Goal: Task Accomplishment & Management: Manage account settings

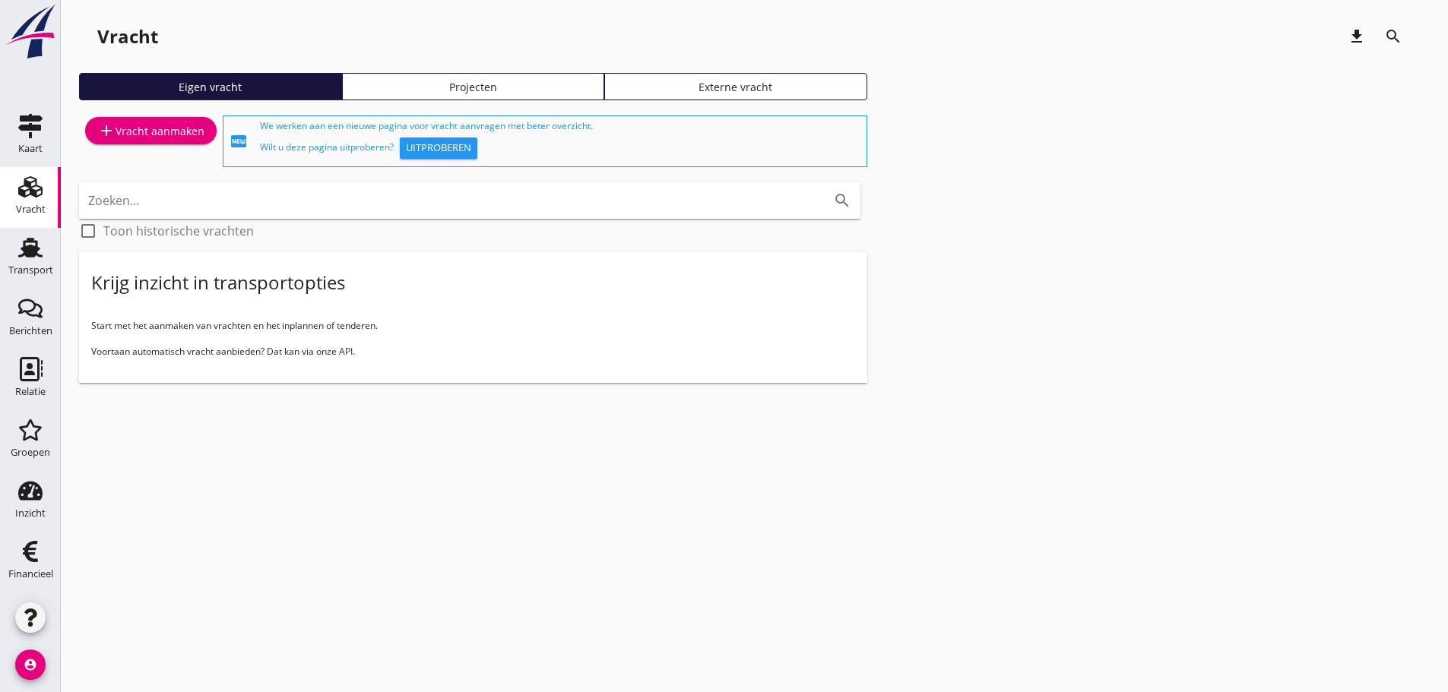
drag, startPoint x: 21, startPoint y: 257, endPoint x: 685, endPoint y: 331, distance: 668.3
click at [23, 257] on icon "Transport" at bounding box center [30, 248] width 24 height 24
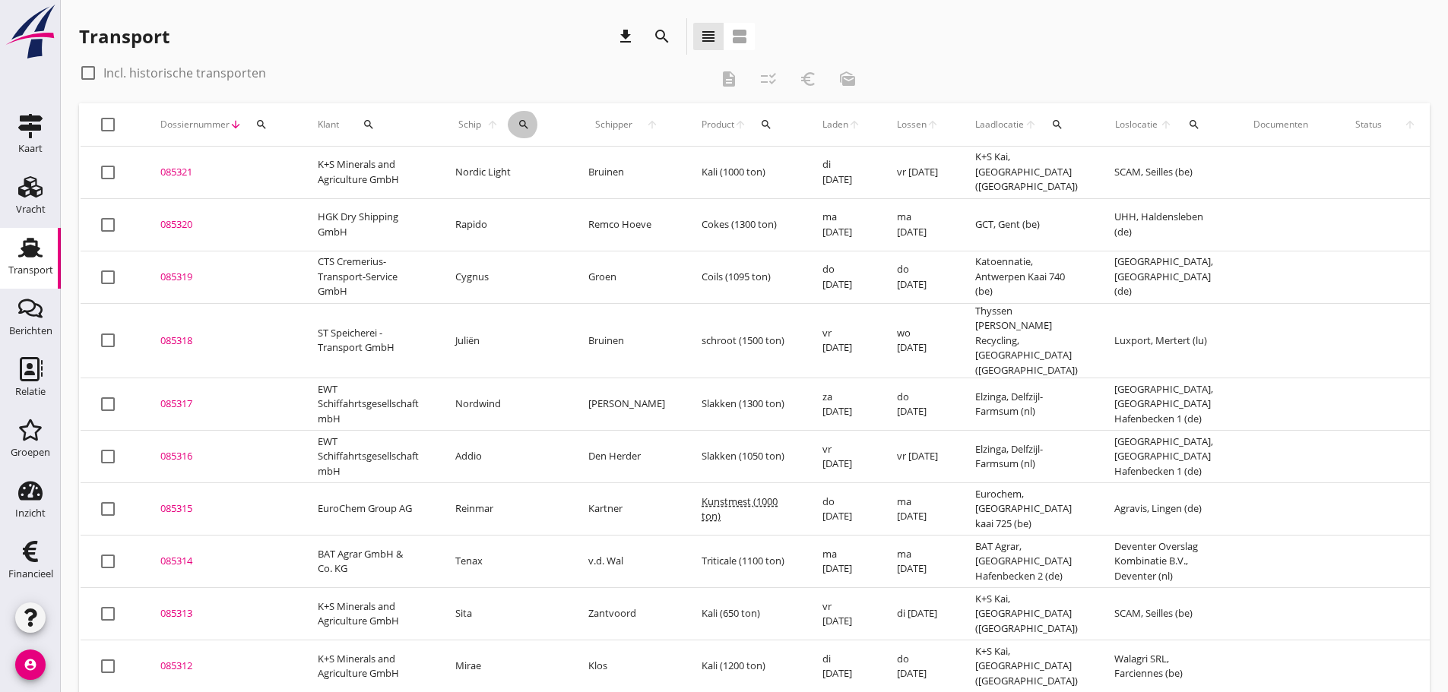
click at [515, 133] on button "search" at bounding box center [524, 124] width 33 height 27
click at [527, 176] on input "Zoek op (scheeps)naam" at bounding box center [584, 169] width 158 height 24
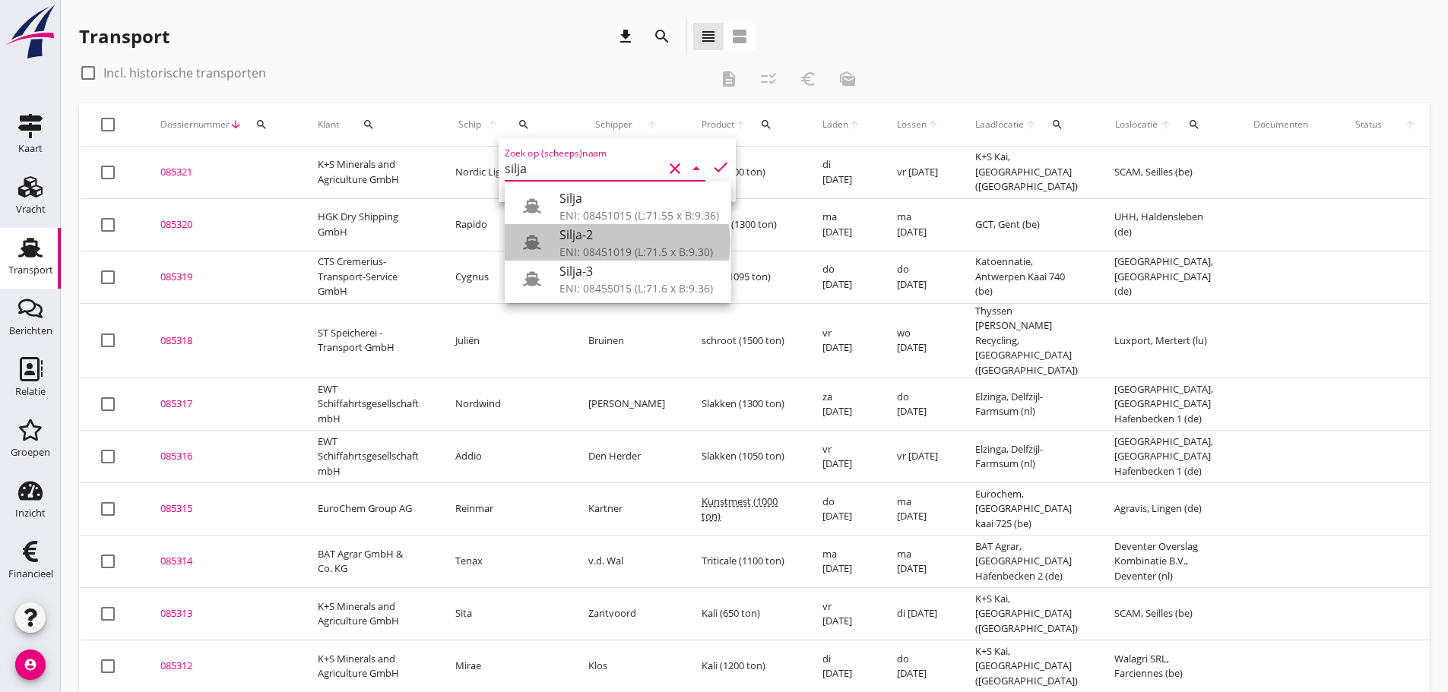
click at [596, 247] on div "ENI: 08451019 (L:71.5 x B:9.30)" at bounding box center [639, 252] width 160 height 16
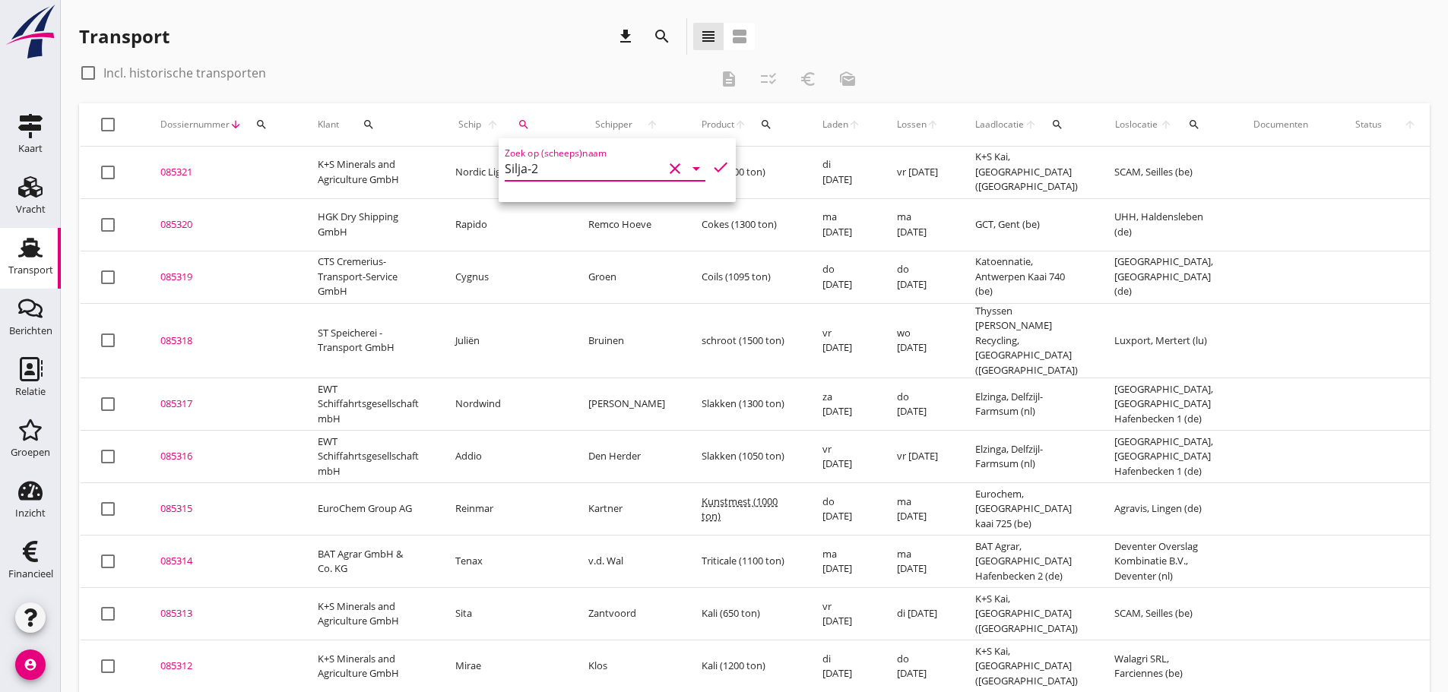
click at [711, 170] on icon "check" at bounding box center [720, 167] width 18 height 18
type input "Silja-2"
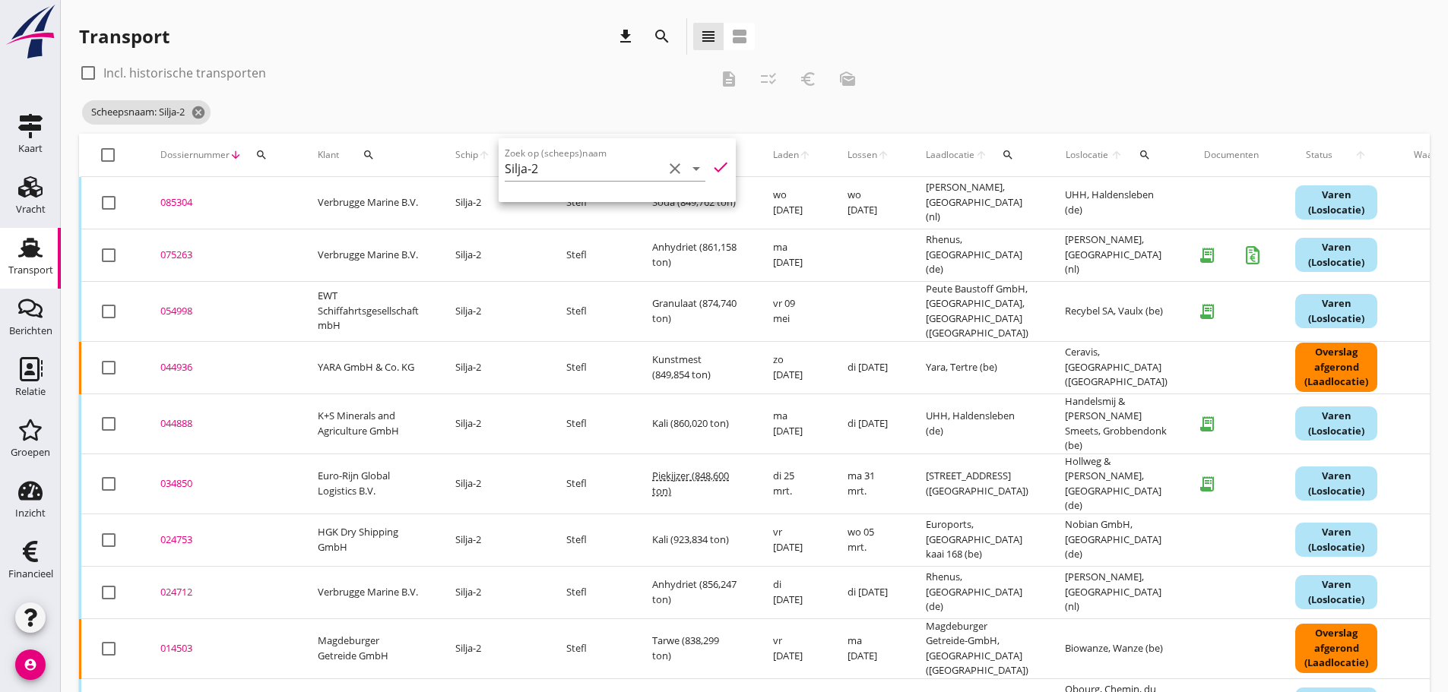
click at [509, 80] on div "check_box_outline_blank Incl. historische transporten" at bounding box center [394, 73] width 630 height 24
click at [179, 200] on div "085304" at bounding box center [220, 202] width 121 height 15
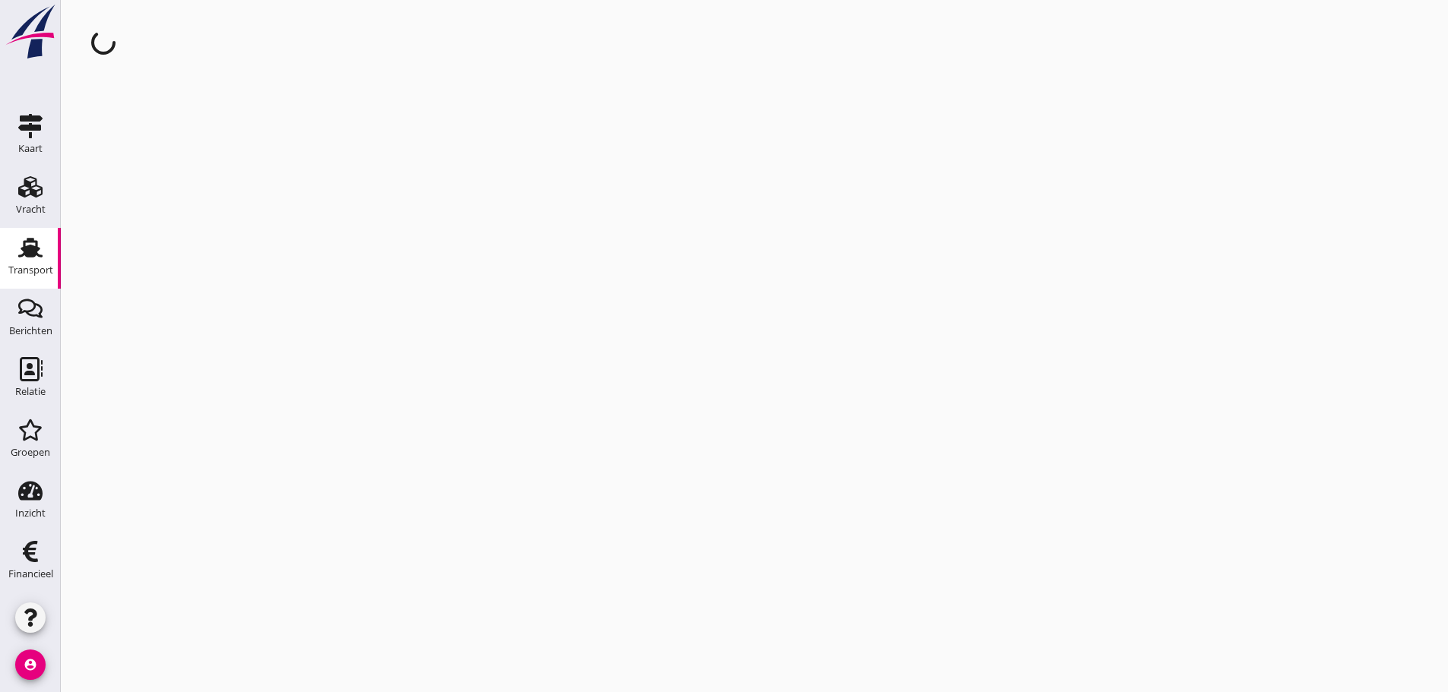
click at [179, 200] on div "cancel You are impersonating another user." at bounding box center [754, 346] width 1387 height 692
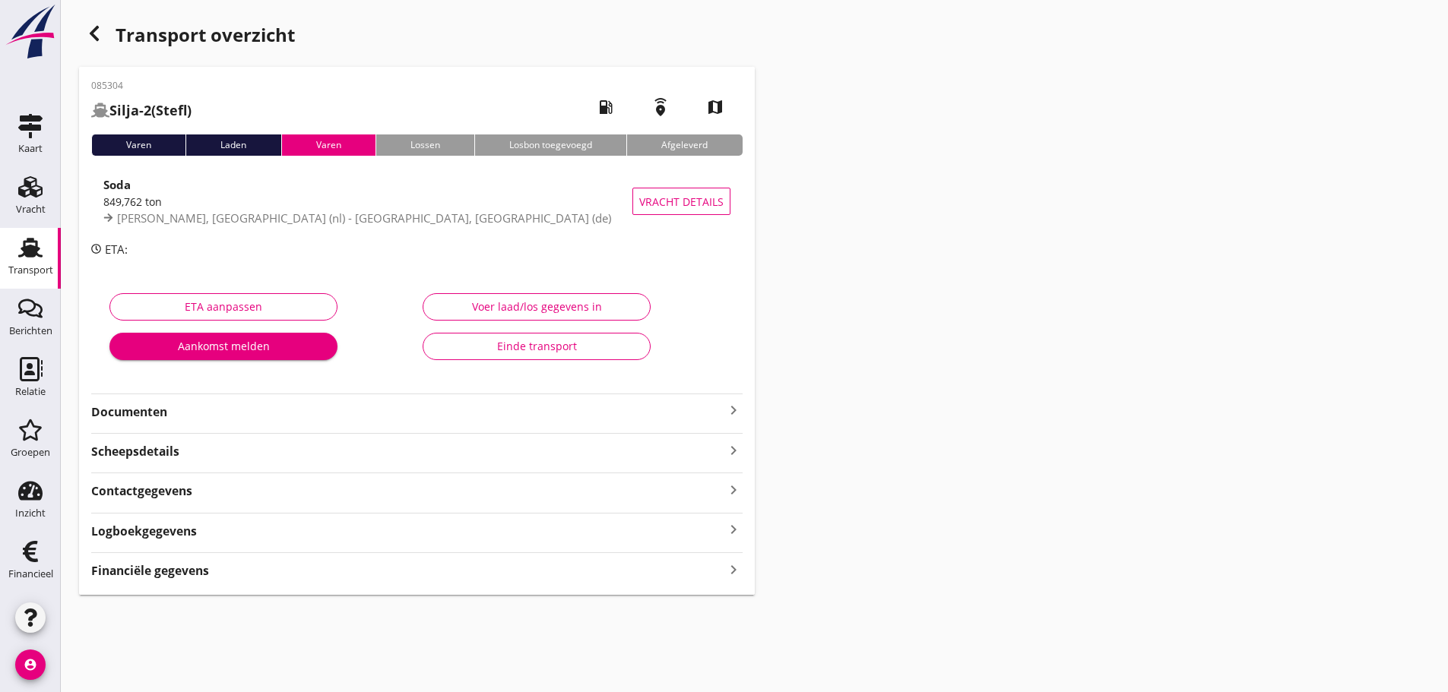
click at [733, 571] on icon "keyboard_arrow_right" at bounding box center [733, 569] width 18 height 21
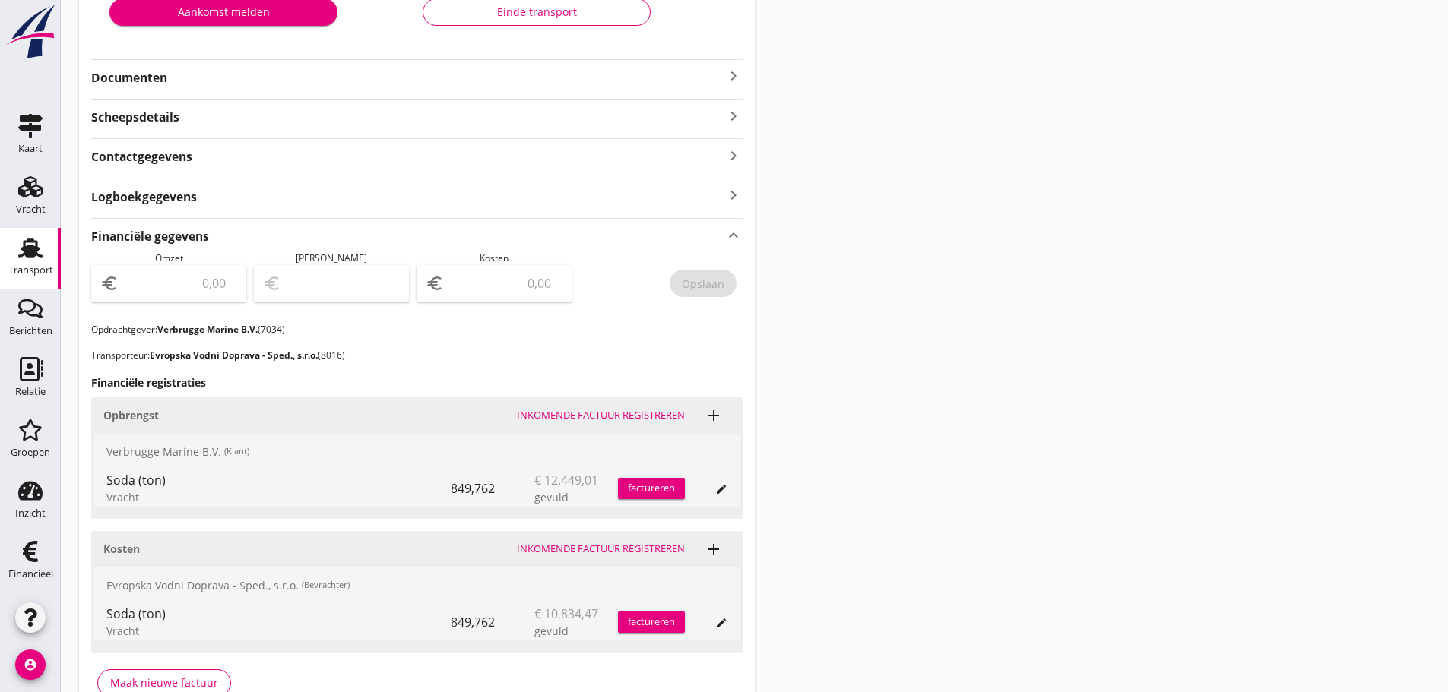
scroll to position [421, 0]
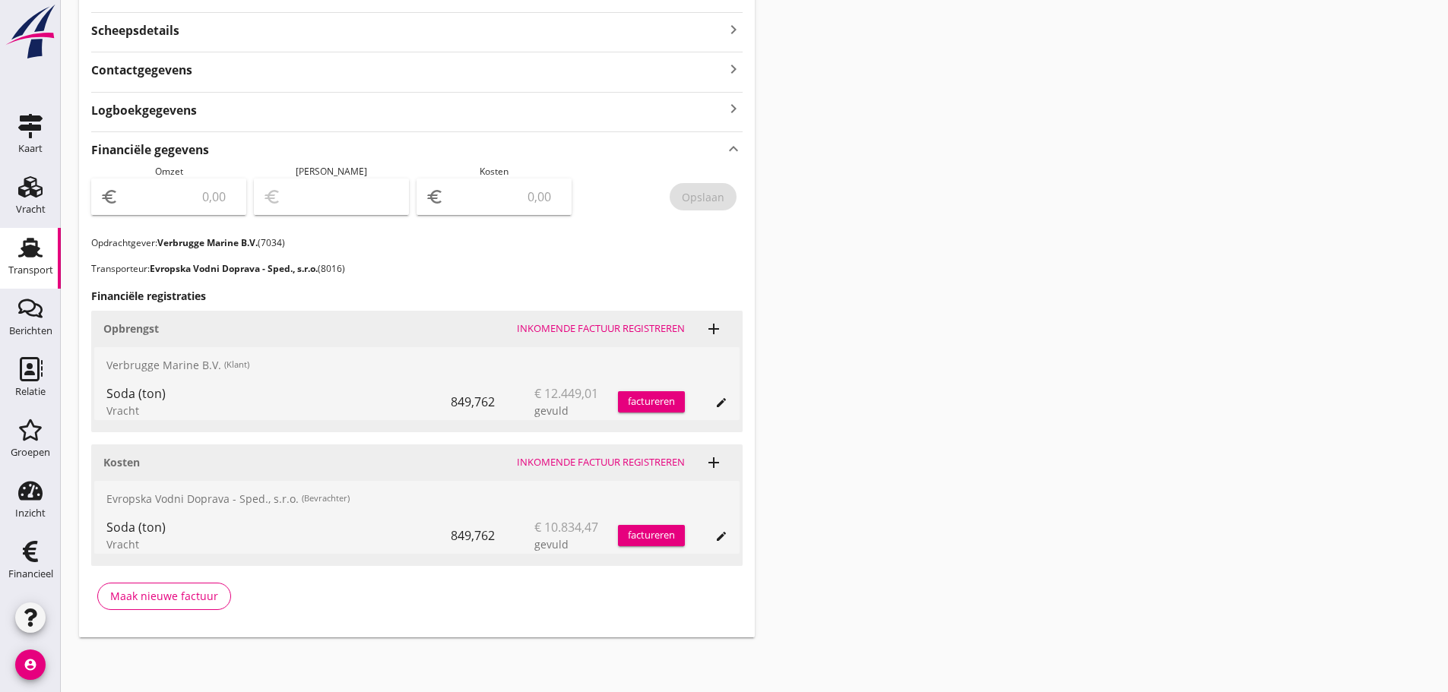
click at [498, 205] on input "number" at bounding box center [505, 197] width 116 height 24
type input "10834"
type input "10834.47"
click at [708, 196] on div "Opslaan" at bounding box center [703, 197] width 43 height 16
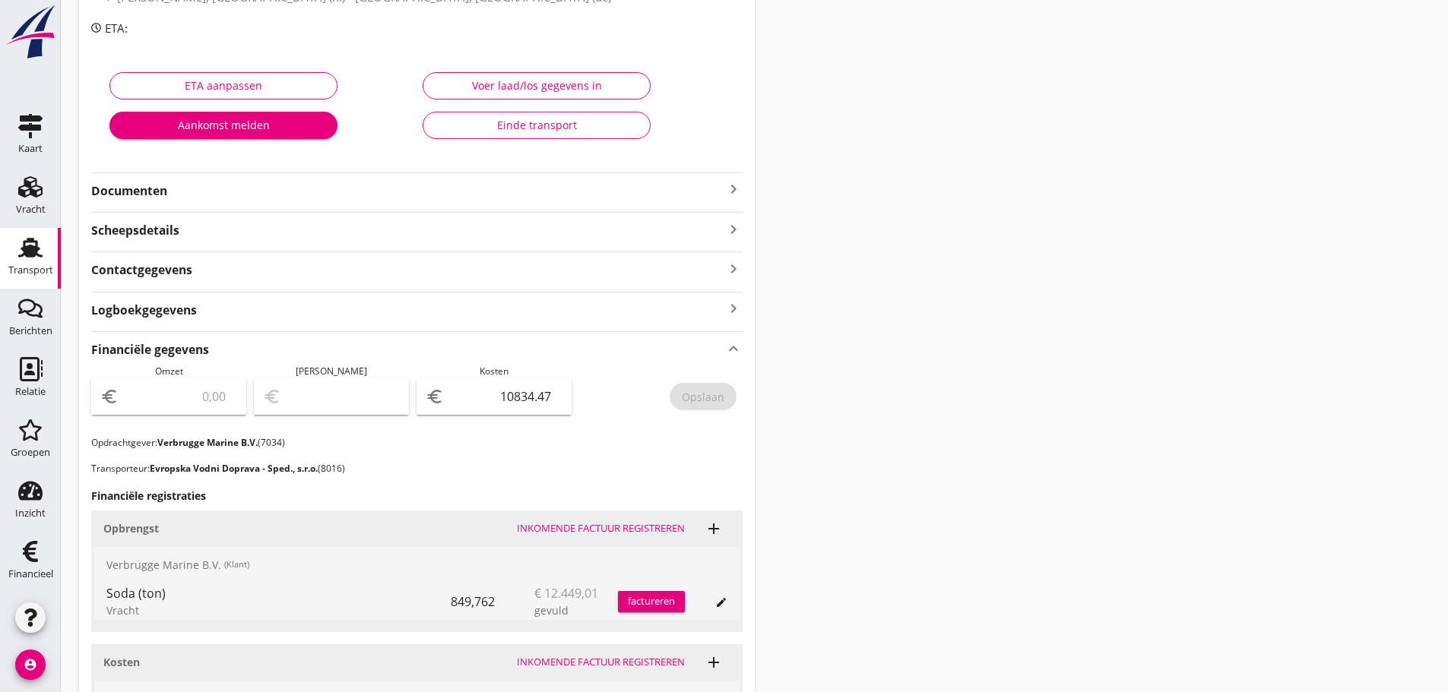
scroll to position [0, 0]
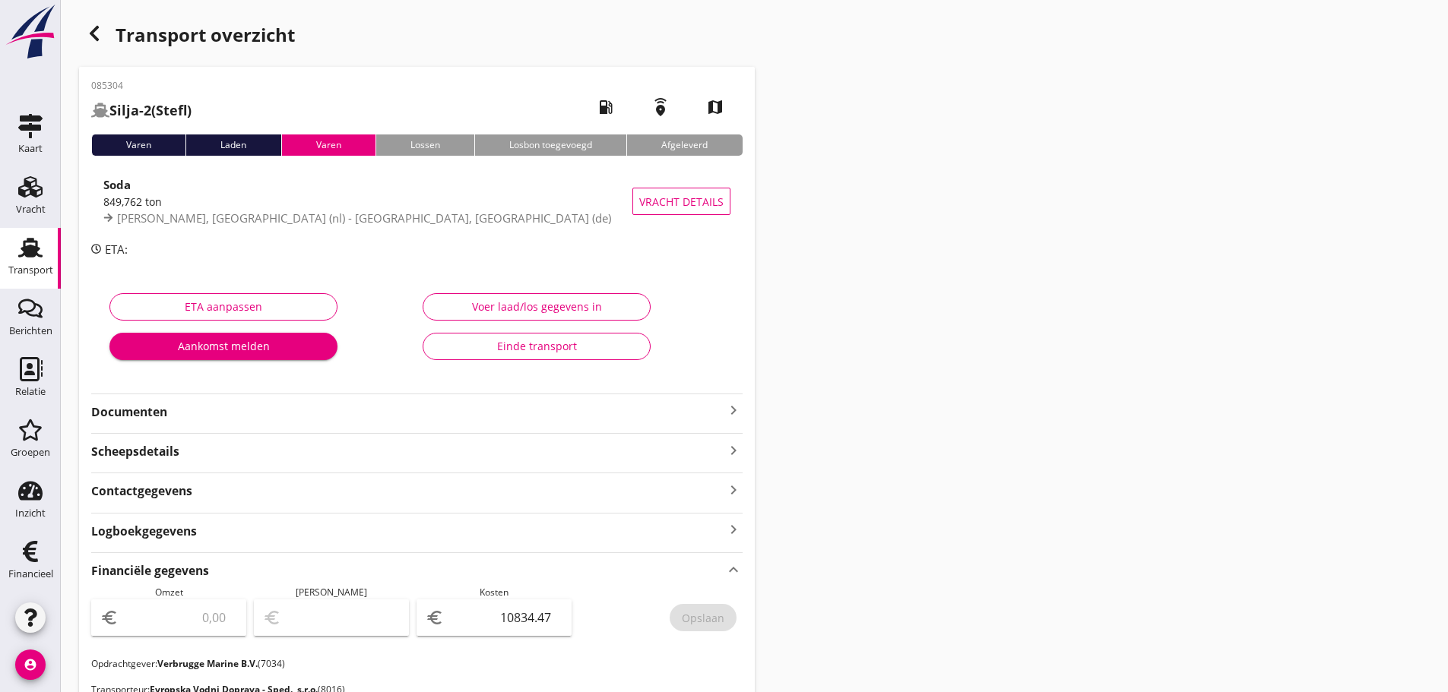
click at [90, 34] on icon "button" at bounding box center [94, 33] width 18 height 18
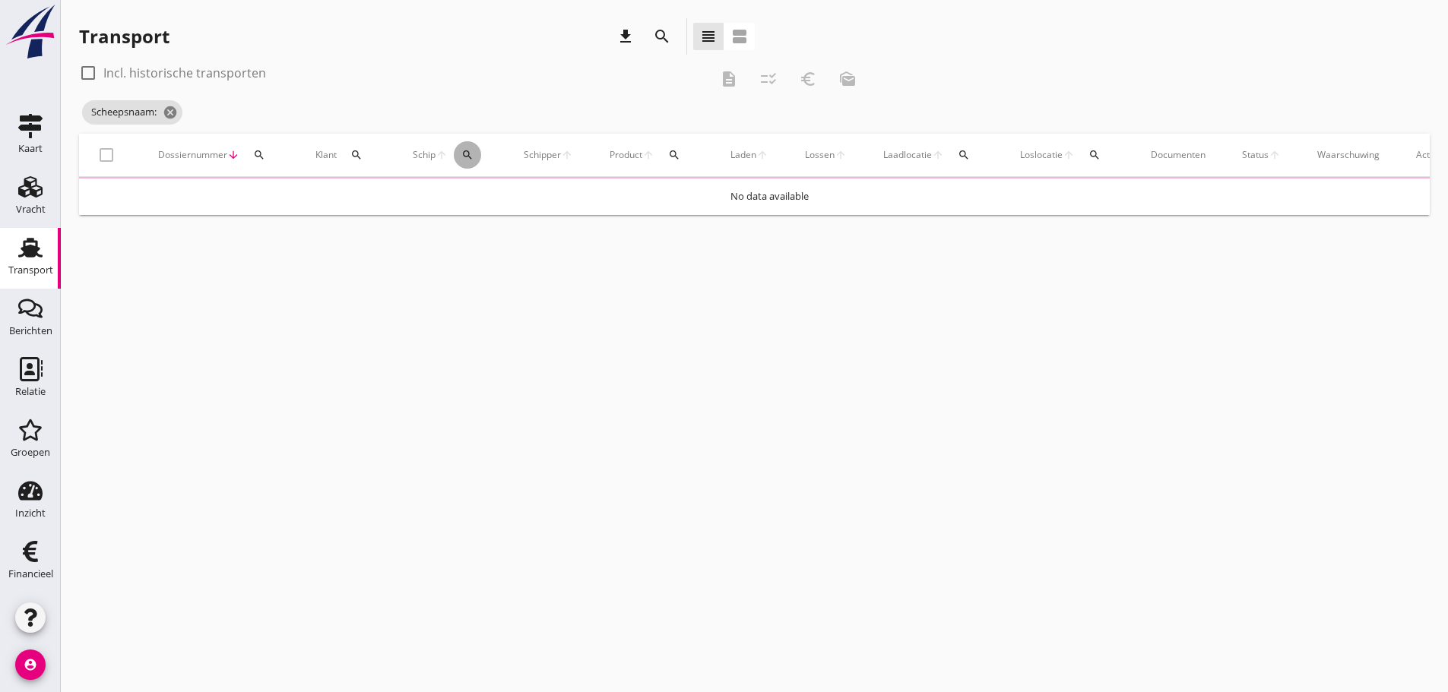
drag, startPoint x: 465, startPoint y: 159, endPoint x: 488, endPoint y: 207, distance: 53.0
click at [467, 160] on icon "search" at bounding box center [467, 155] width 12 height 12
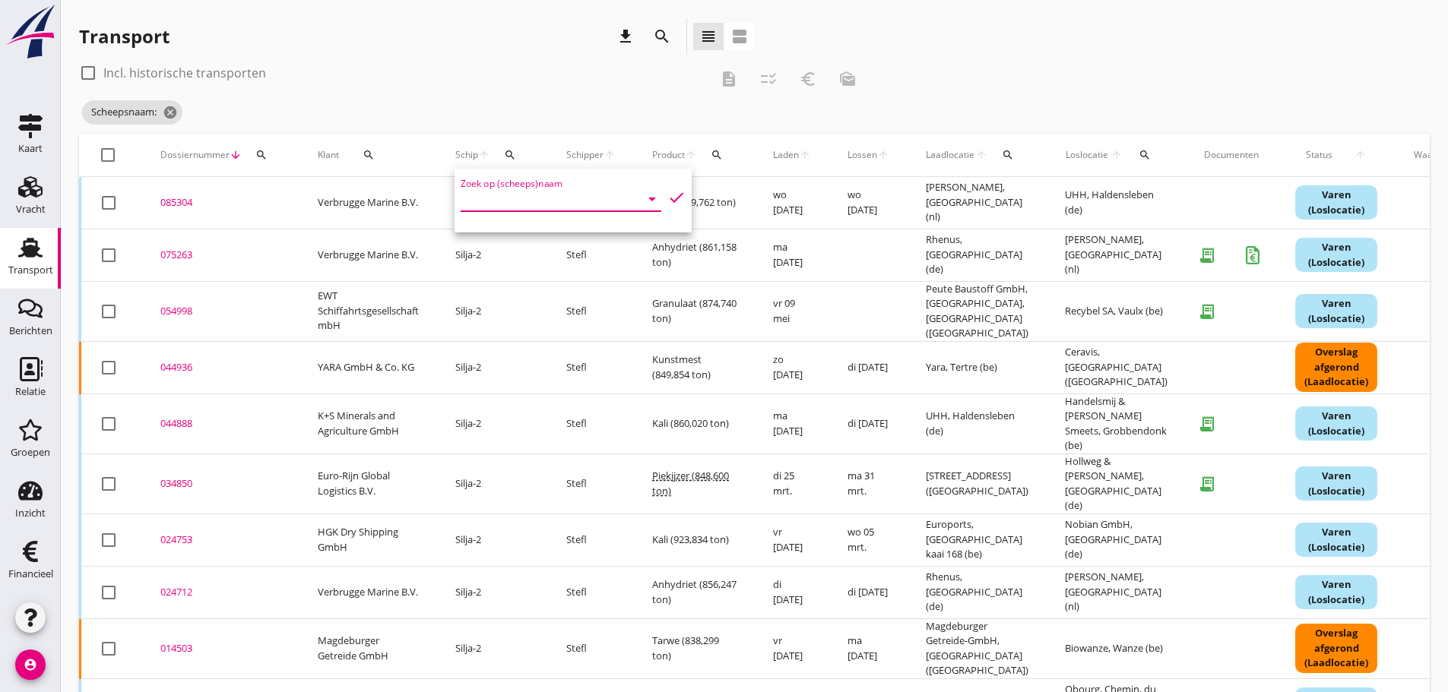
click at [488, 209] on input "Zoek op (scheeps)naam" at bounding box center [540, 199] width 158 height 24
type input "n"
click at [523, 235] on div "Miranto" at bounding box center [587, 229] width 144 height 18
click at [667, 204] on icon "check" at bounding box center [676, 197] width 18 height 18
type input "Miranto"
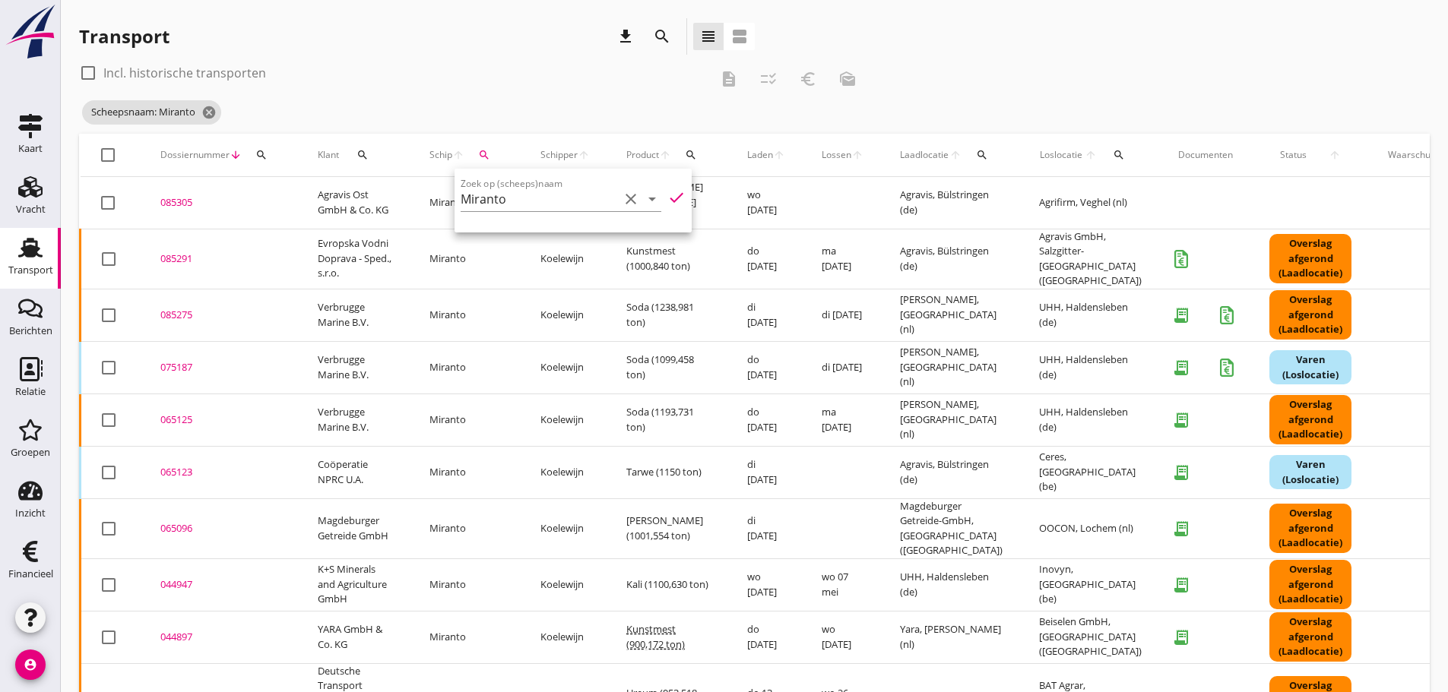
click at [545, 55] on div "Transport download search view_headline view_agenda" at bounding box center [417, 39] width 676 height 43
click at [179, 256] on div "085291" at bounding box center [220, 259] width 121 height 15
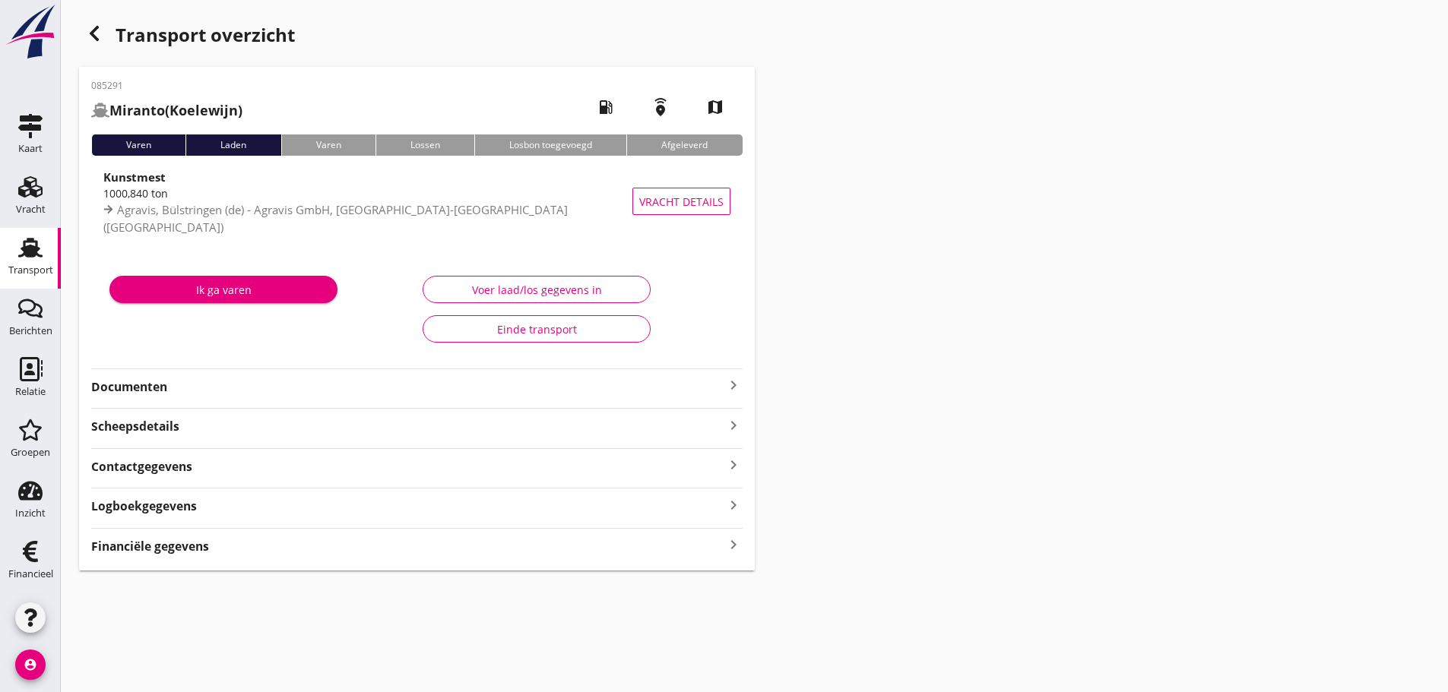
drag, startPoint x: 733, startPoint y: 538, endPoint x: 740, endPoint y: 545, distance: 9.7
click at [736, 542] on icon "keyboard_arrow_right" at bounding box center [733, 545] width 18 height 21
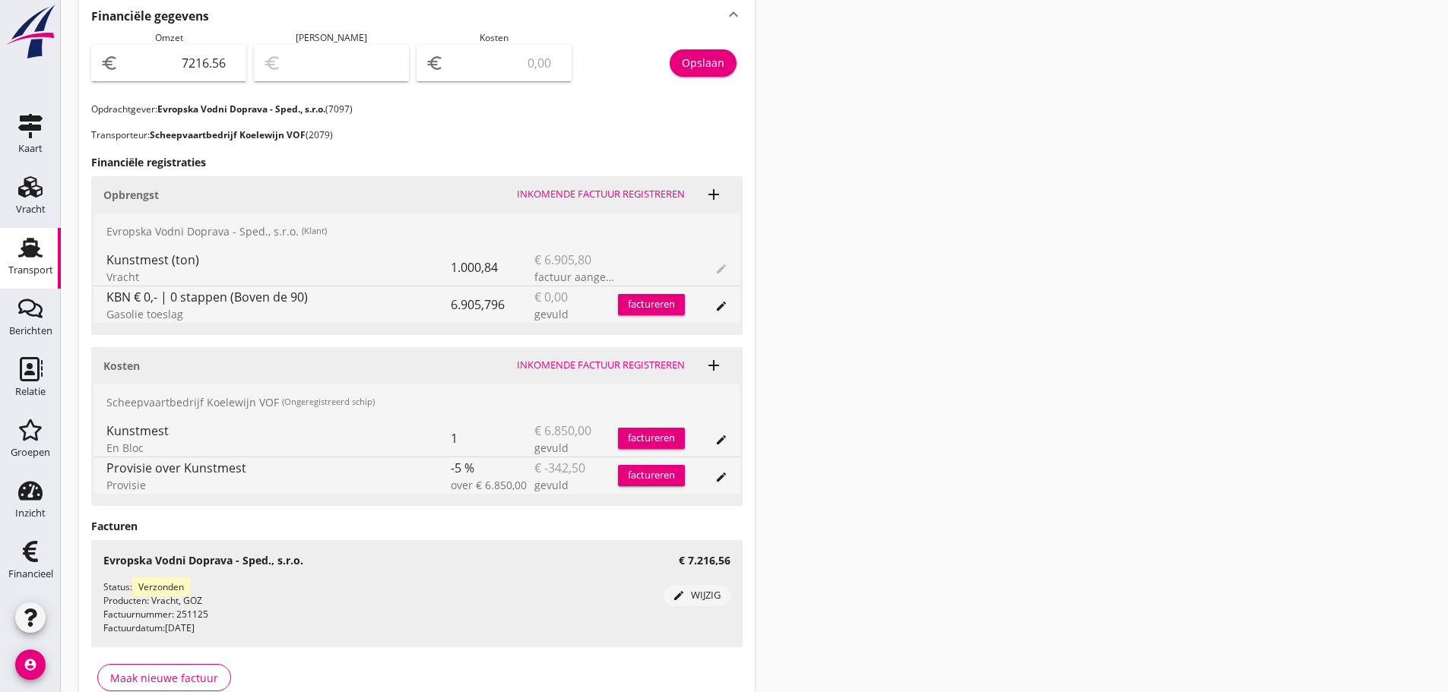
scroll to position [532, 0]
click at [467, 49] on input "number" at bounding box center [505, 61] width 116 height 24
type input "7210.56"
type input "6"
type input "7151.56"
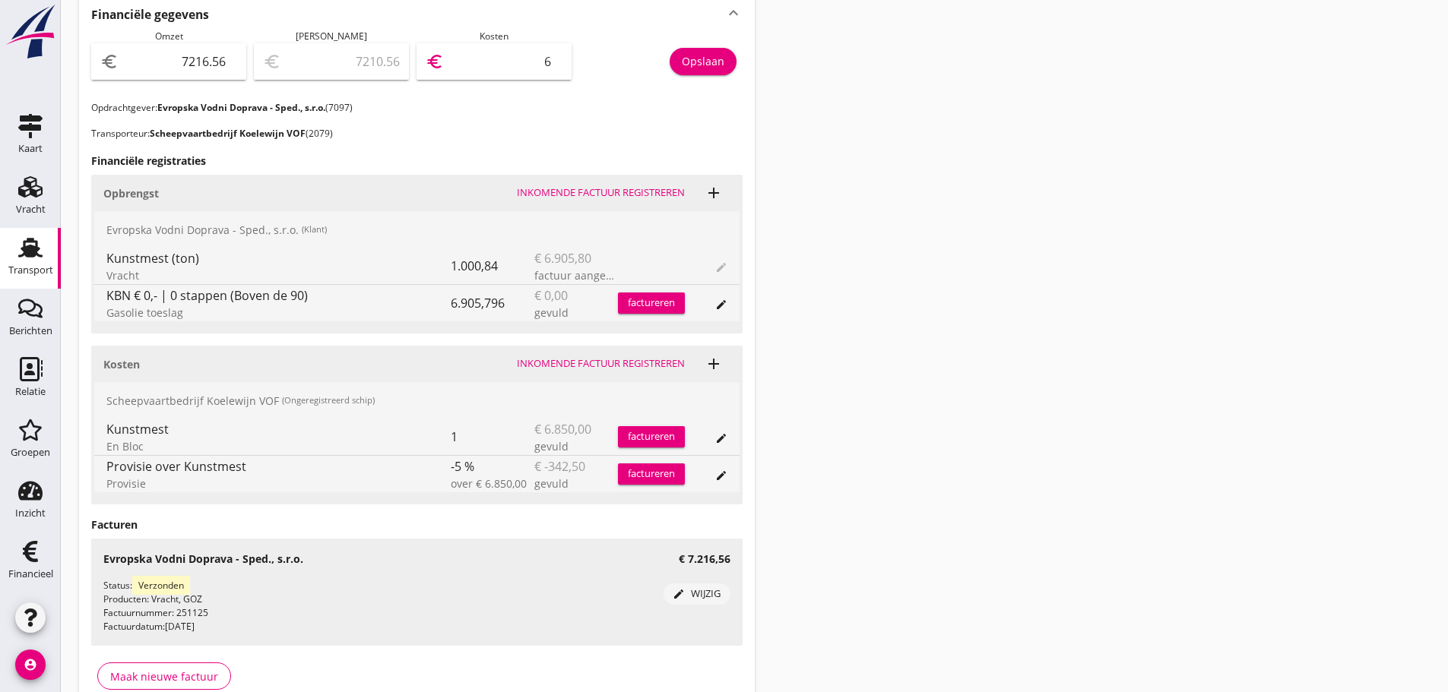
type input "65"
type input "6566.56"
type input "650"
type input "709.56"
type input "6507"
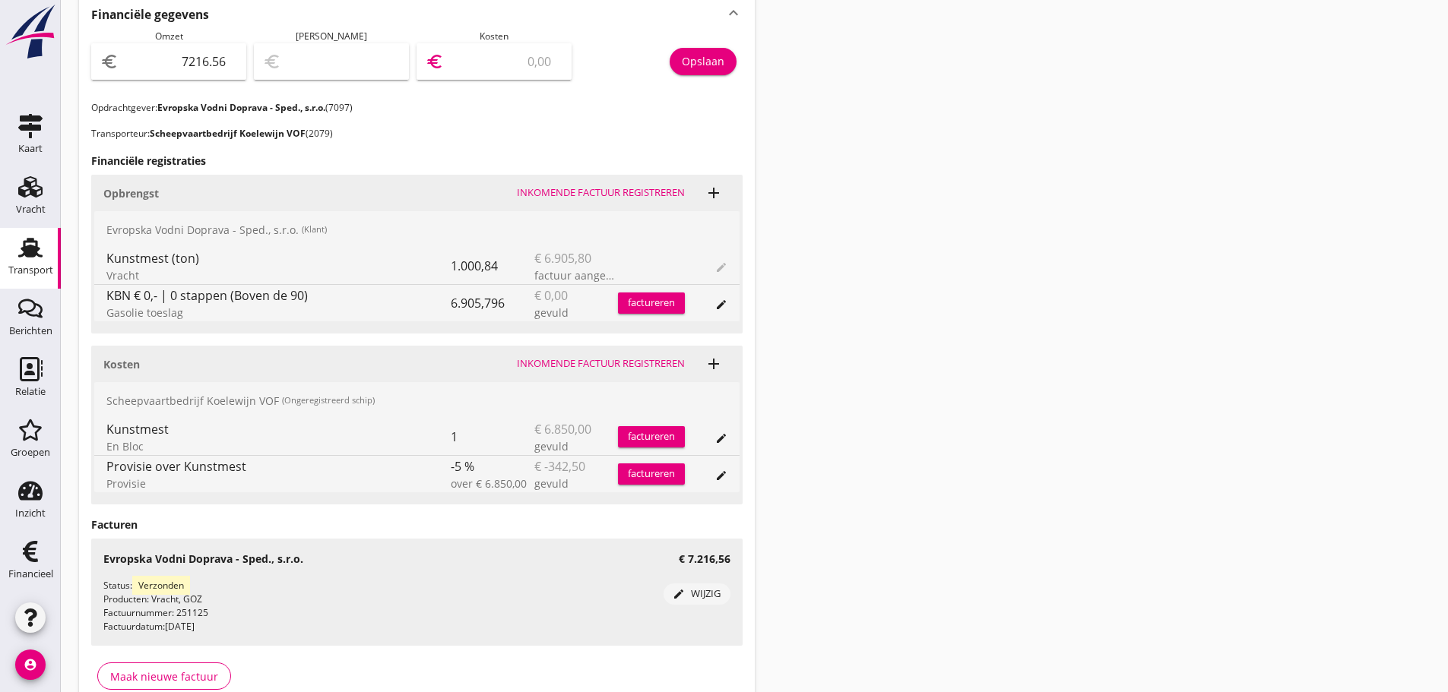
type input "709.06"
type input "6507.50"
click at [702, 62] on div "Opslaan" at bounding box center [703, 61] width 43 height 16
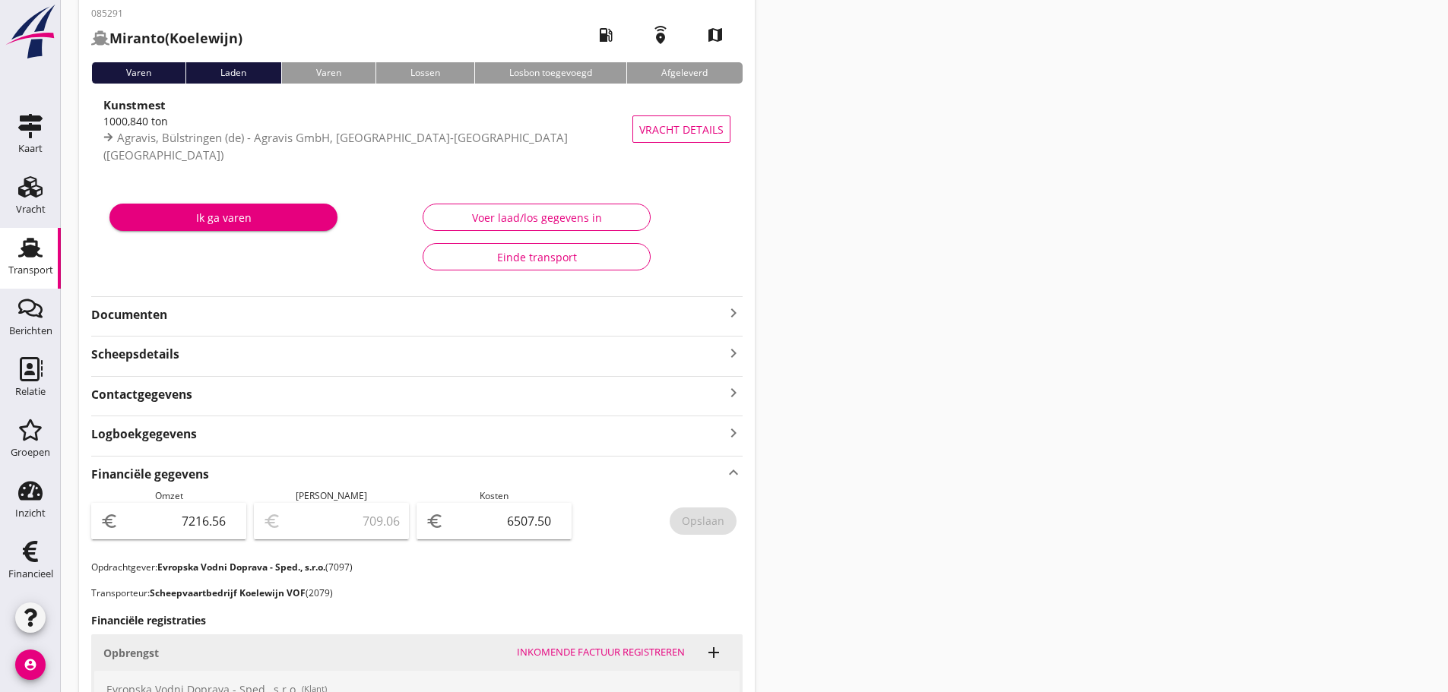
scroll to position [0, 0]
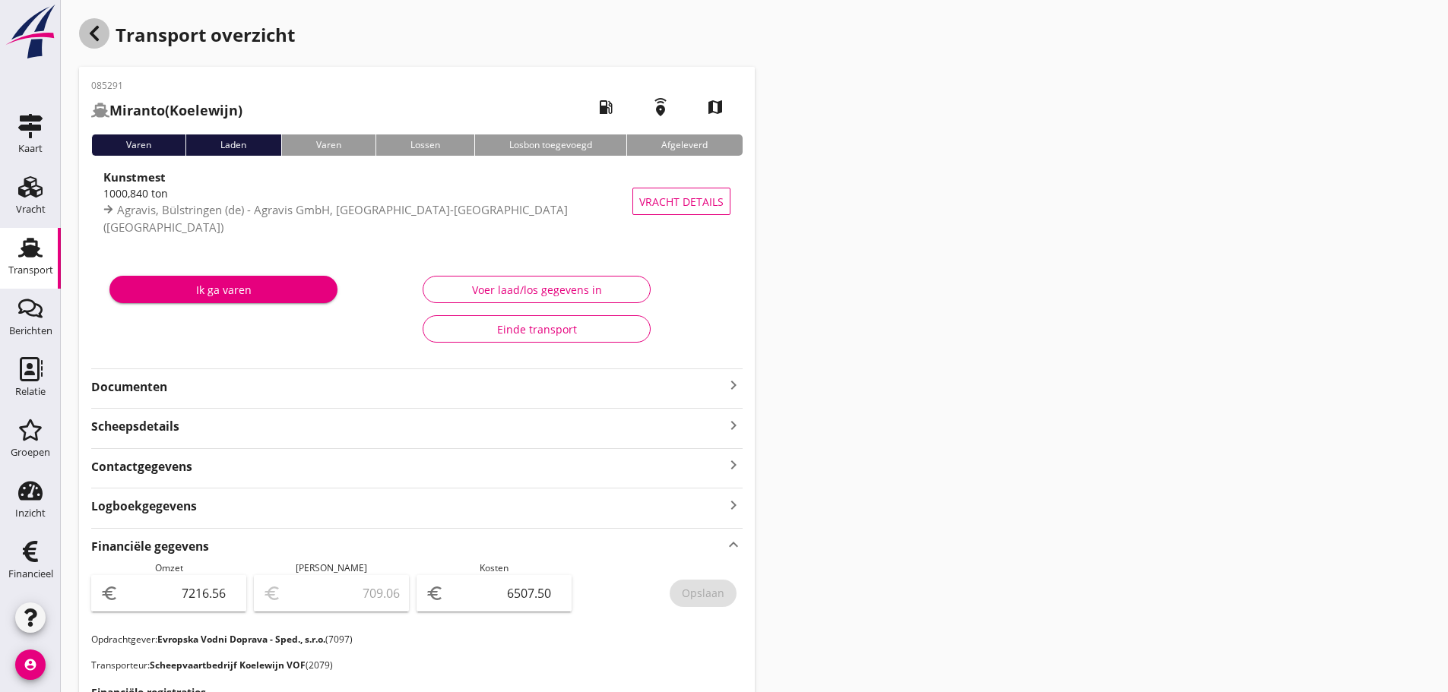
click at [101, 27] on icon "button" at bounding box center [94, 33] width 18 height 18
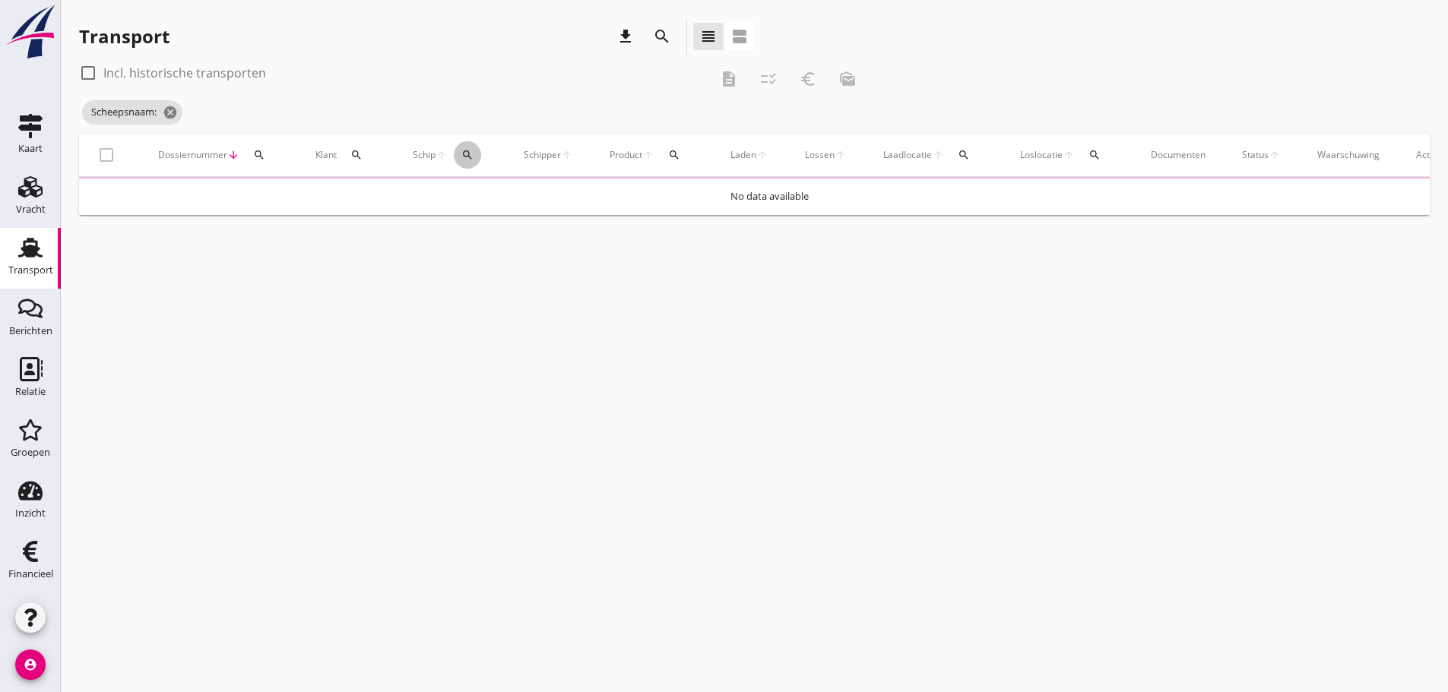
click at [471, 161] on button "search" at bounding box center [467, 154] width 27 height 27
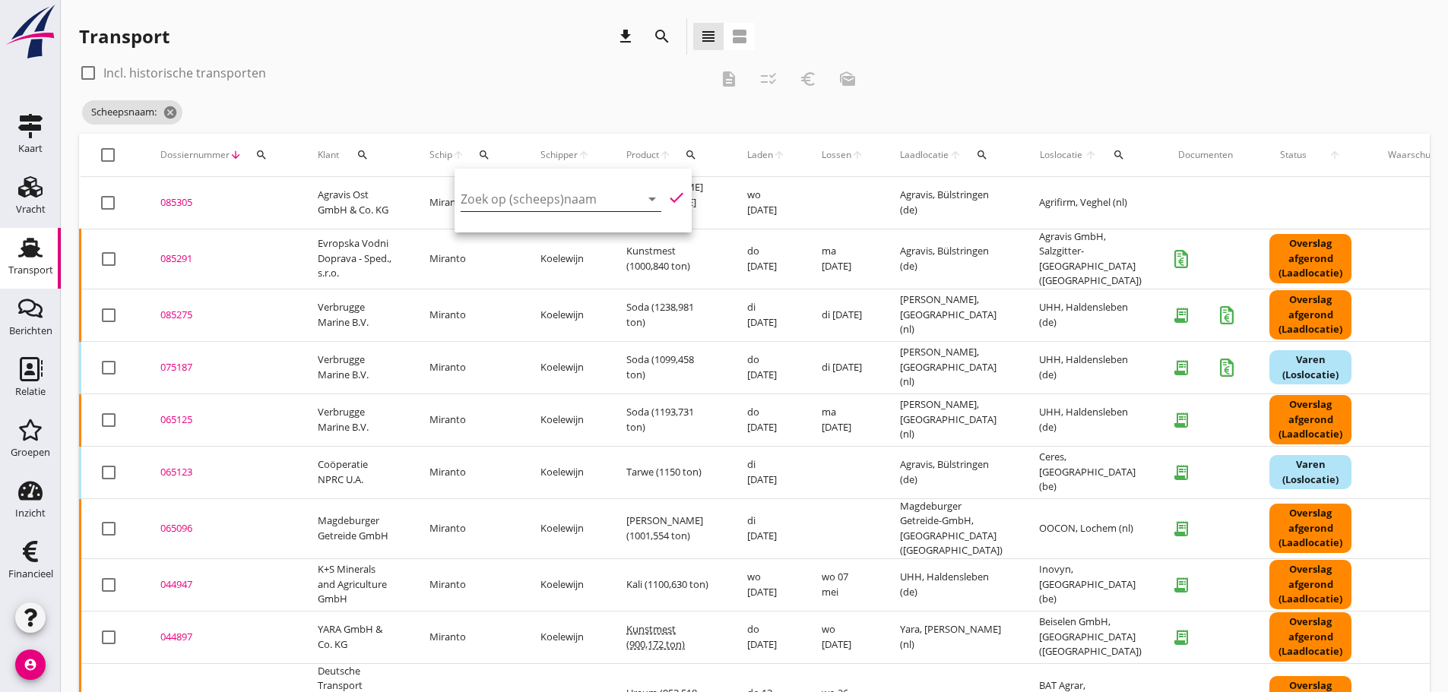
click at [492, 210] on input "Zoek op (scheeps)naam" at bounding box center [540, 199] width 158 height 24
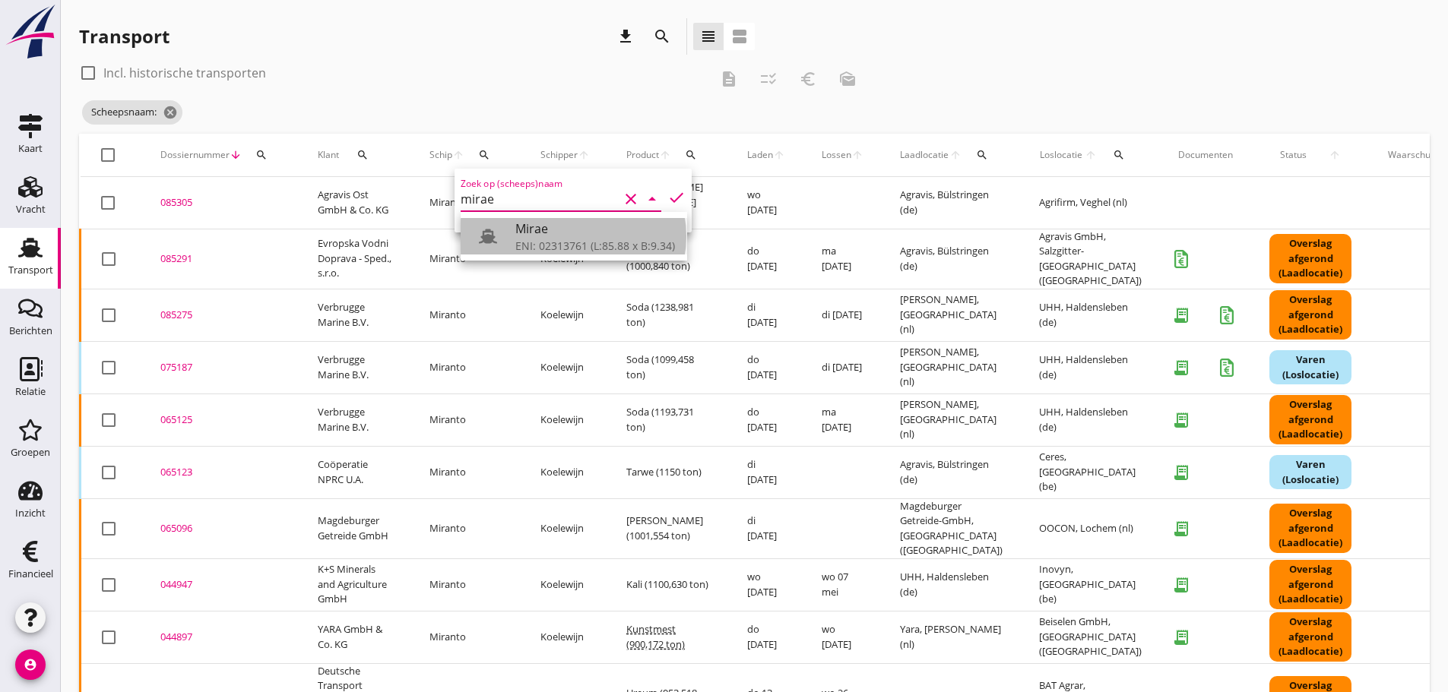
click at [517, 245] on div "ENI: 02313761 (L:85.88 x B:9.34)" at bounding box center [595, 246] width 160 height 16
click at [667, 200] on icon "check" at bounding box center [676, 197] width 18 height 18
type input "Mirae"
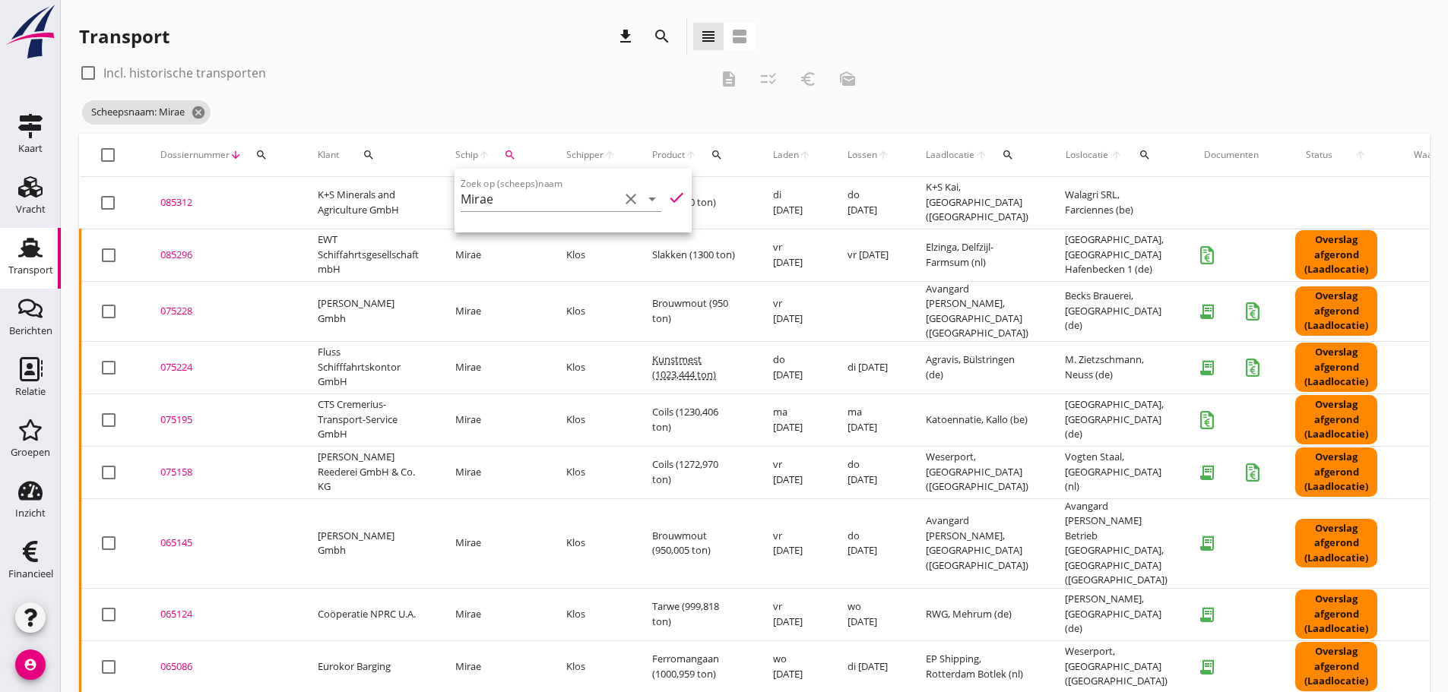
click at [369, 50] on div "Transport download search view_headline view_agenda" at bounding box center [417, 36] width 676 height 36
click at [188, 256] on div "085296" at bounding box center [220, 255] width 121 height 15
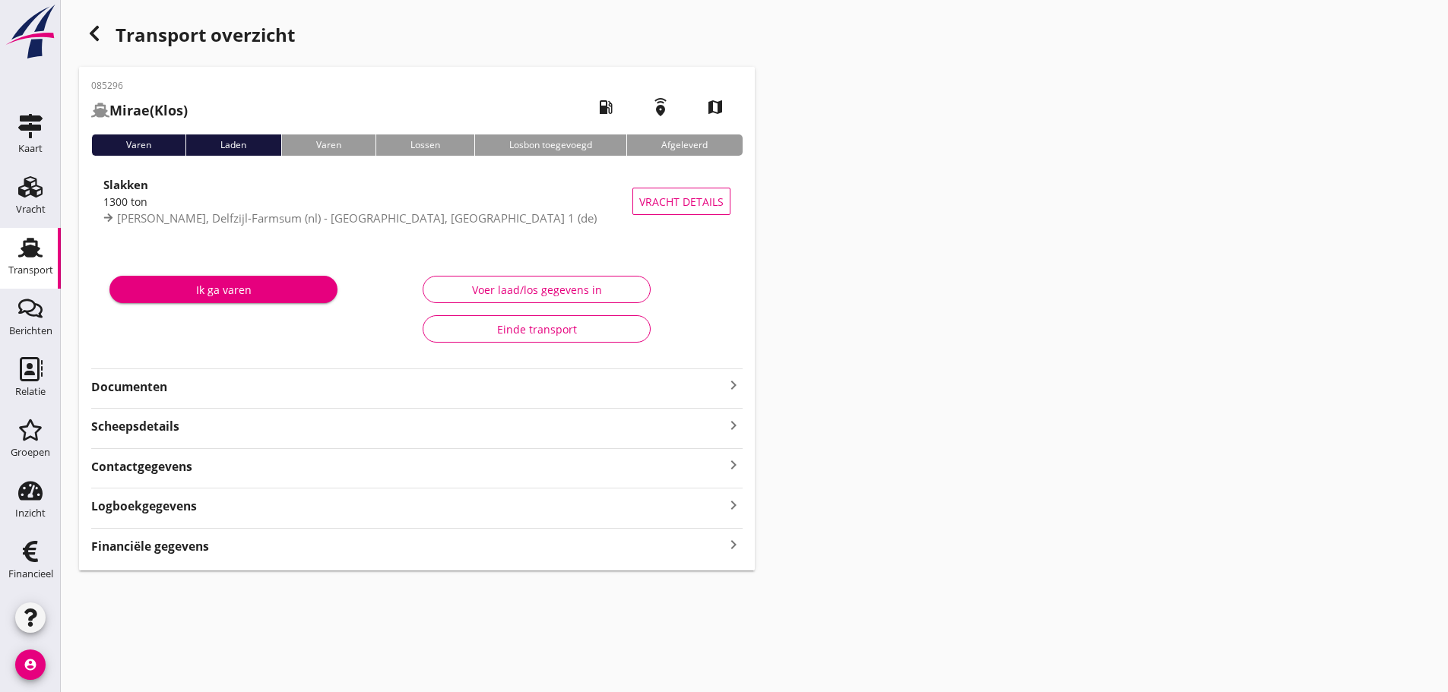
click at [157, 545] on strong "Financiële gegevens" at bounding box center [150, 546] width 118 height 17
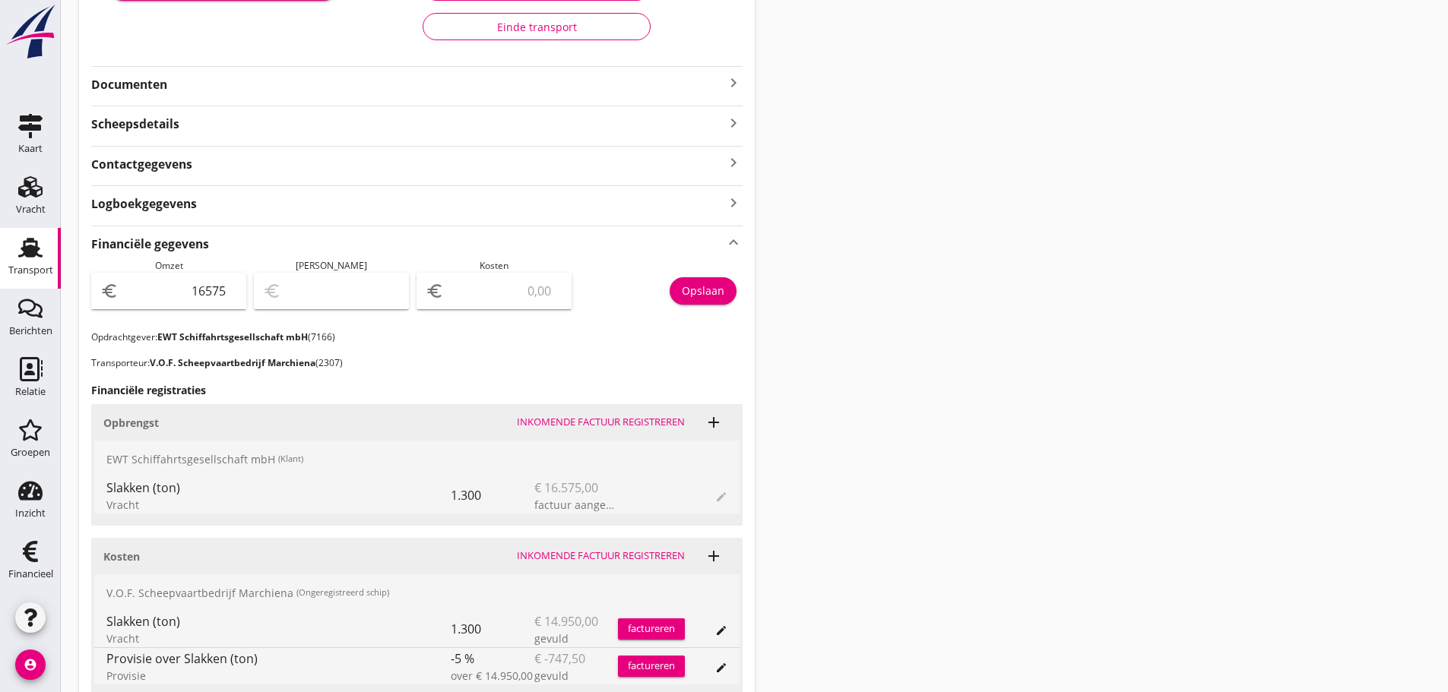
scroll to position [304, 0]
click at [467, 290] on input "number" at bounding box center [505, 289] width 116 height 24
type input "16574.00"
type input "1"
type input "16561.00"
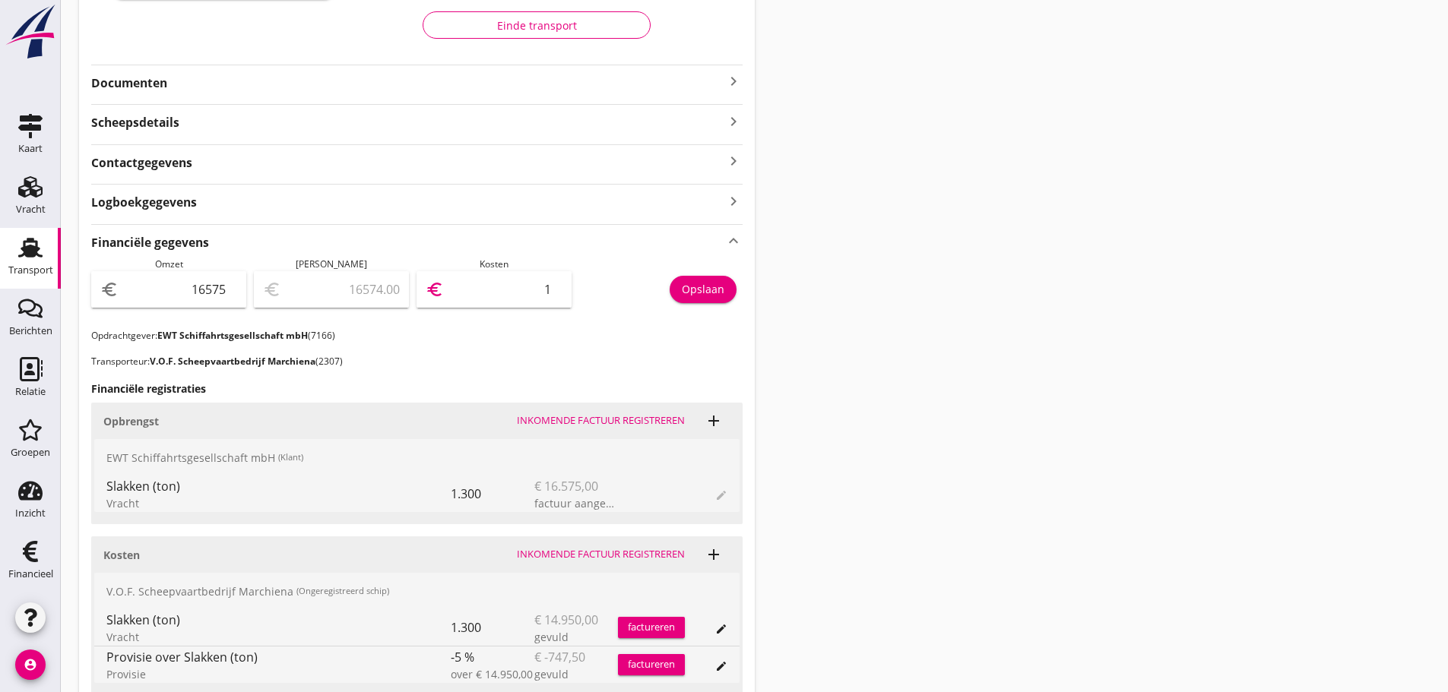
type input "14"
type input "16433.00"
type input "142"
type input "15155.00"
type input "1420"
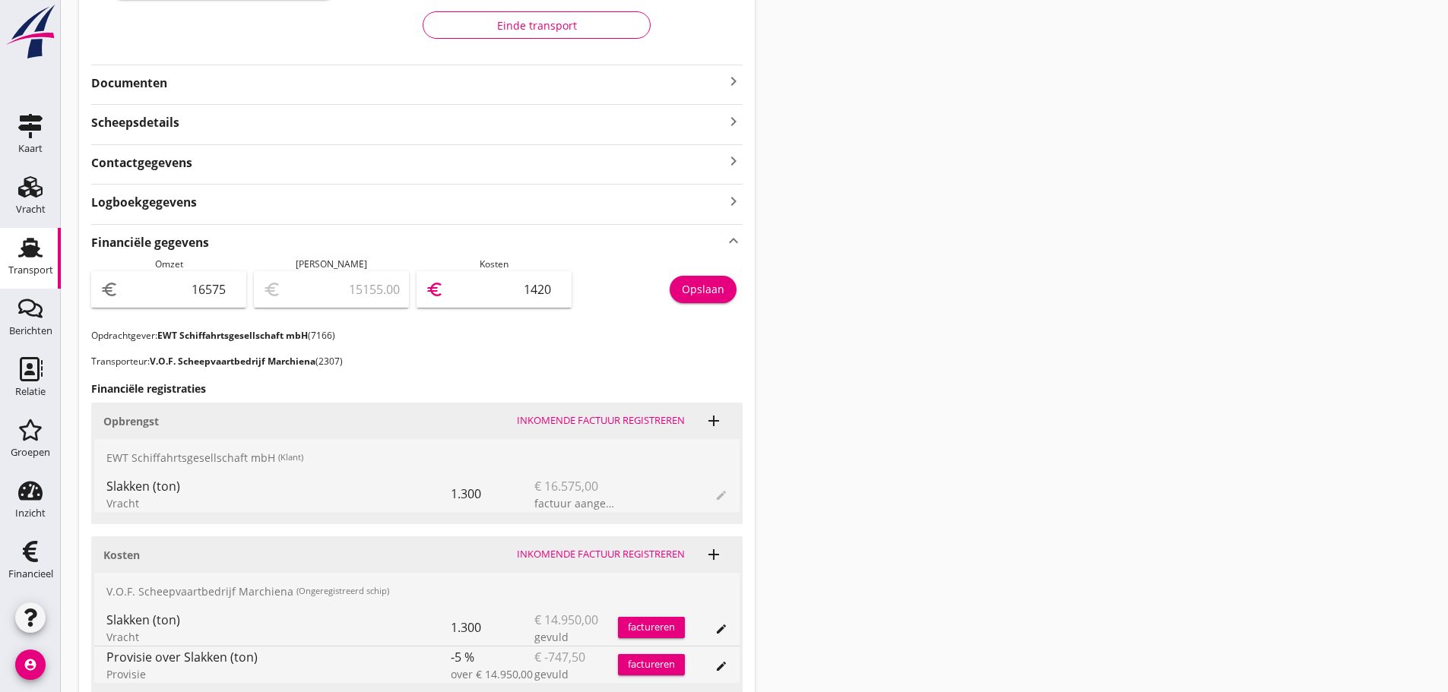
type input "2373.00"
type input "14202"
type input "2372.50"
type input "14202.50"
click at [725, 300] on button "Opslaan" at bounding box center [703, 289] width 67 height 27
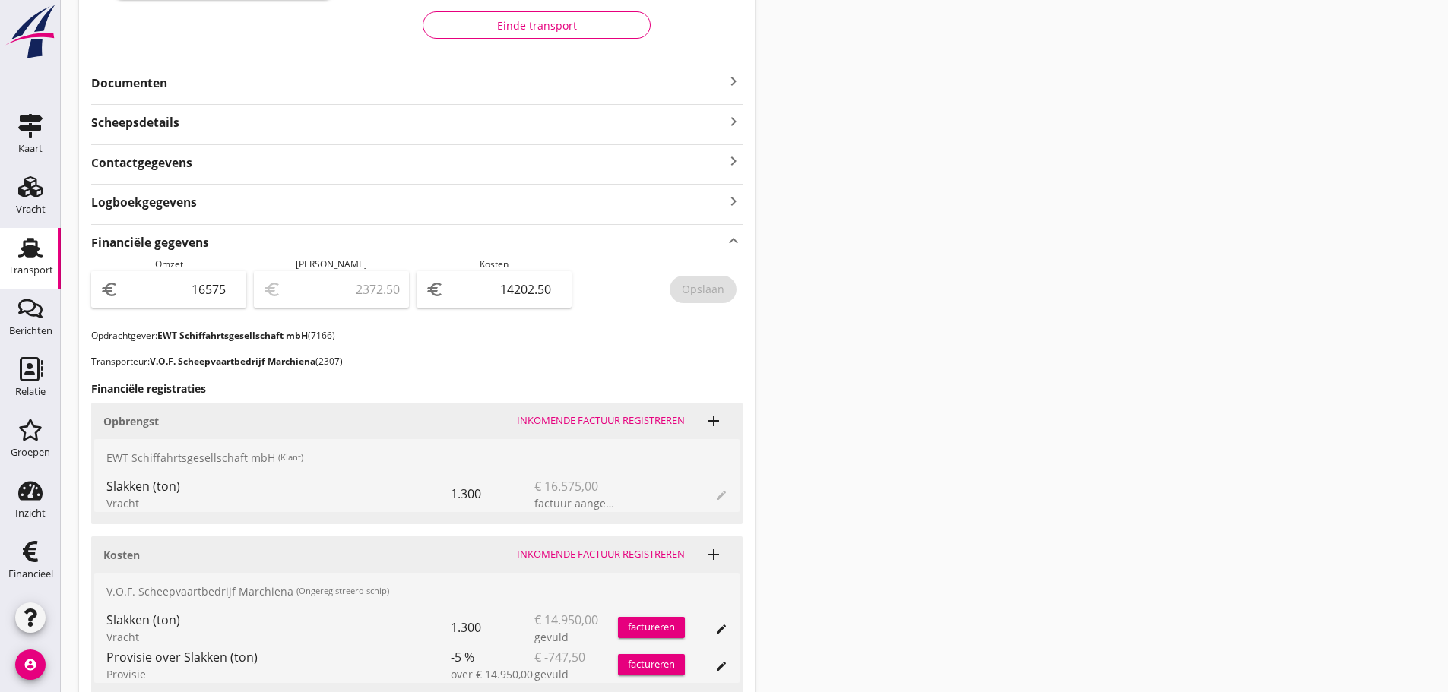
click at [733, 83] on icon "keyboard_arrow_right" at bounding box center [733, 81] width 18 height 18
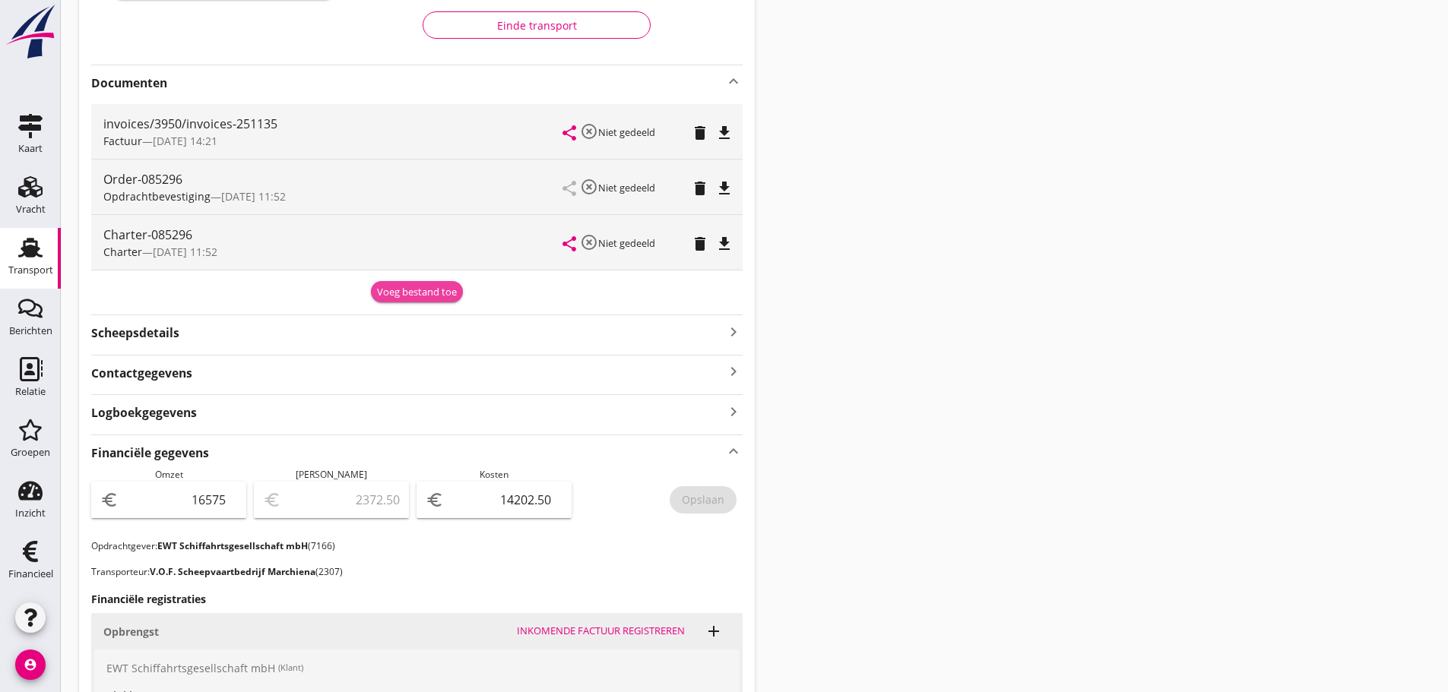
click at [443, 296] on div "Voeg bestand toe" at bounding box center [417, 292] width 80 height 15
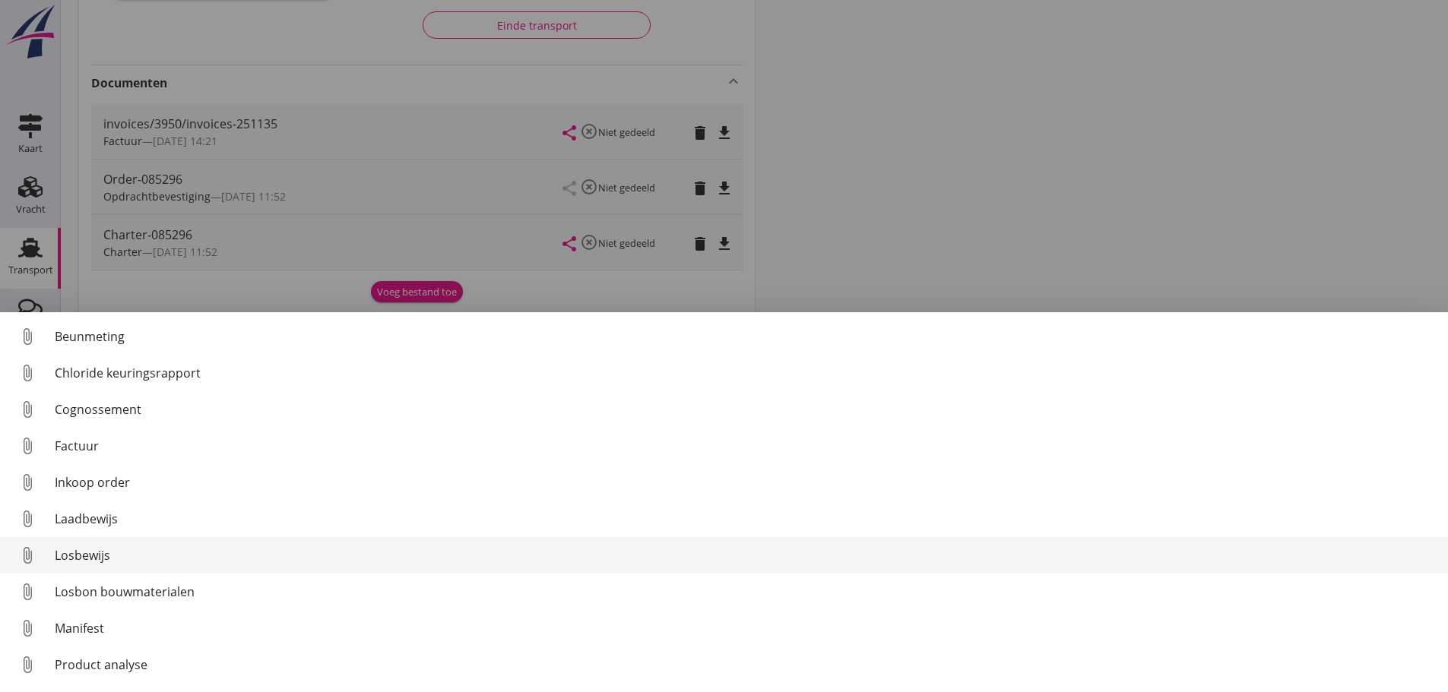
click at [74, 556] on div "Losbewijs" at bounding box center [745, 555] width 1381 height 18
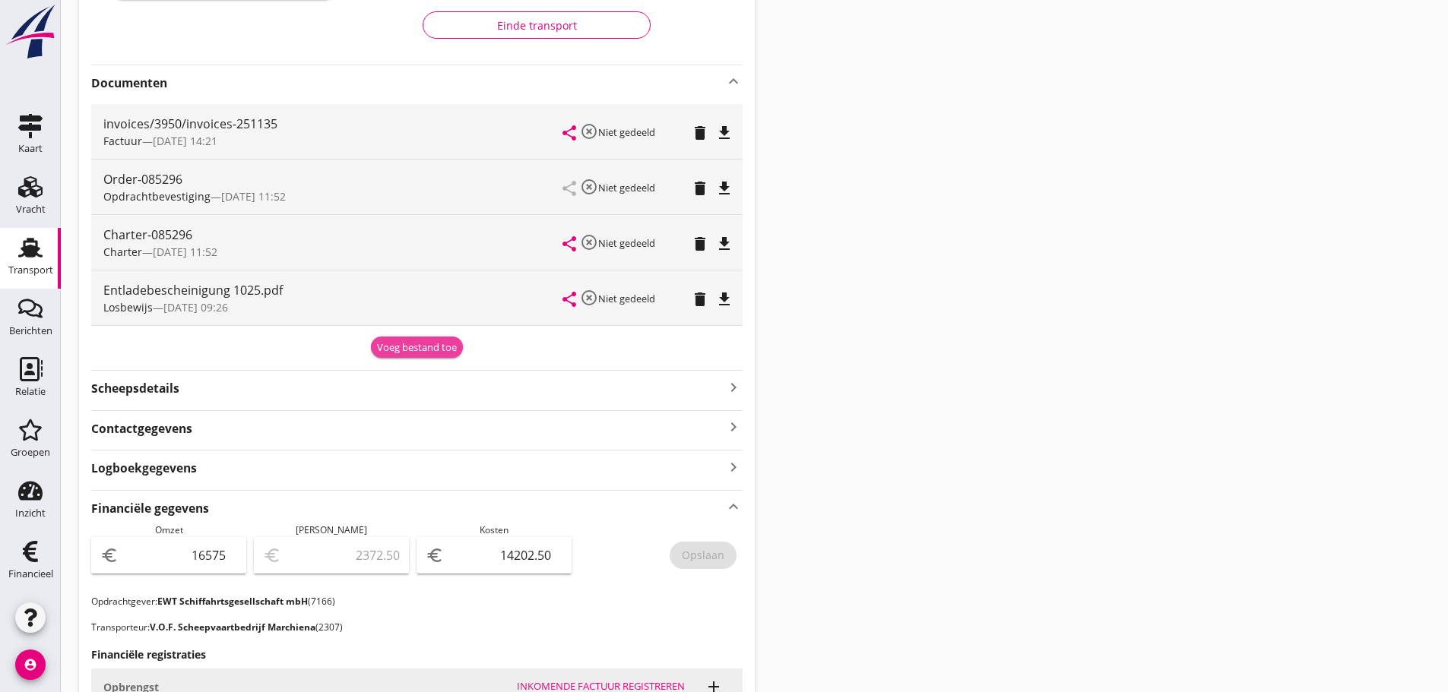
click at [436, 342] on div "Voeg bestand toe" at bounding box center [417, 347] width 80 height 15
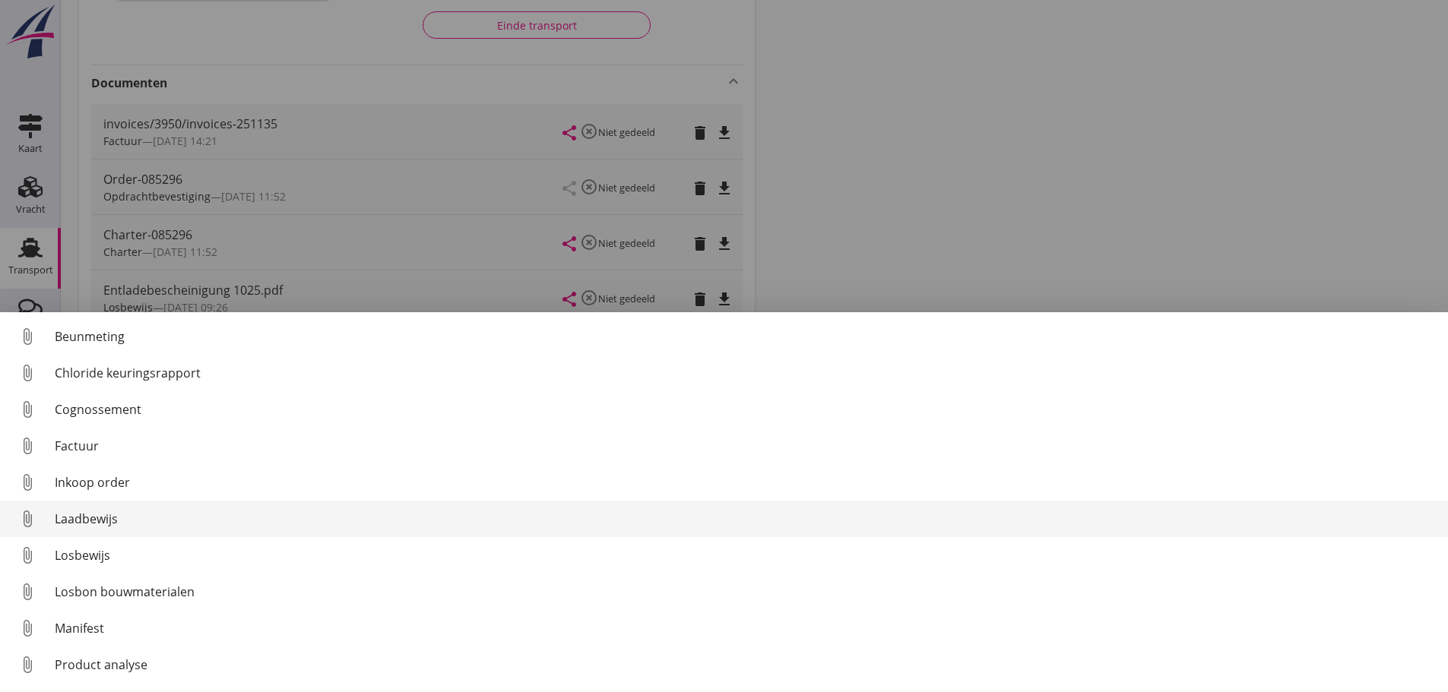
click at [90, 522] on div "Laadbewijs" at bounding box center [745, 519] width 1381 height 18
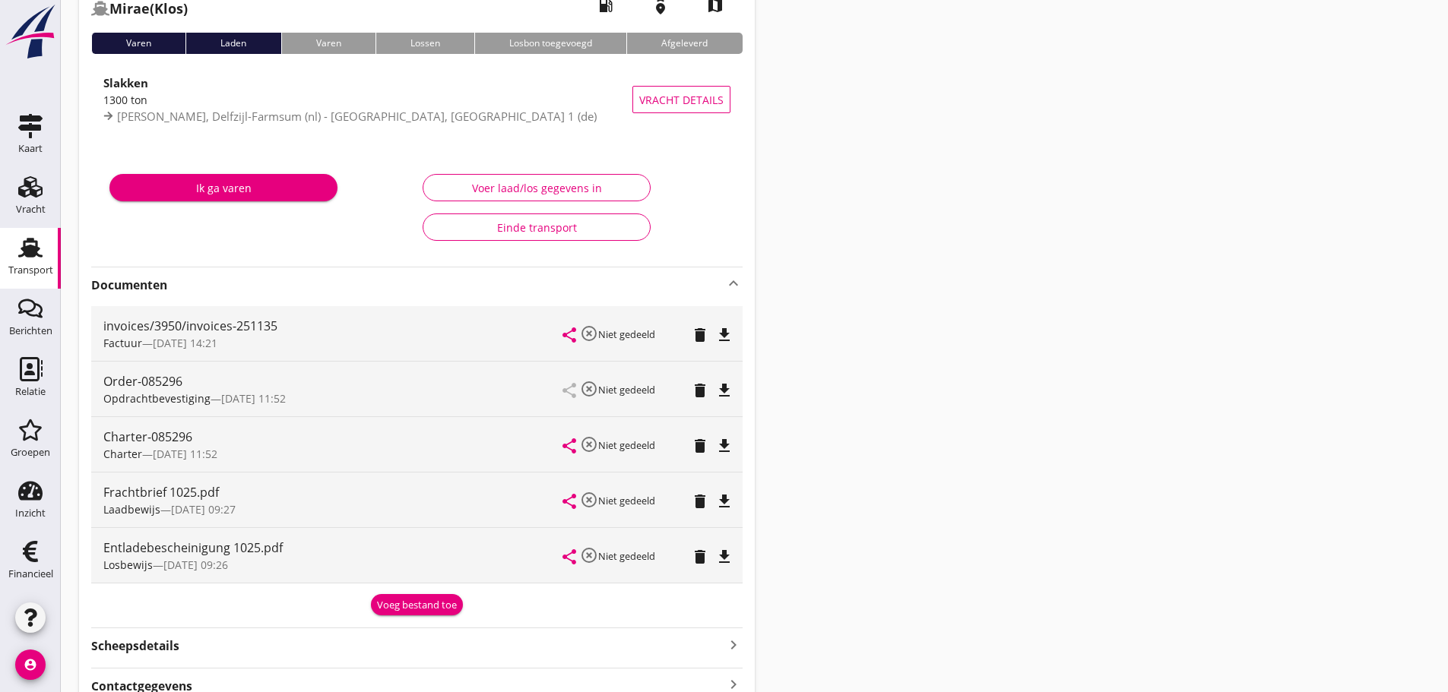
scroll to position [0, 0]
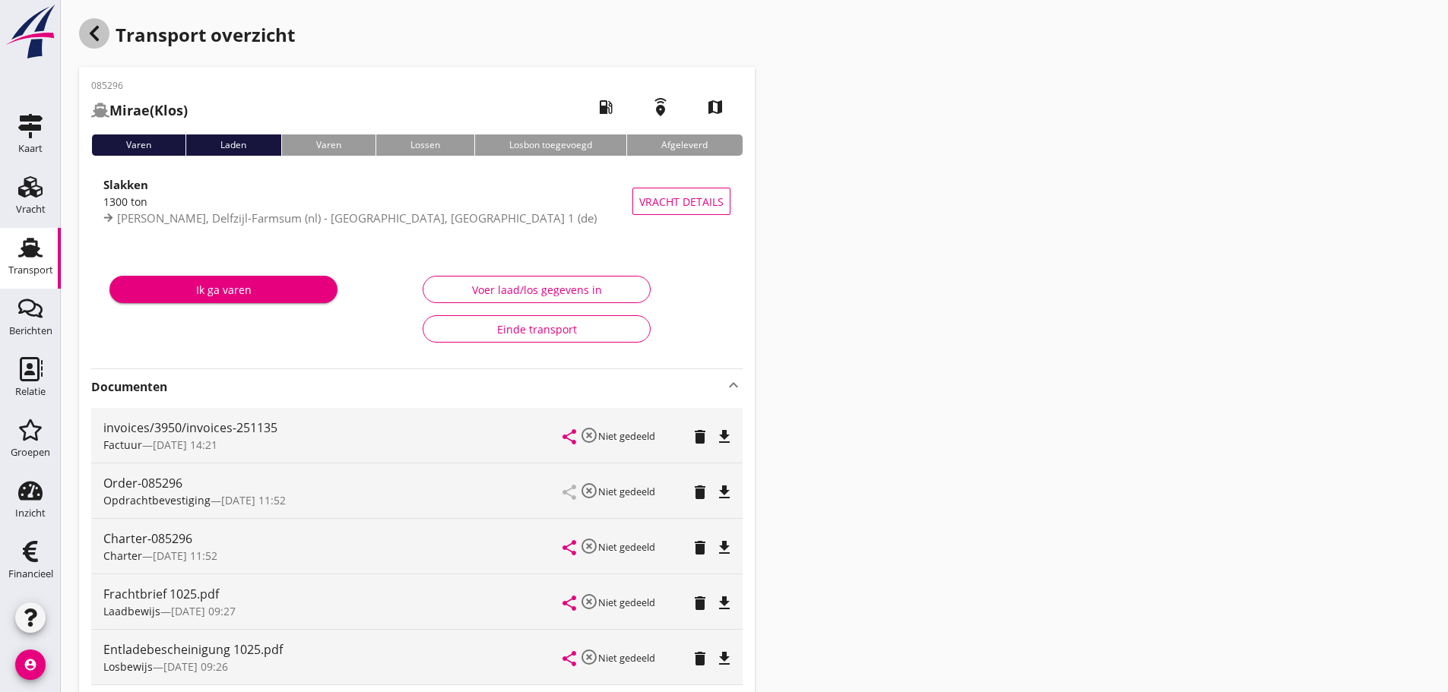
click at [88, 43] on div "button" at bounding box center [94, 33] width 30 height 30
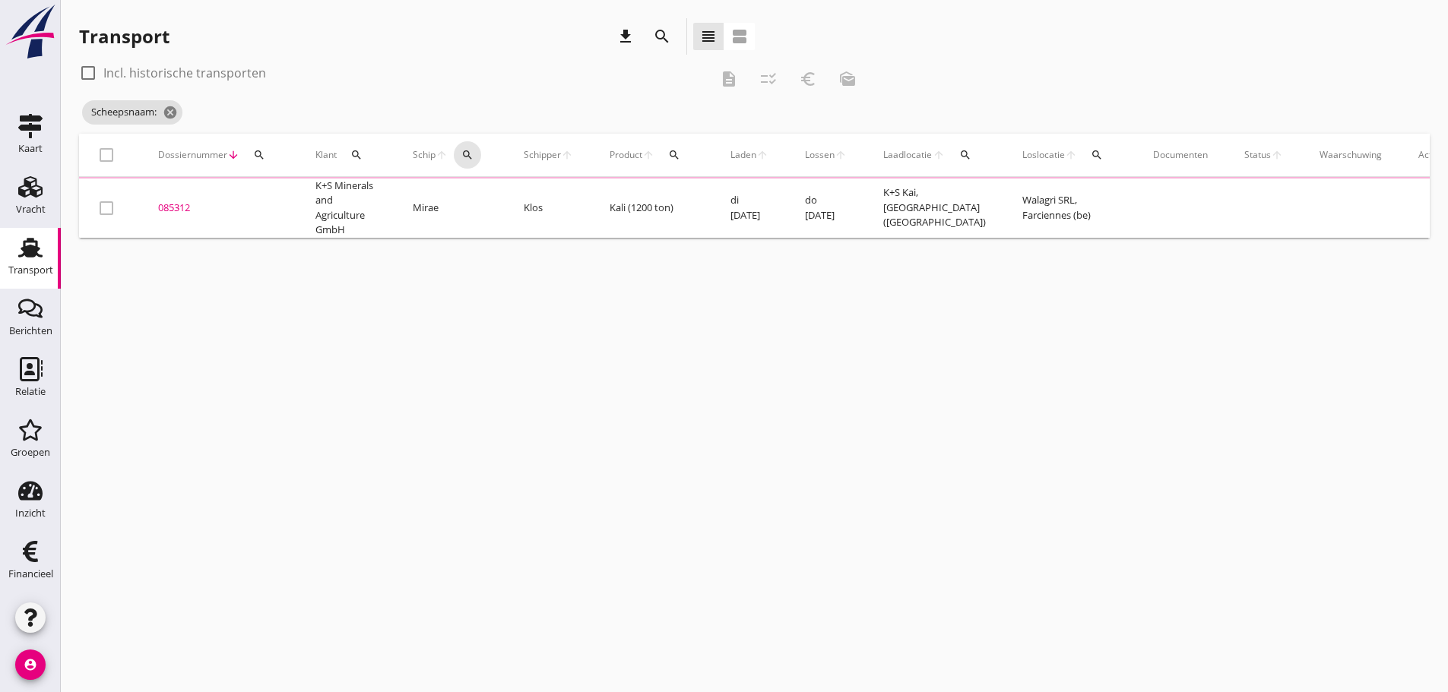
click at [470, 156] on div "Schip arrow_upward search" at bounding box center [450, 155] width 74 height 36
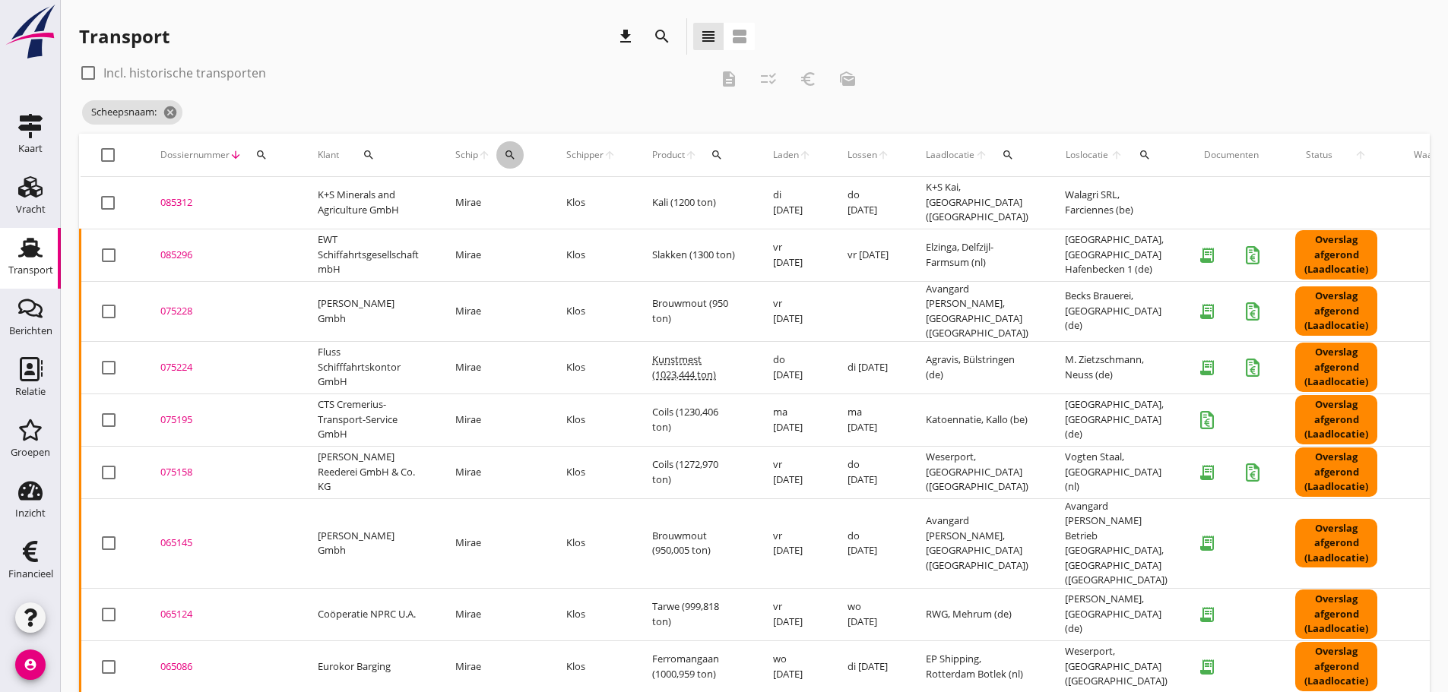
click at [511, 154] on icon "search" at bounding box center [510, 155] width 12 height 12
drag, startPoint x: 524, startPoint y: 197, endPoint x: 510, endPoint y: 204, distance: 15.3
click at [523, 199] on input "Zoek op (scheeps)naam" at bounding box center [584, 199] width 158 height 24
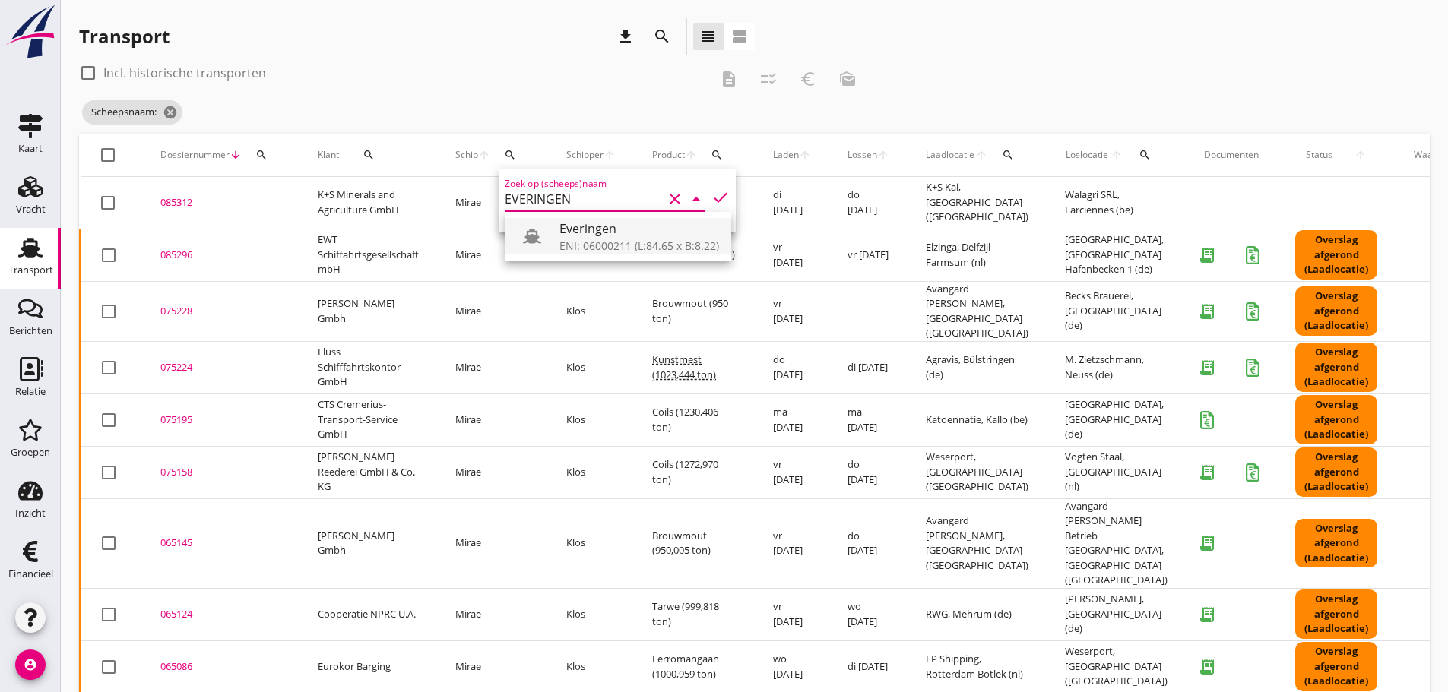
click at [584, 237] on div "Everingen" at bounding box center [639, 229] width 160 height 18
click at [711, 198] on icon "check" at bounding box center [720, 197] width 18 height 18
type input "Everingen"
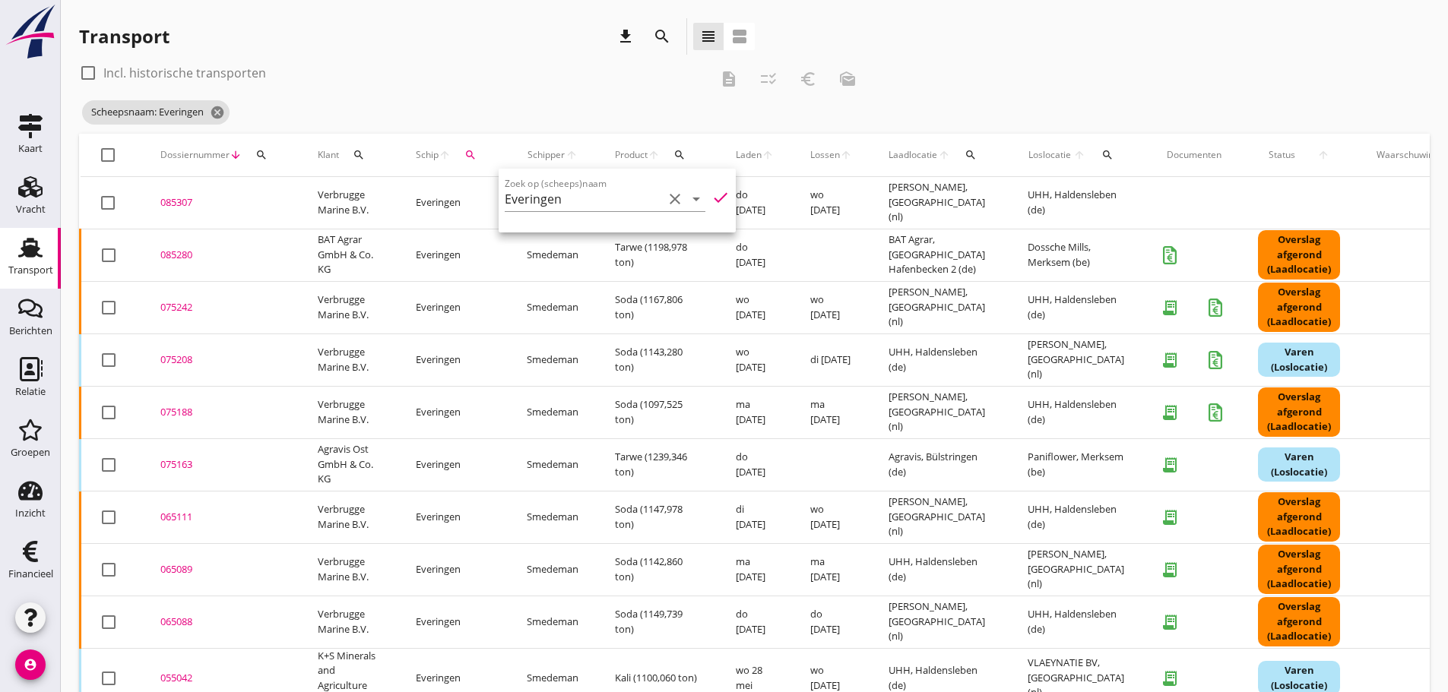
click at [492, 97] on div "Scheepsnaam: Everingen cancel" at bounding box center [473, 112] width 788 height 30
click at [177, 249] on div "085280" at bounding box center [220, 255] width 121 height 15
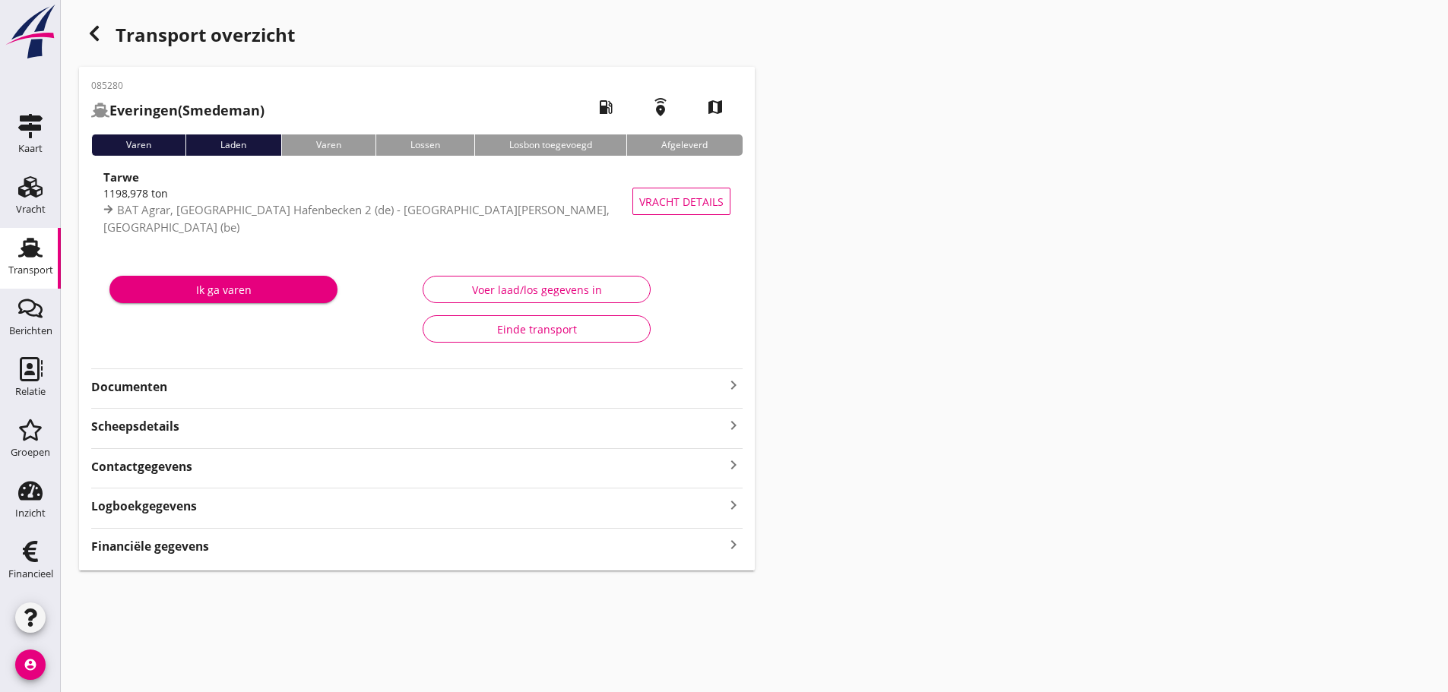
click at [734, 551] on icon "keyboard_arrow_right" at bounding box center [733, 545] width 18 height 21
click at [92, 40] on icon "button" at bounding box center [94, 33] width 18 height 18
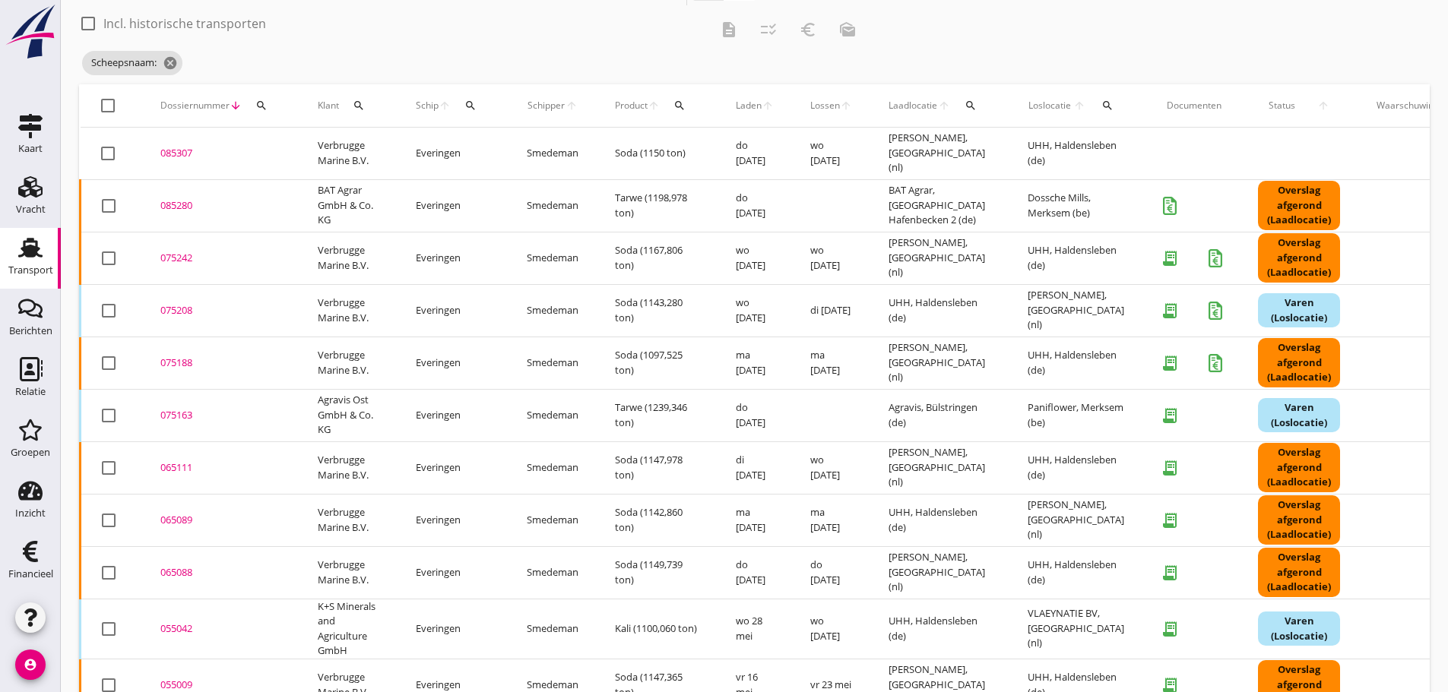
scroll to position [76, 0]
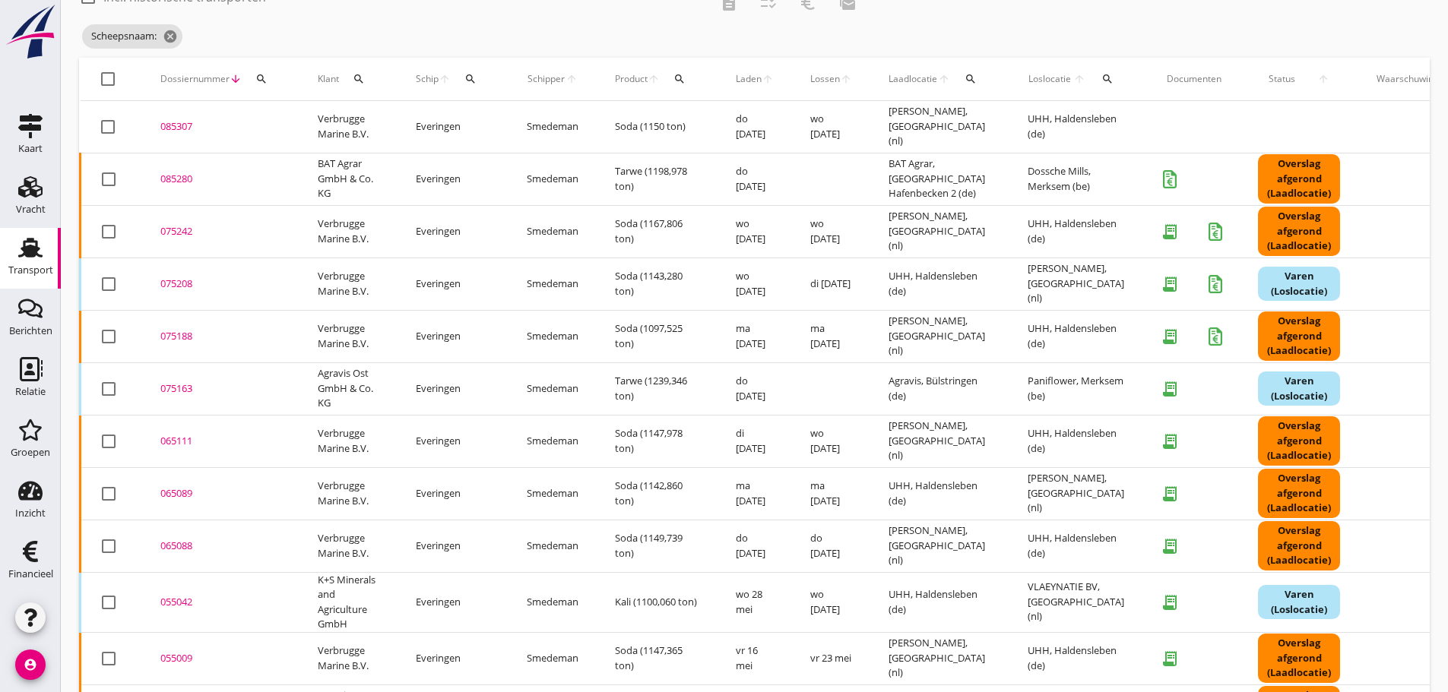
click at [234, 84] on icon "arrow_downward" at bounding box center [236, 79] width 12 height 12
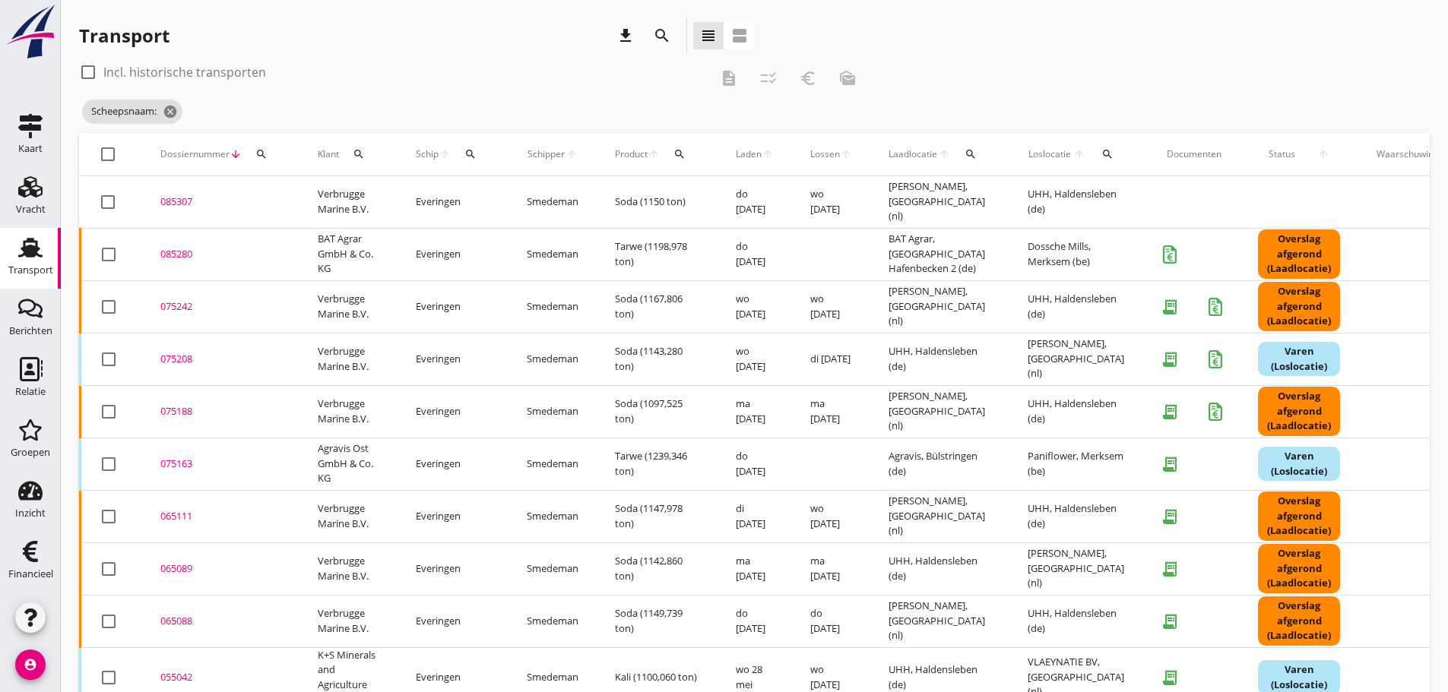
scroll to position [0, 0]
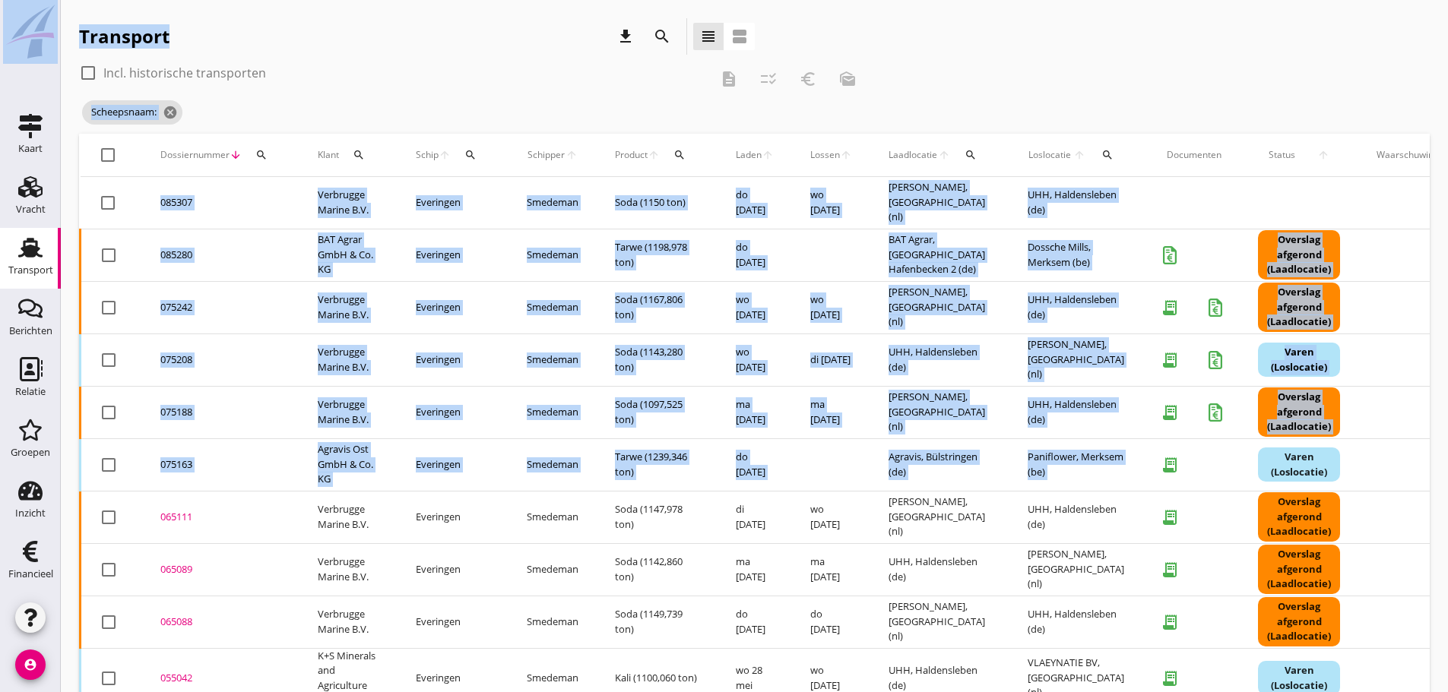
drag, startPoint x: 1164, startPoint y: 462, endPoint x: 1167, endPoint y: 470, distance: 8.2
click at [1165, 464] on div "[PERSON_NAME] track en trace Vracht details Vracht aanpassen Schip wijzigen Vra…" at bounding box center [724, 637] width 1448 height 1274
click at [1168, 414] on icon "receipt_long" at bounding box center [1169, 412] width 30 height 30
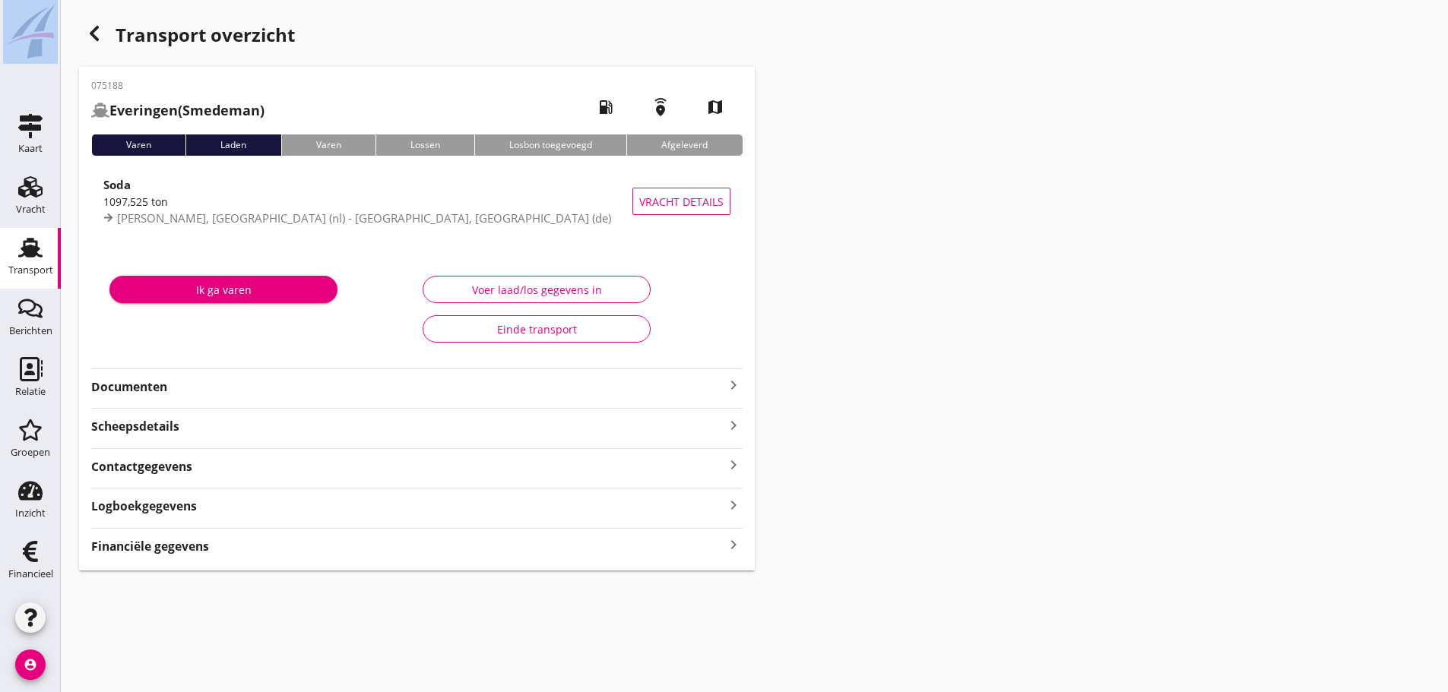
click at [179, 641] on div "cancel You are impersonating another user. Transport overzicht 075188 Everingen…" at bounding box center [754, 346] width 1387 height 692
click at [99, 40] on icon "button" at bounding box center [94, 33] width 18 height 18
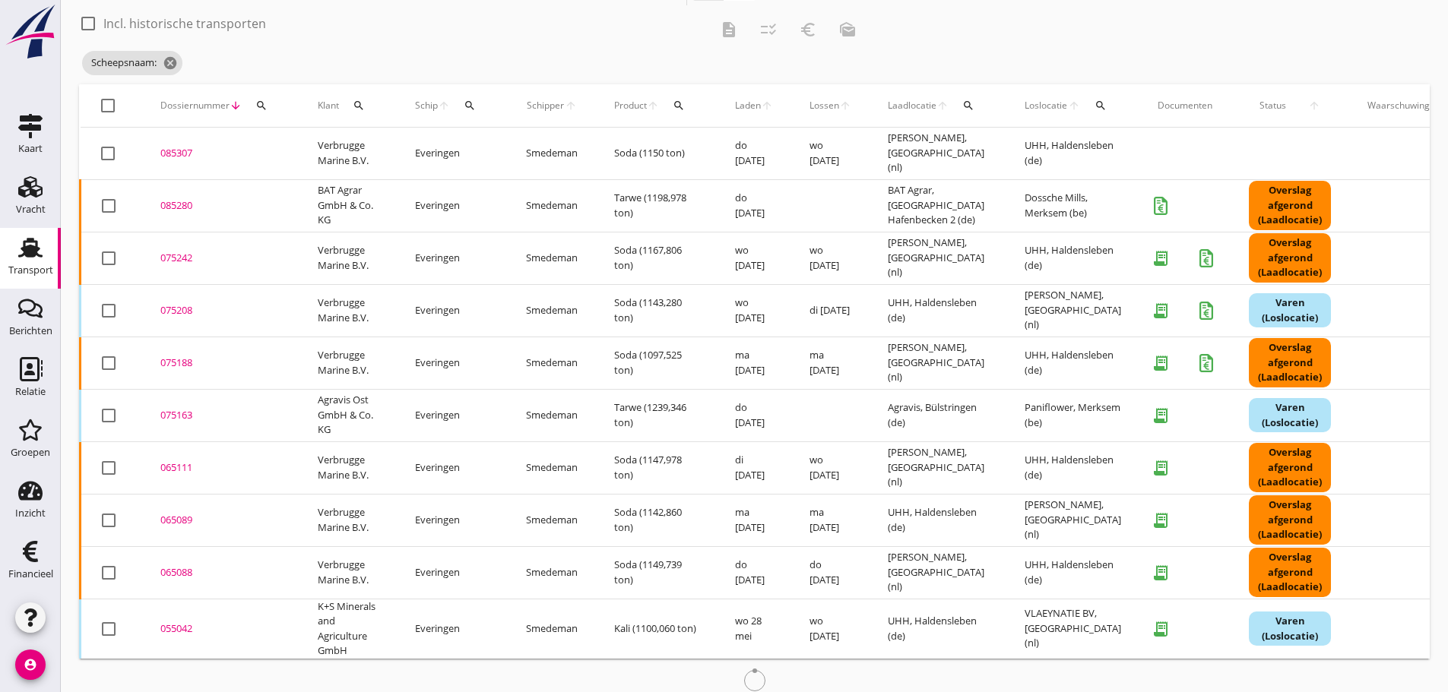
scroll to position [76, 0]
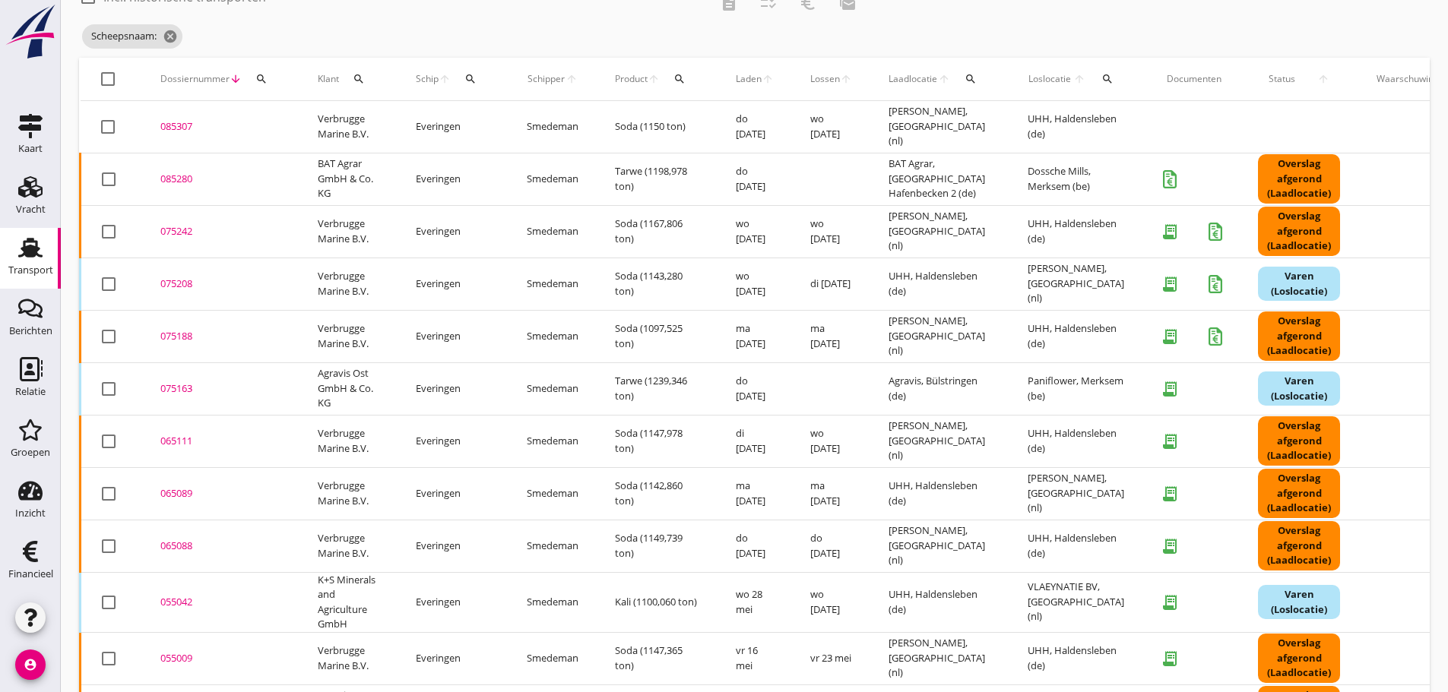
click at [168, 385] on div "075163" at bounding box center [220, 389] width 121 height 15
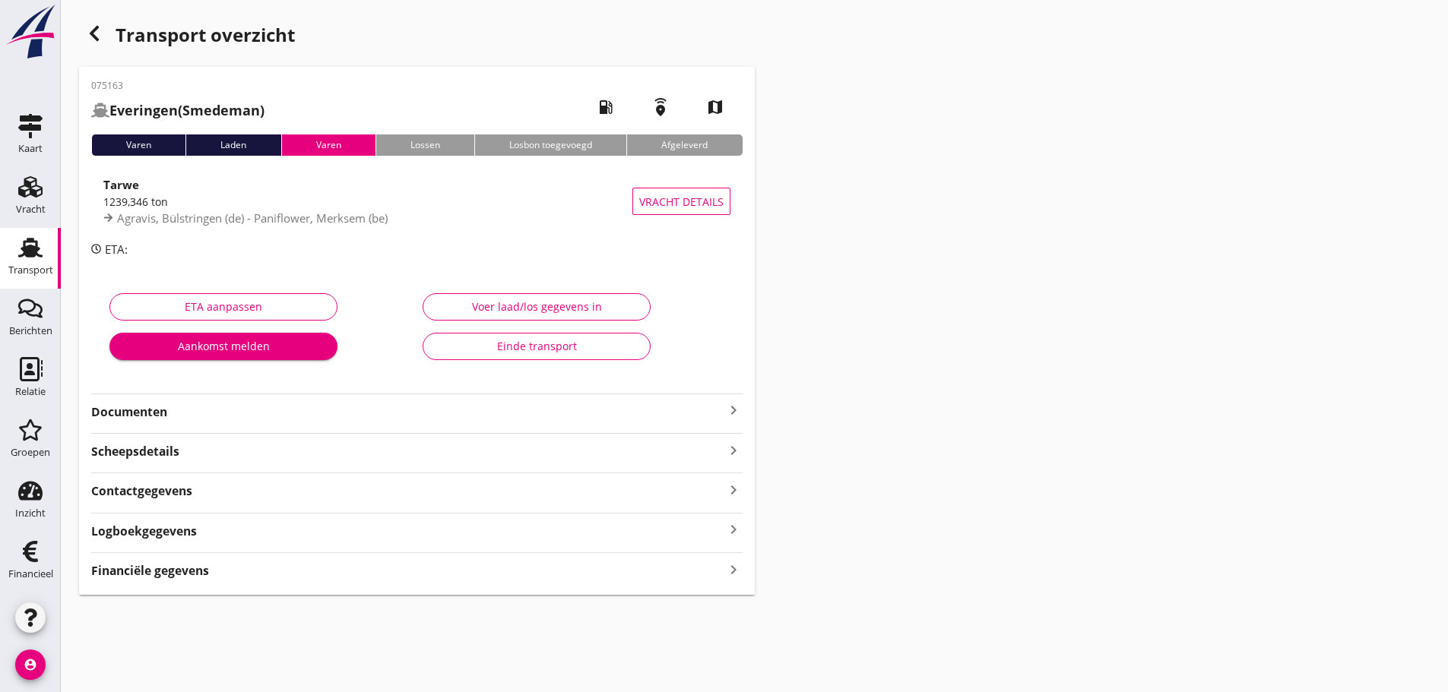
click at [733, 578] on icon "keyboard_arrow_right" at bounding box center [733, 569] width 18 height 21
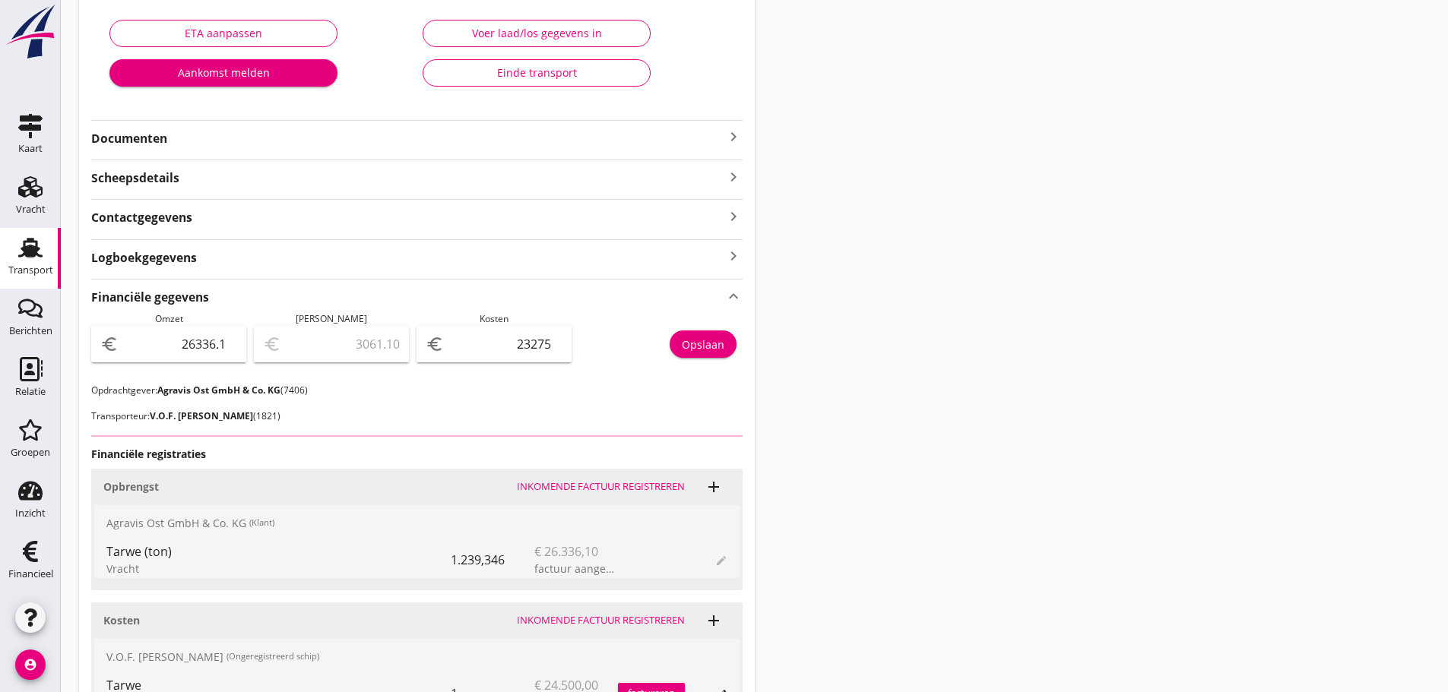
scroll to position [432, 0]
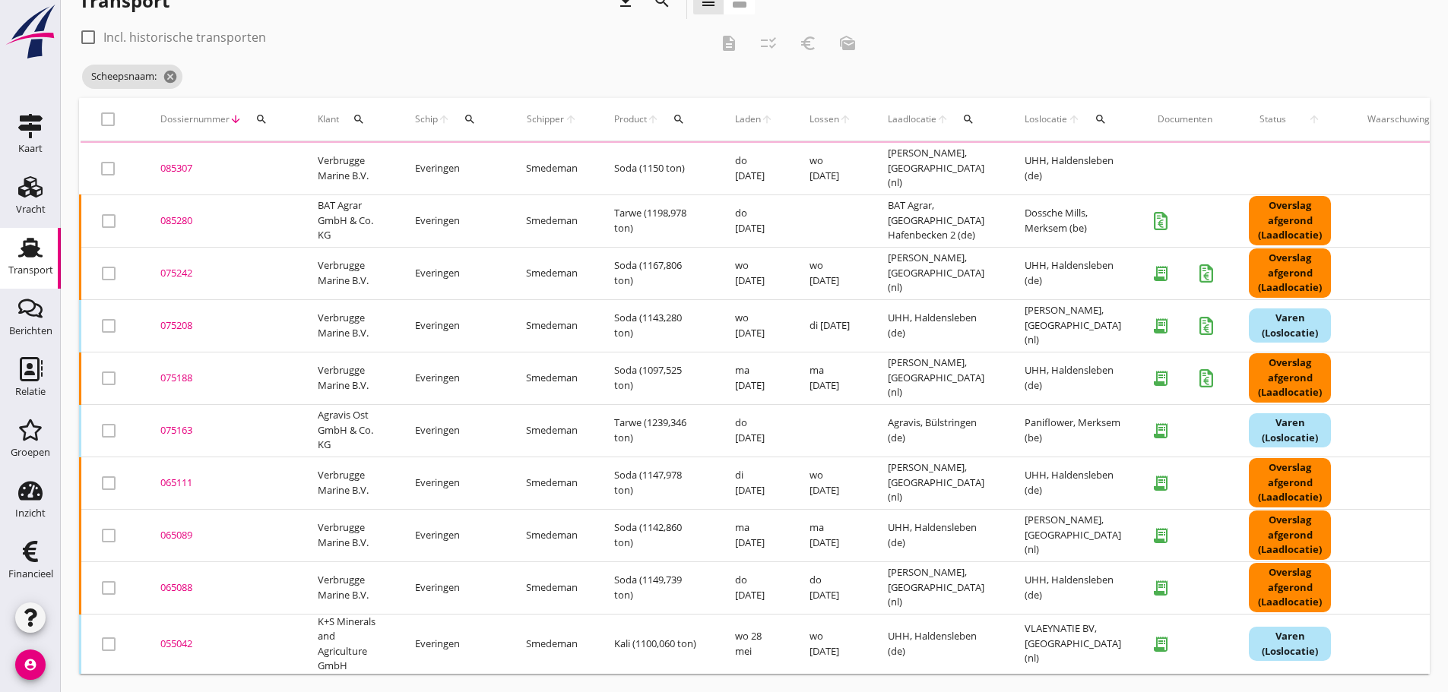
scroll to position [47, 0]
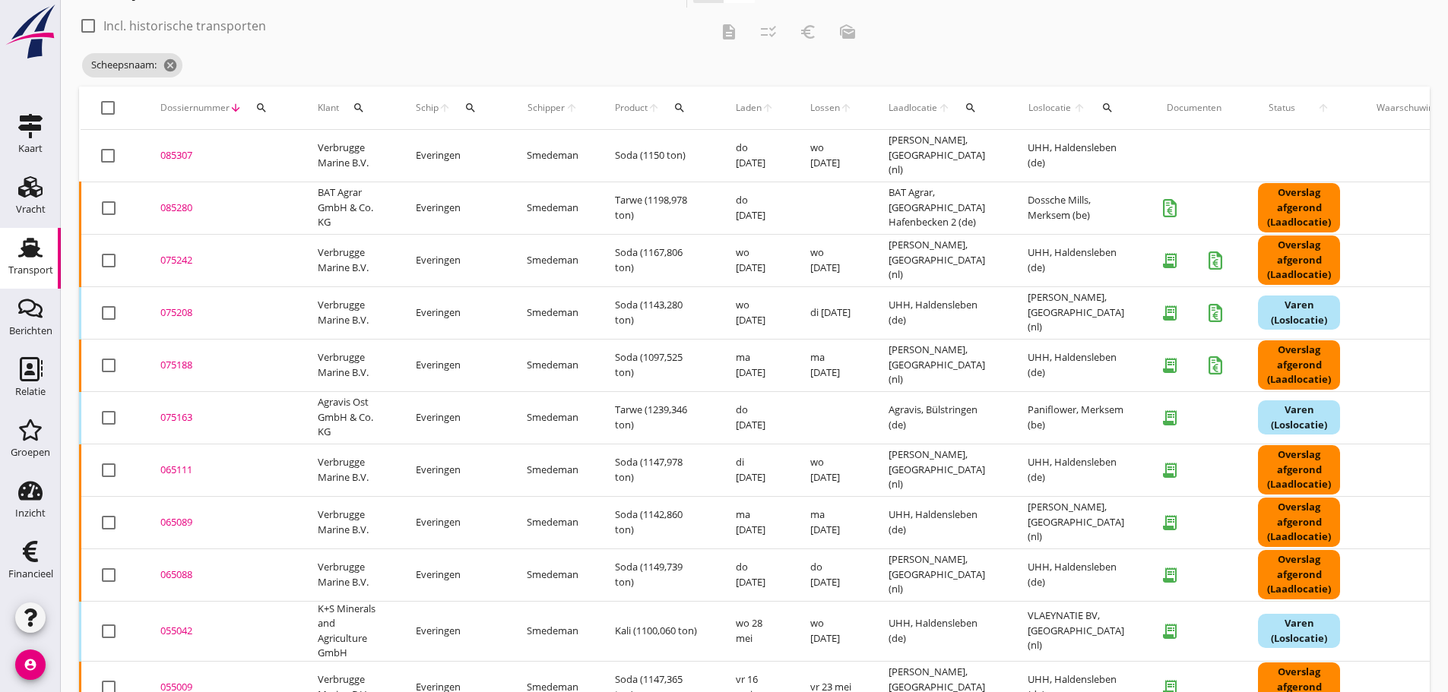
click at [179, 209] on div "085280" at bounding box center [220, 208] width 121 height 15
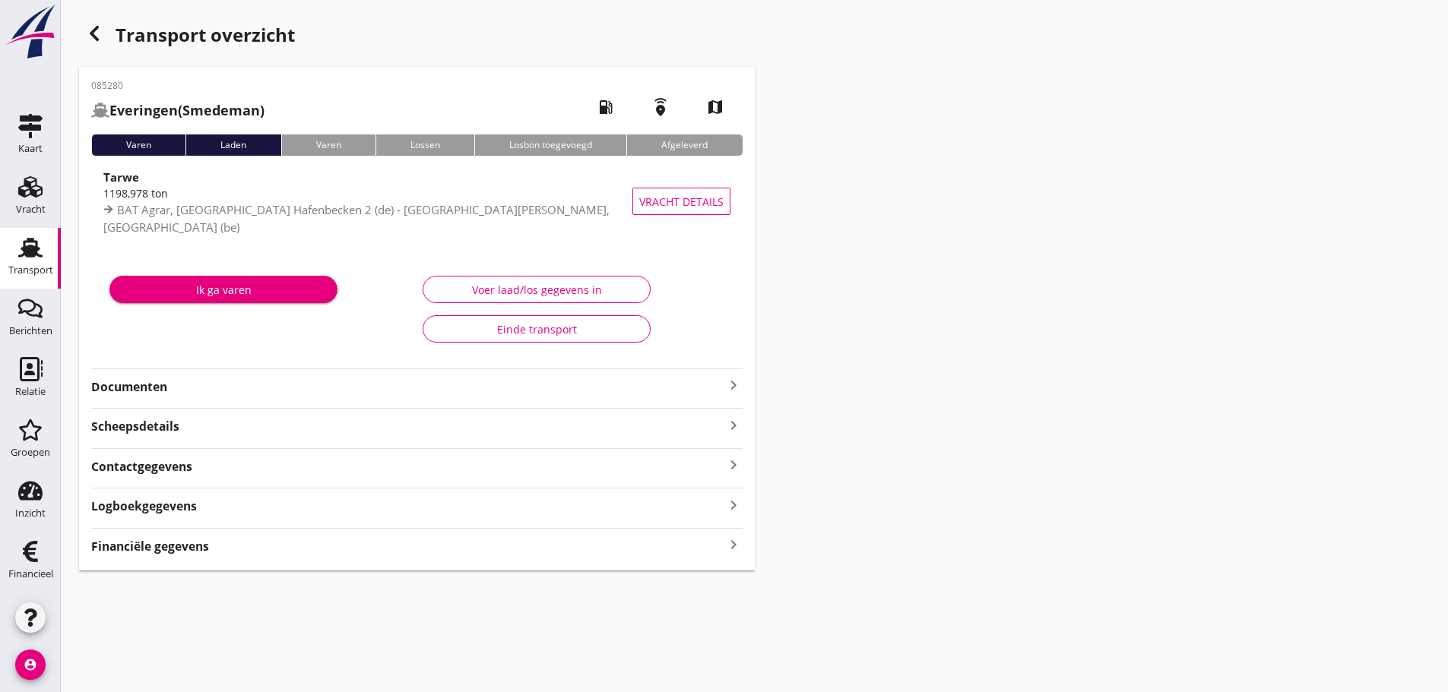
click at [733, 546] on icon "keyboard_arrow_right" at bounding box center [733, 545] width 18 height 21
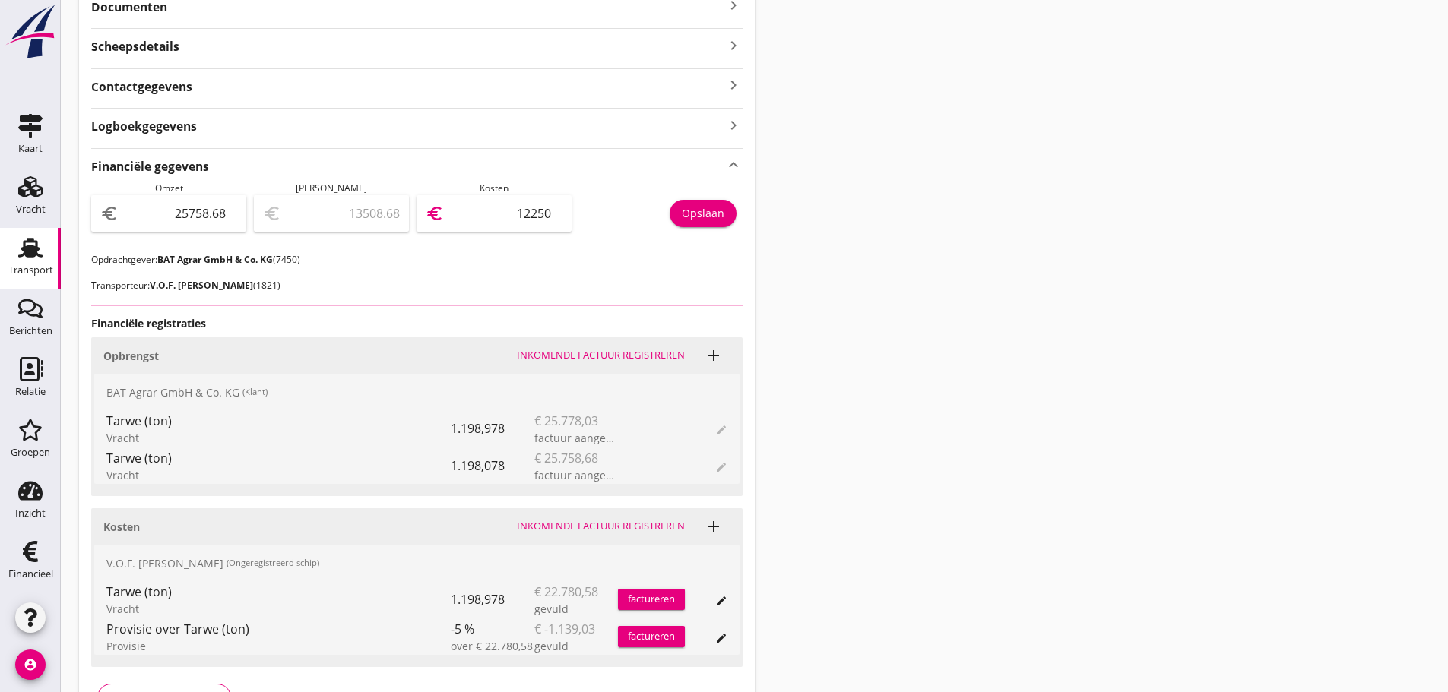
drag, startPoint x: 486, startPoint y: 223, endPoint x: 765, endPoint y: 218, distance: 278.2
click at [704, 196] on div "Omzet euro 25758.68 [PERSON_NAME] euro 13508.68 Kosten euro 12250 [GEOGRAPHIC_D…" at bounding box center [416, 217] width 651 height 71
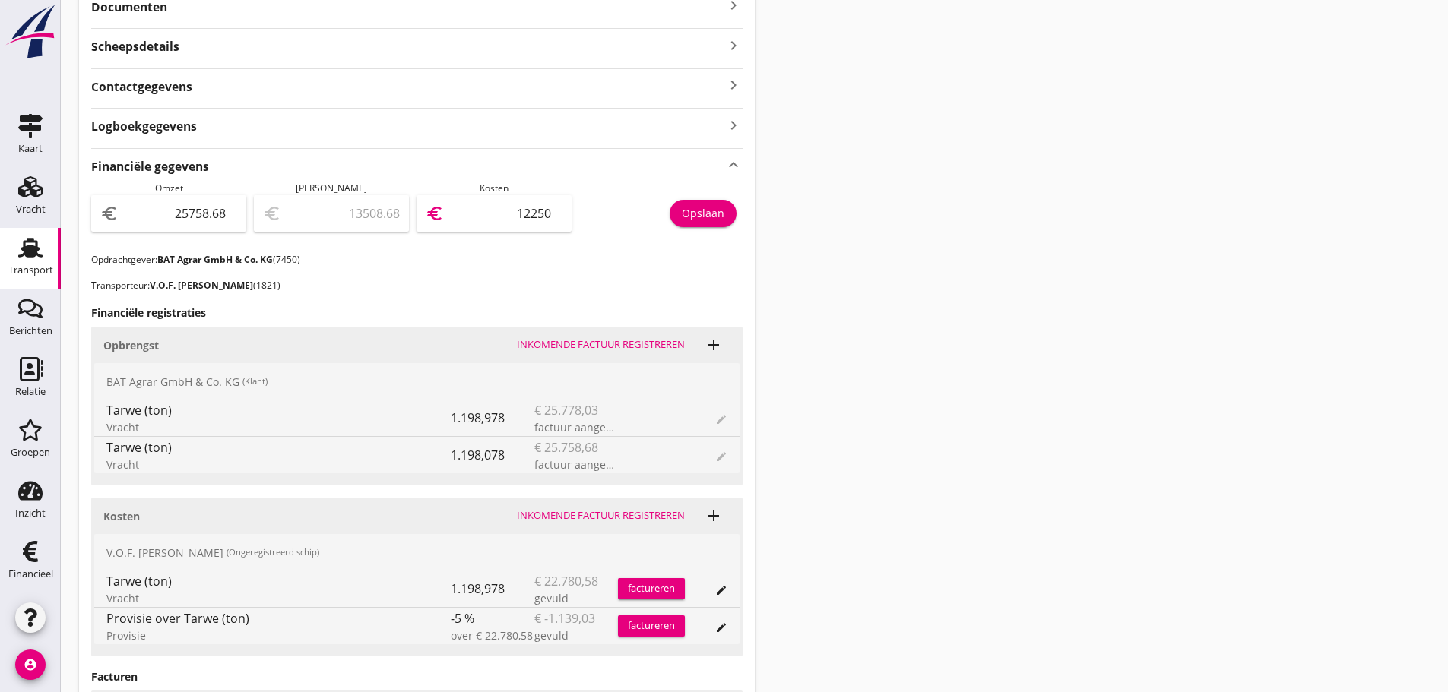
click at [930, 221] on div "Transport overzicht 085280 [GEOGRAPHIC_DATA] (Smedeman) local_gas_station emerg…" at bounding box center [754, 373] width 1387 height 1506
click at [509, 210] on input "12250" at bounding box center [505, 213] width 116 height 24
click at [977, 245] on div "Transport overzicht 085280 [GEOGRAPHIC_DATA] (Smedeman) local_gas_station emerg…" at bounding box center [754, 373] width 1387 height 1506
drag, startPoint x: 502, startPoint y: 215, endPoint x: 810, endPoint y: 247, distance: 309.4
click at [810, 247] on div "Transport overzicht 085280 [GEOGRAPHIC_DATA] (Smedeman) local_gas_station emerg…" at bounding box center [754, 373] width 1387 height 1506
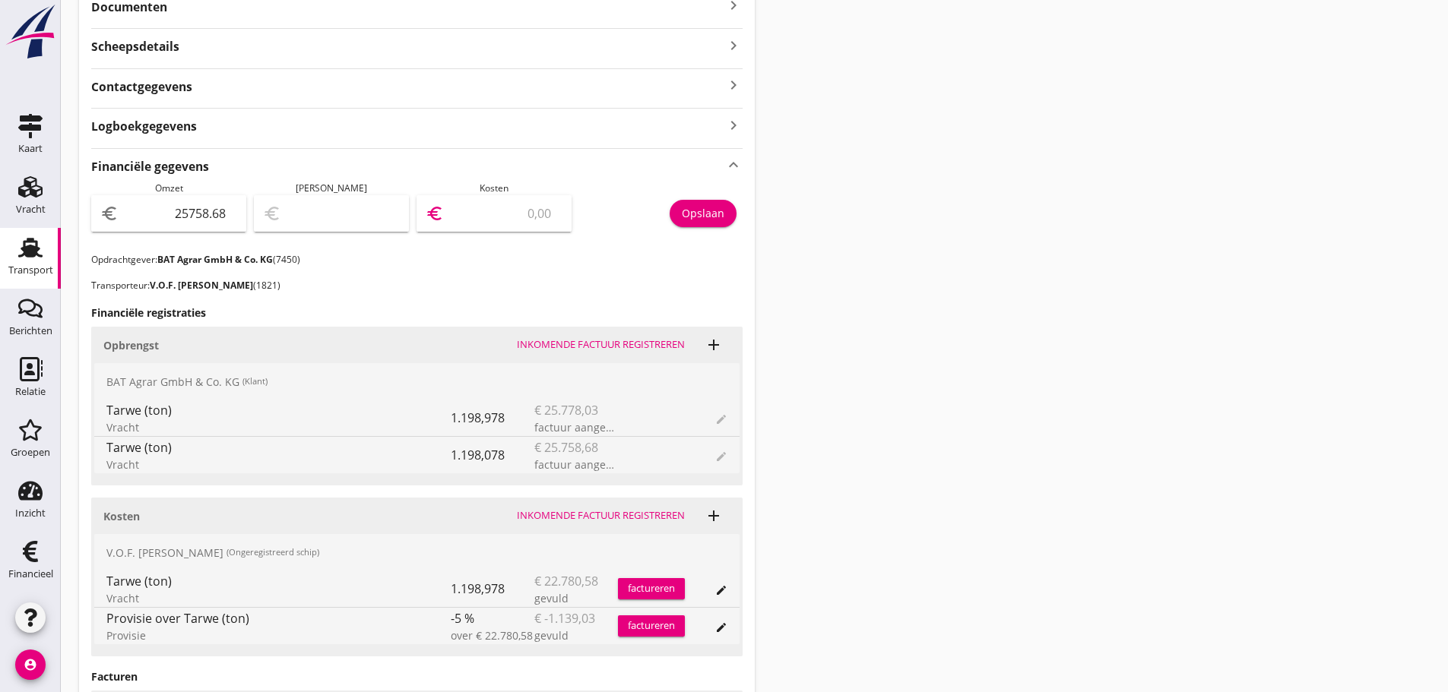
type input "25756.68"
type input "2"
type input "25737.68"
type input "21"
type input "25542.68"
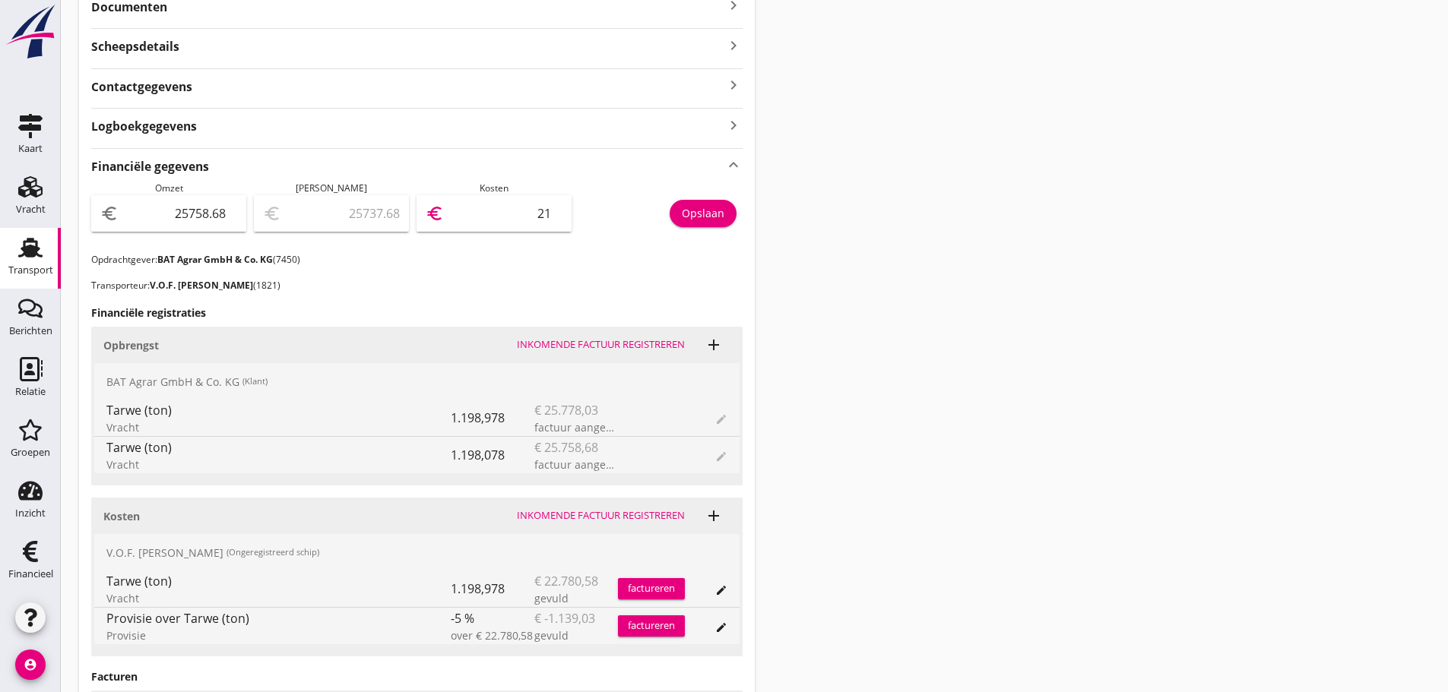
type input "216"
type input "23593.68"
type input "2165"
type input "4104.68"
type input "21654"
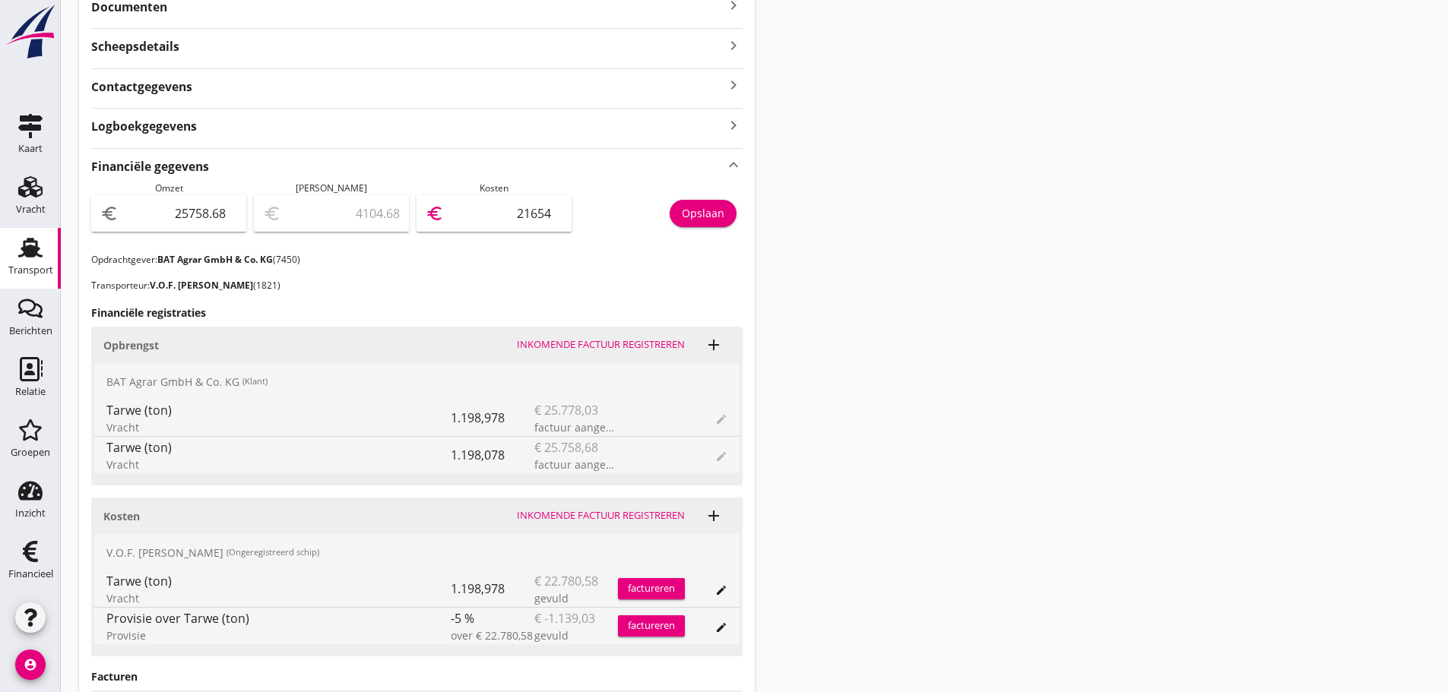
type input "23593.68"
type input "2165"
type input "25542.68"
type input "216"
type input "23594.68"
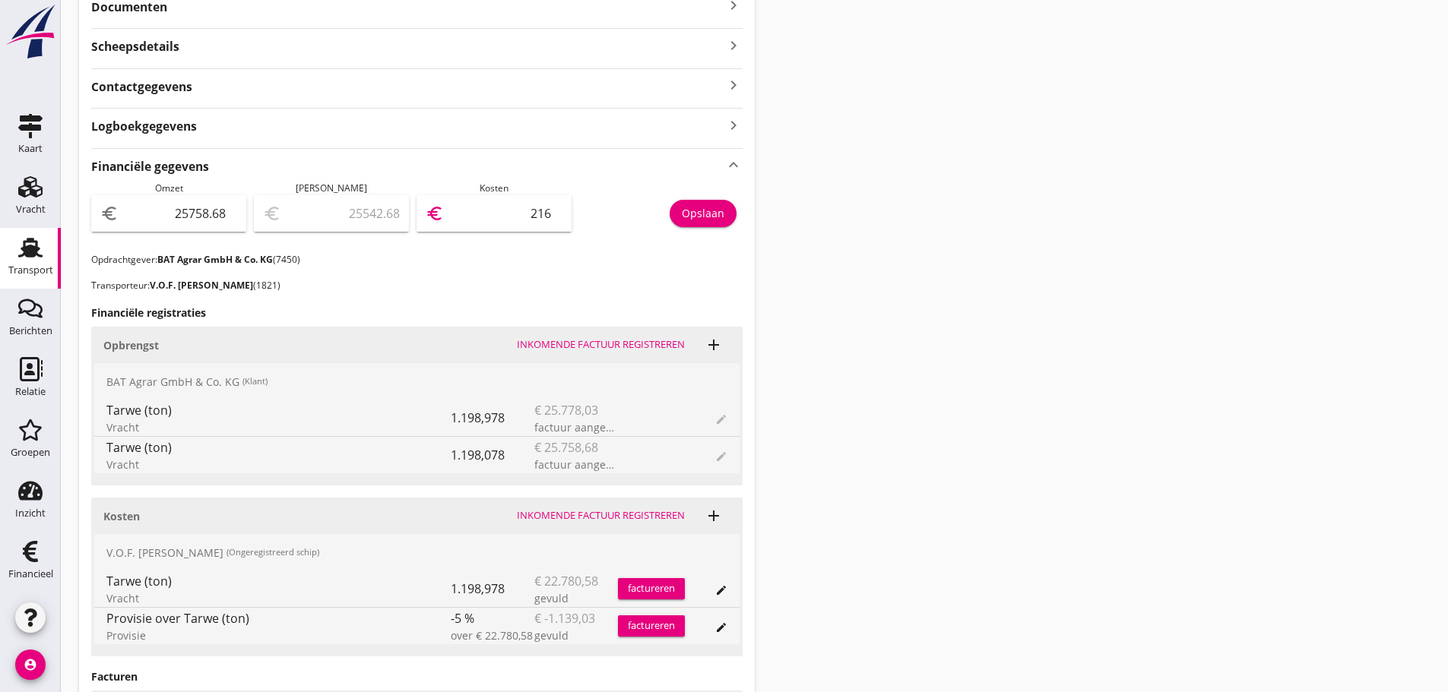
type input "2164"
type input "4117.68"
type input "21641"
type input "4117.18"
type input "21641.5"
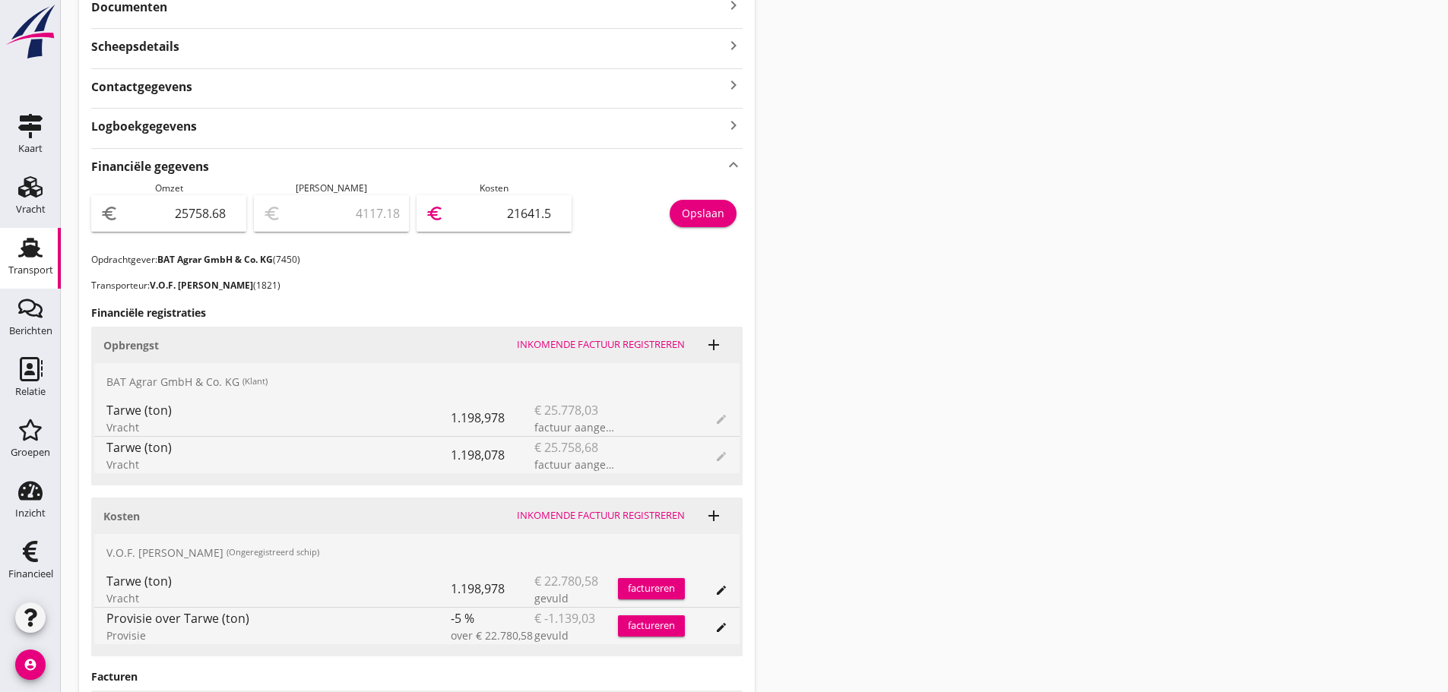
type input "4117.13"
type input "21641.55"
click at [695, 206] on div "Opslaan" at bounding box center [703, 213] width 43 height 16
drag, startPoint x: 1141, startPoint y: 477, endPoint x: 1118, endPoint y: 467, distance: 24.8
click at [1139, 479] on div "Transport overzicht 085280 [GEOGRAPHIC_DATA] (Smedeman) local_gas_station emerg…" at bounding box center [754, 373] width 1387 height 1506
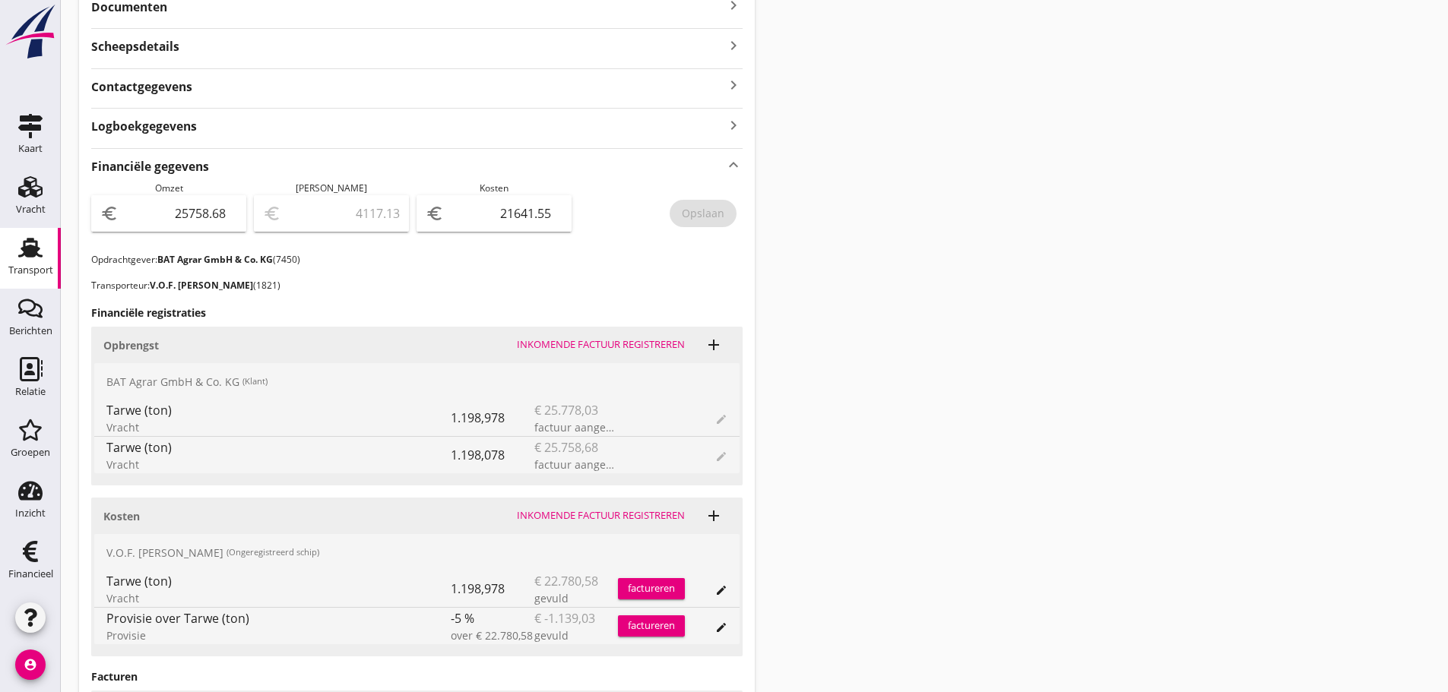
click at [733, 3] on icon "keyboard_arrow_right" at bounding box center [733, 5] width 18 height 18
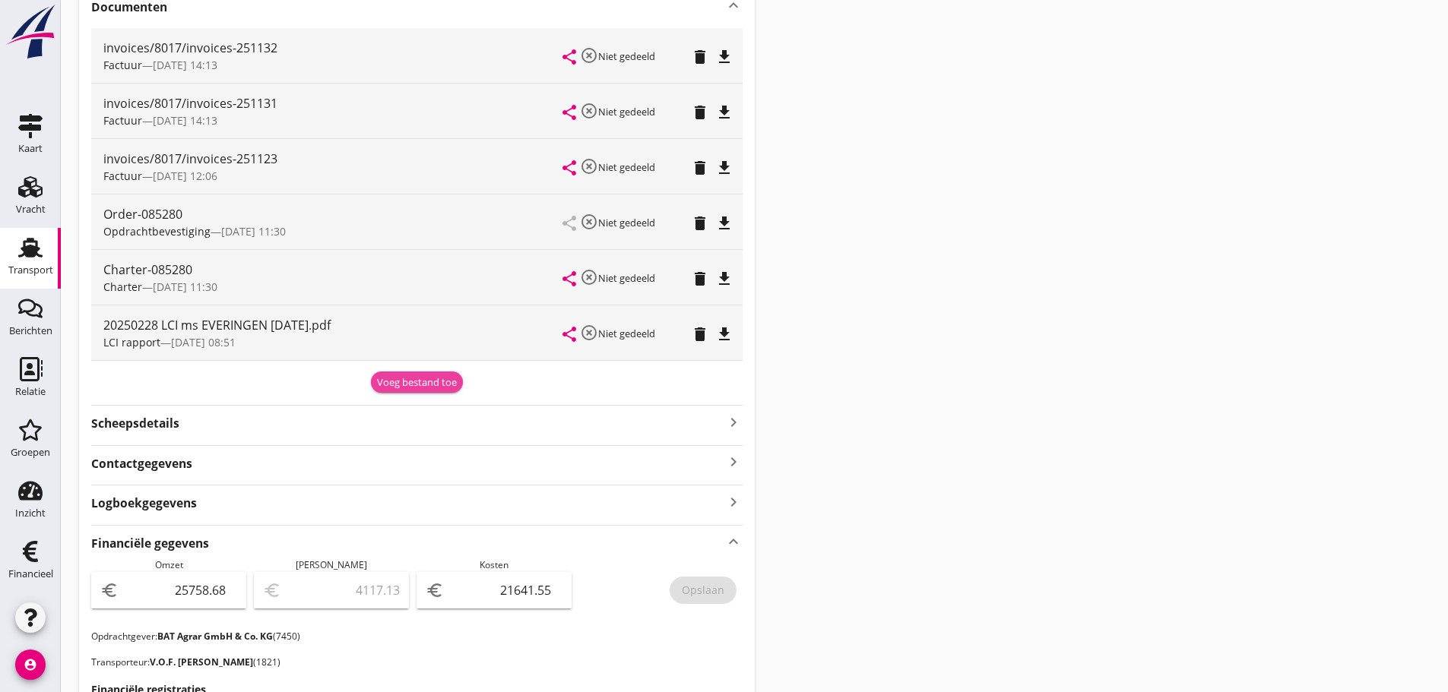
click at [426, 387] on div "Voeg bestand toe" at bounding box center [417, 382] width 80 height 15
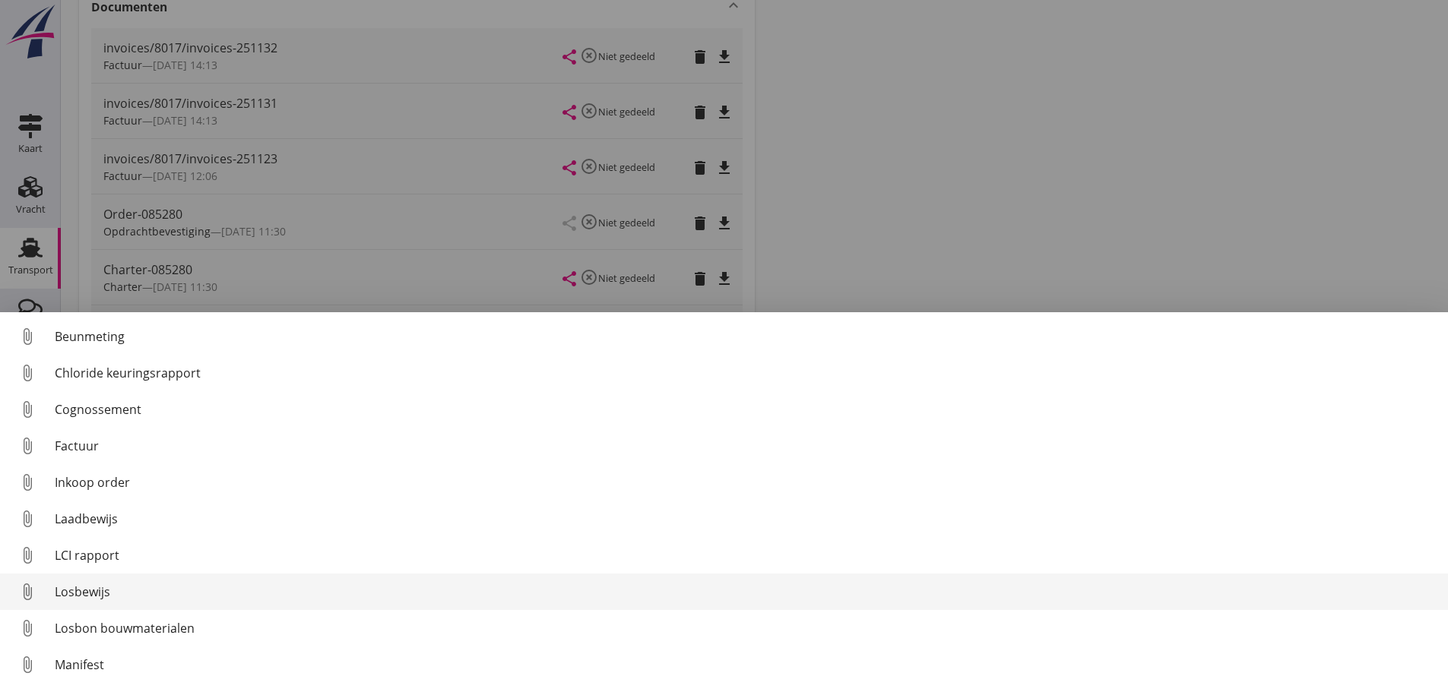
click at [101, 600] on div "Losbewijs" at bounding box center [745, 592] width 1381 height 18
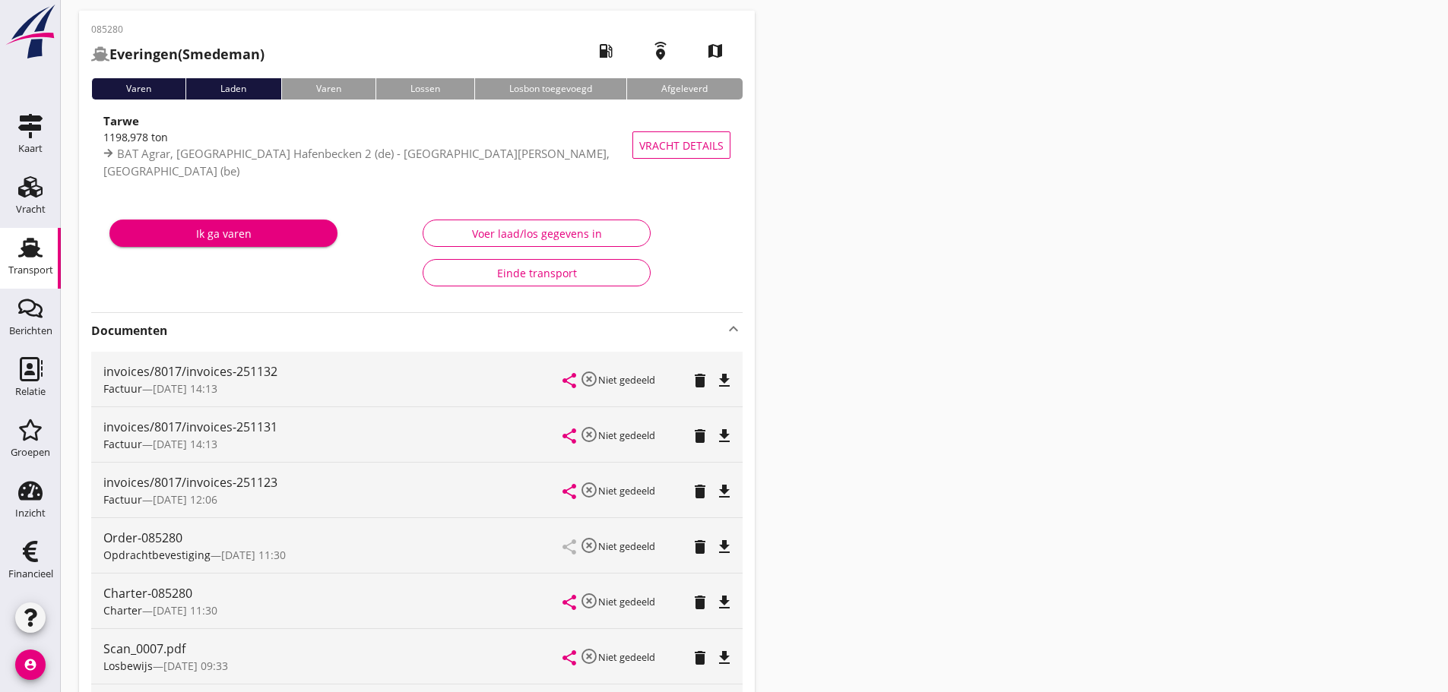
scroll to position [0, 0]
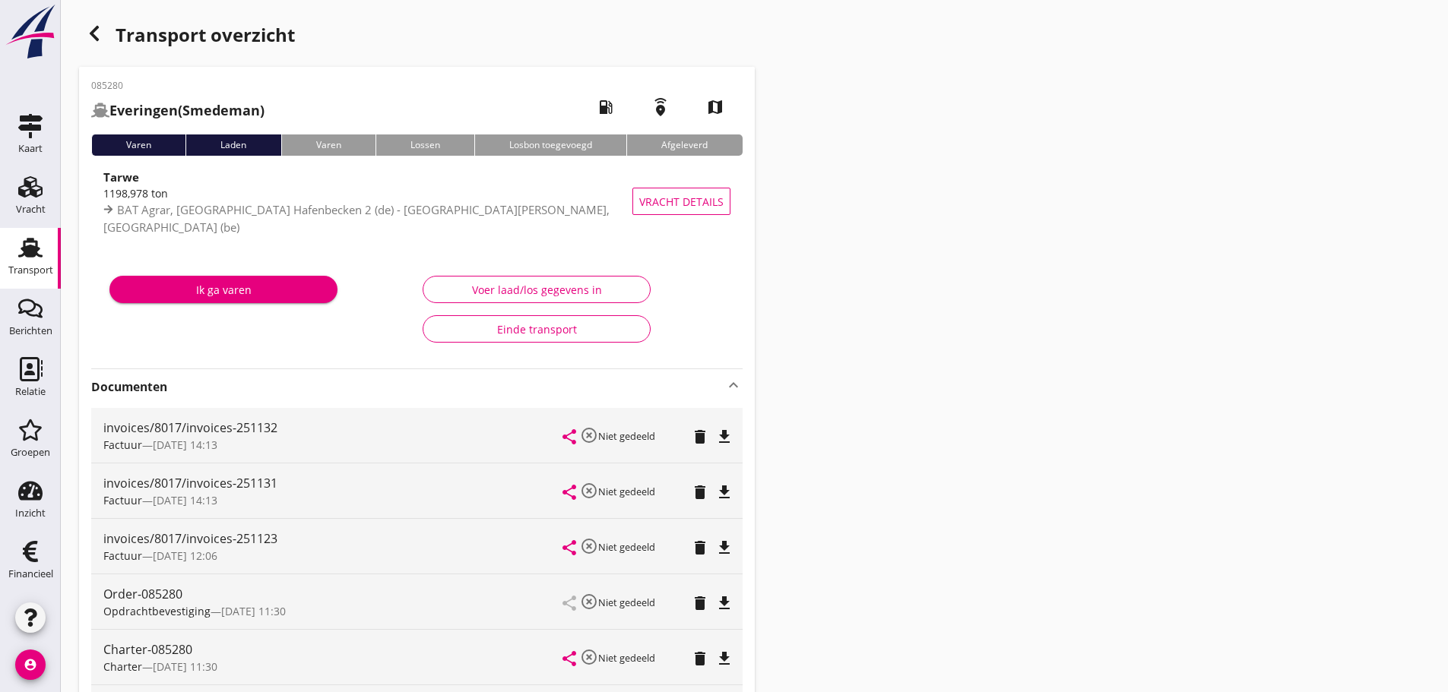
click at [101, 41] on icon "button" at bounding box center [94, 33] width 18 height 18
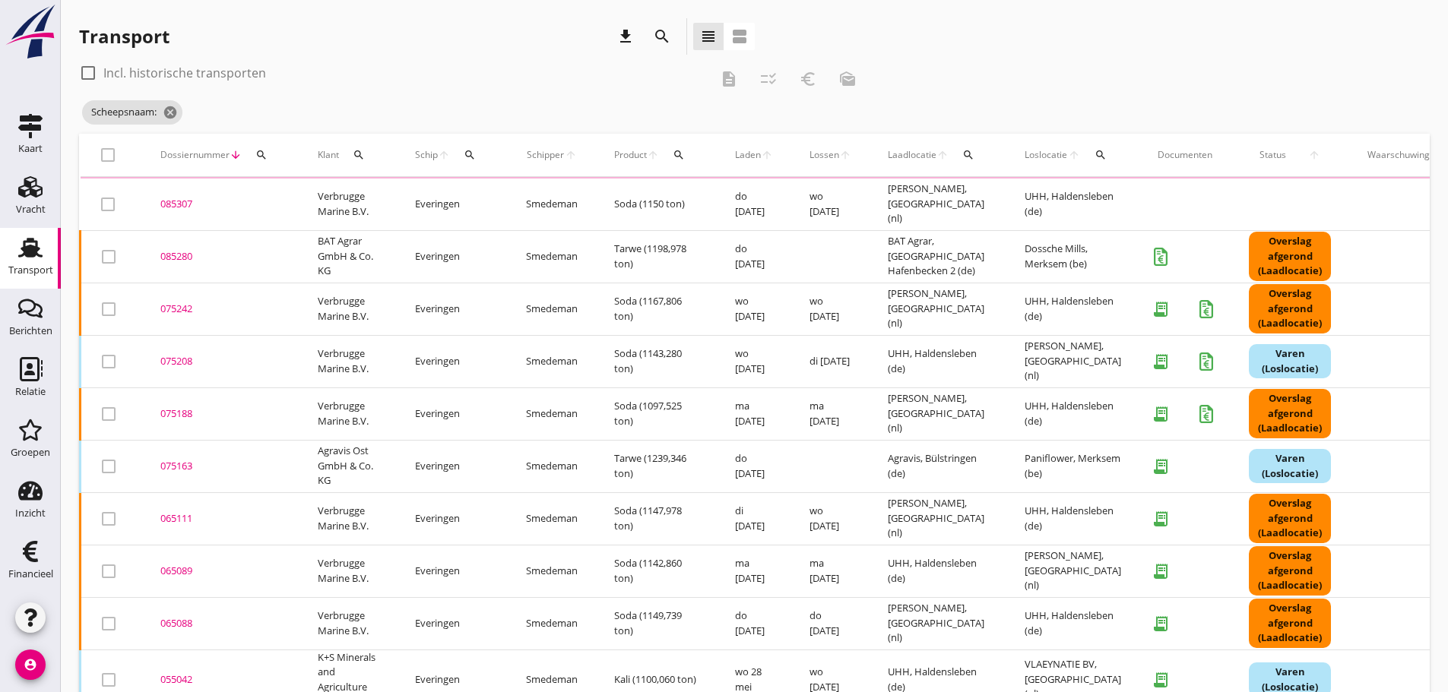
scroll to position [47, 0]
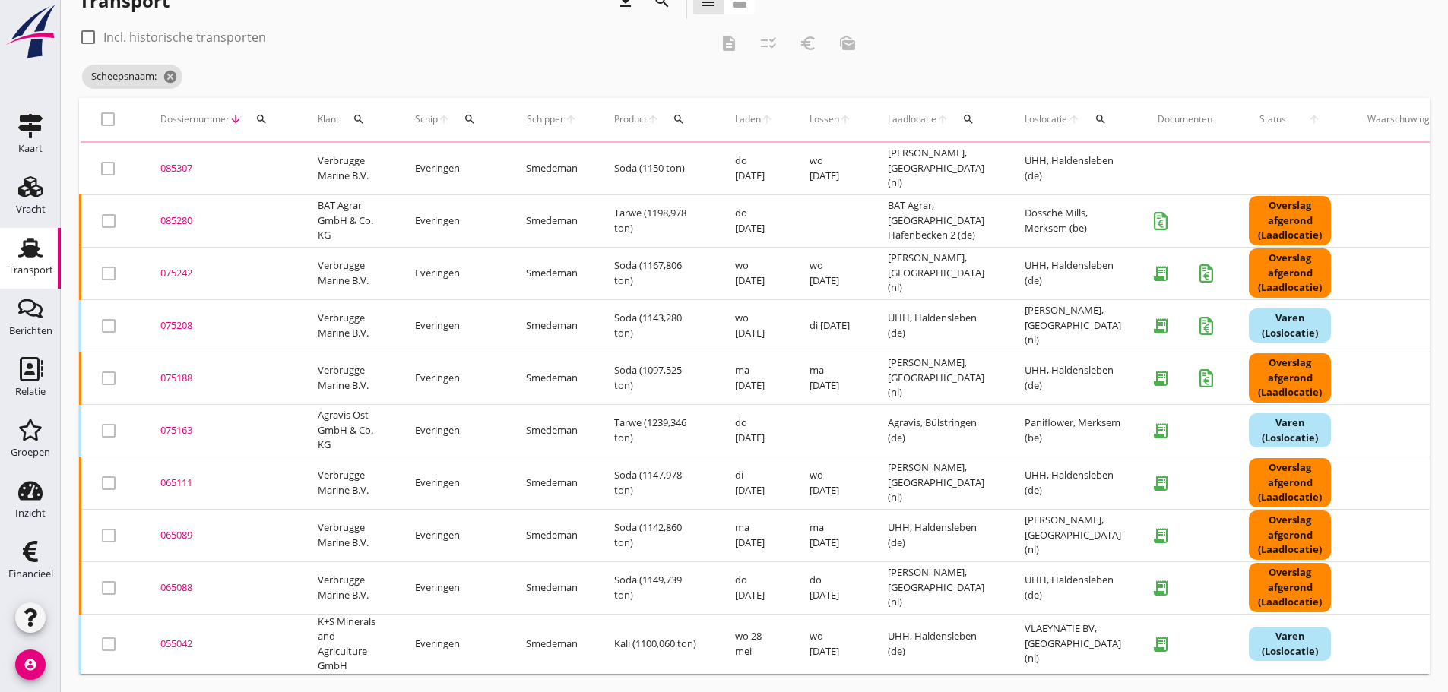
click at [267, 113] on icon "search" at bounding box center [261, 119] width 12 height 12
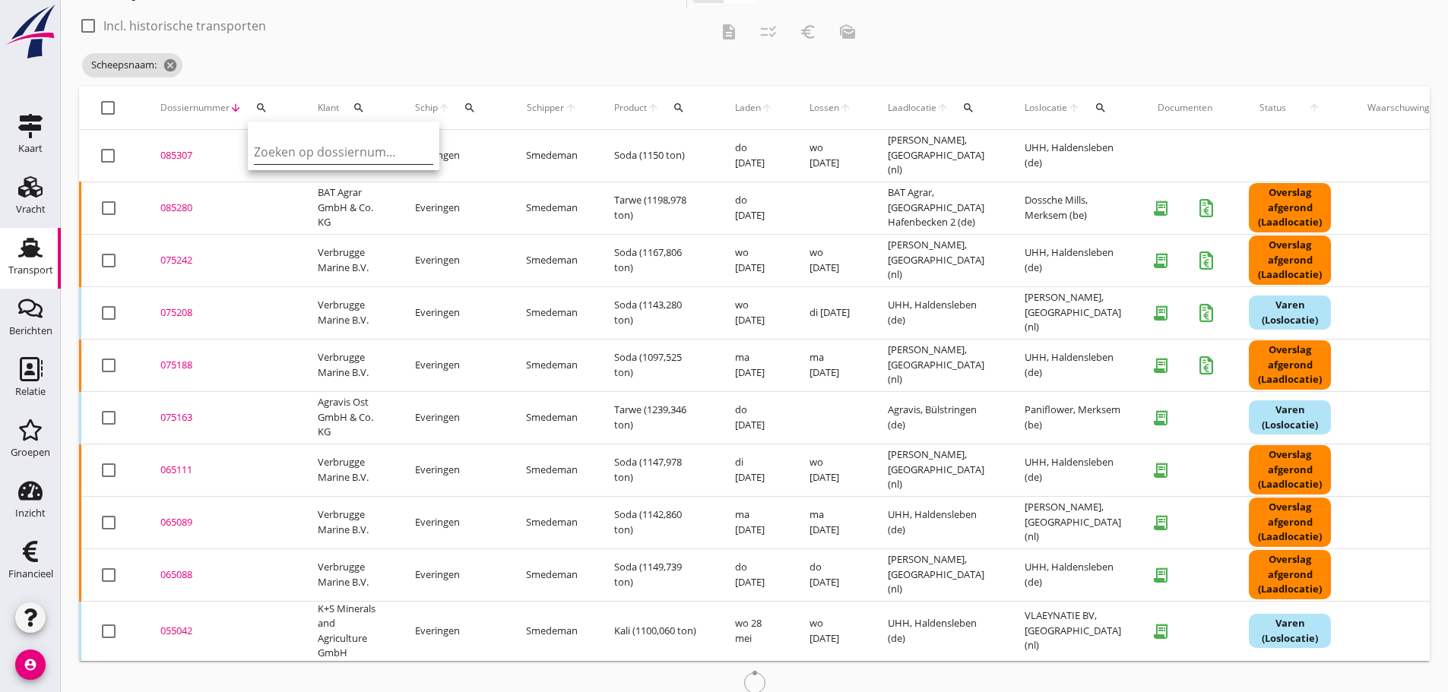
click at [271, 147] on input "Zoeken op dossiernummer..." at bounding box center [333, 152] width 158 height 24
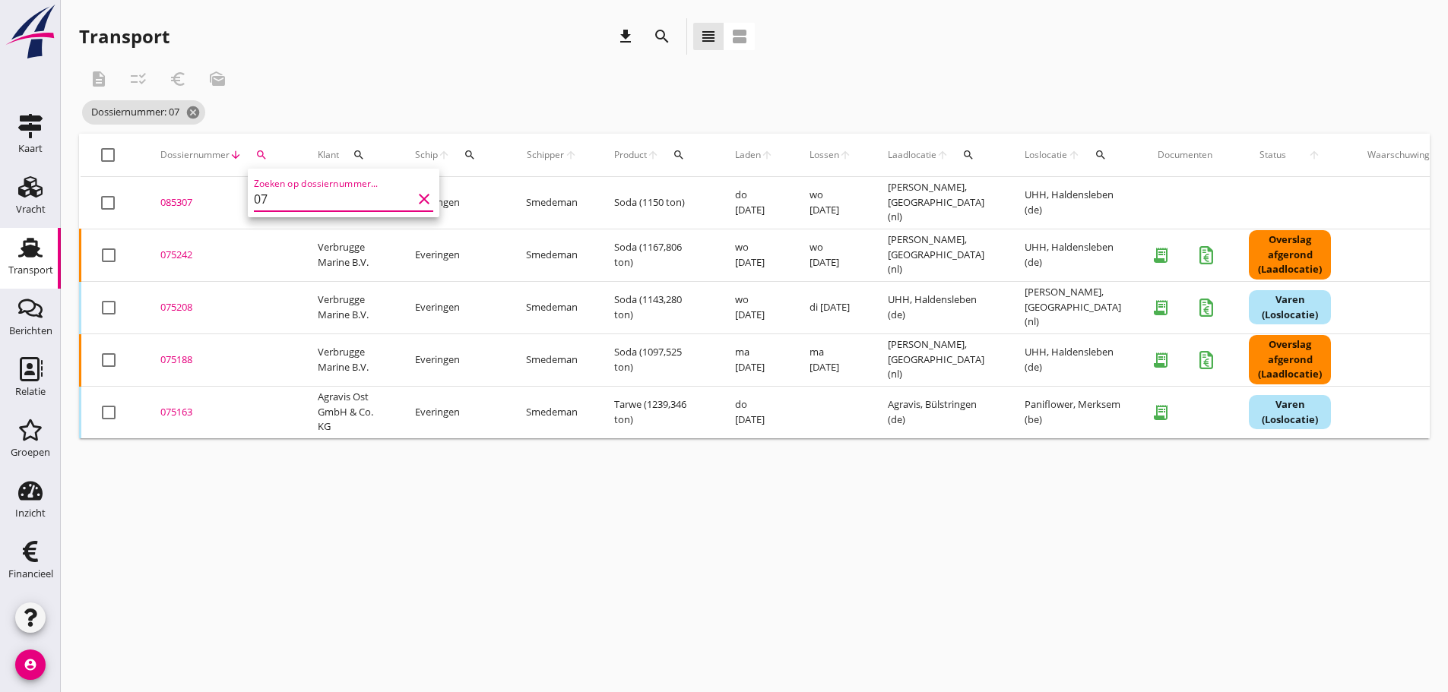
scroll to position [0, 0]
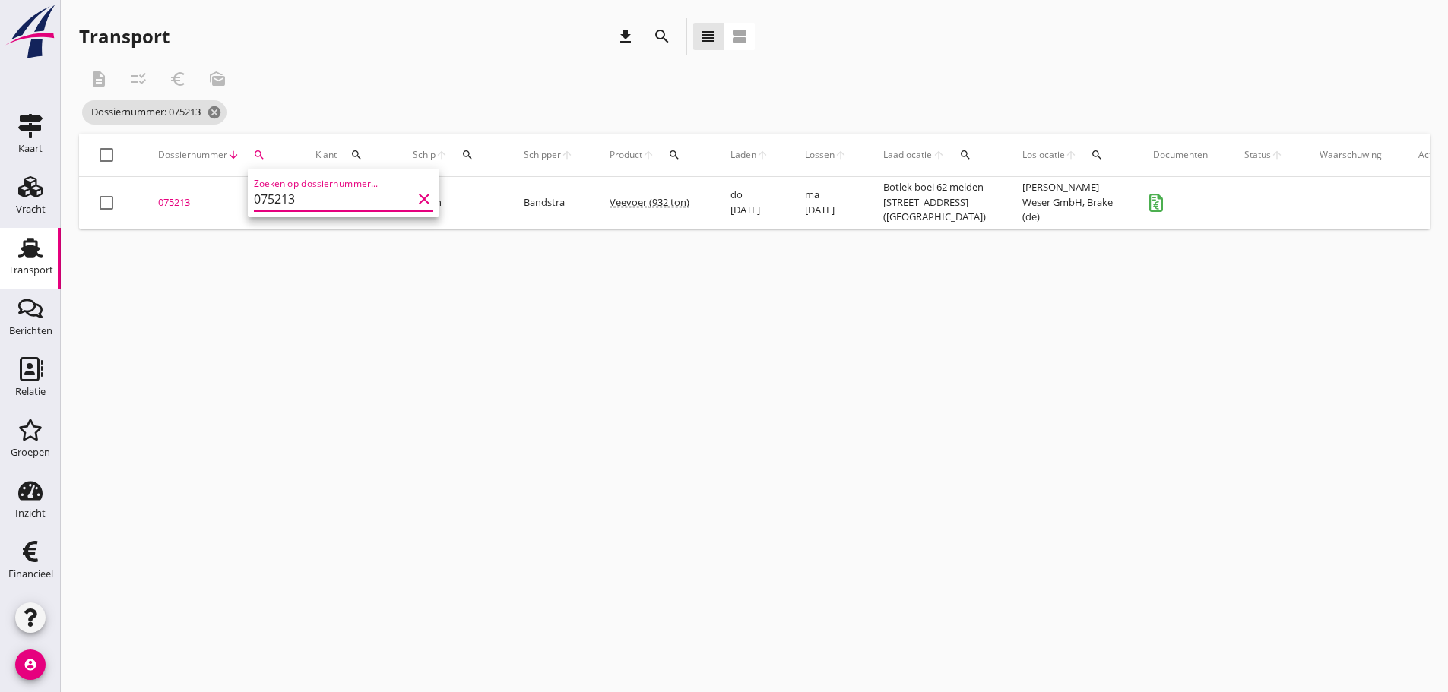
type input "075213"
click at [186, 209] on div "075213" at bounding box center [218, 202] width 121 height 15
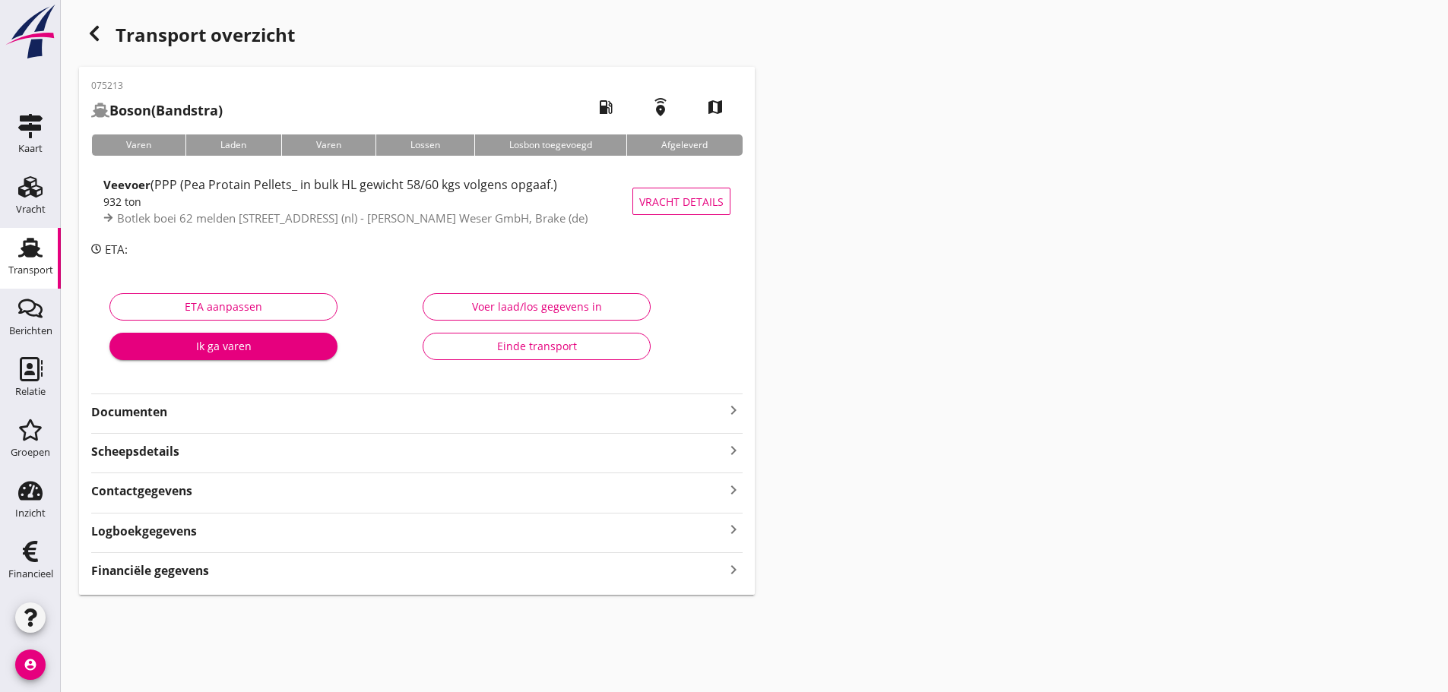
click at [730, 563] on icon "keyboard_arrow_right" at bounding box center [733, 569] width 18 height 21
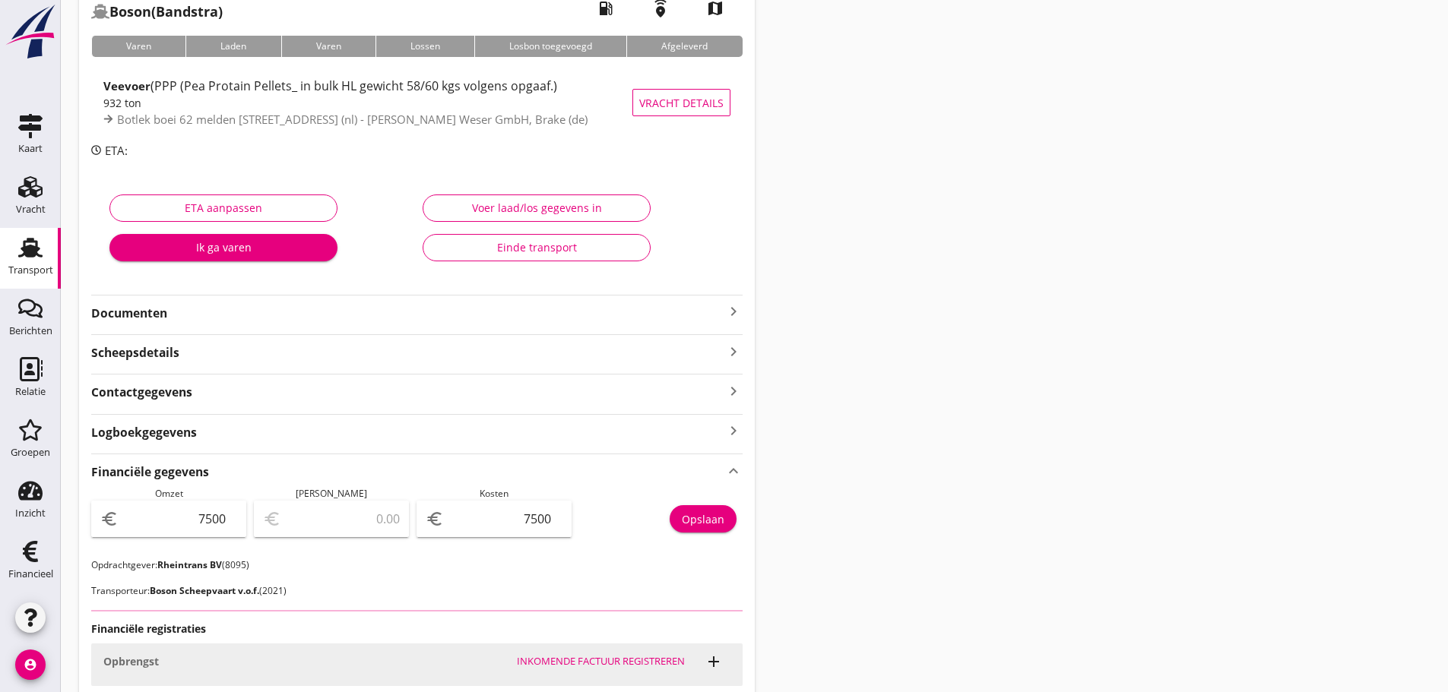
scroll to position [274, 0]
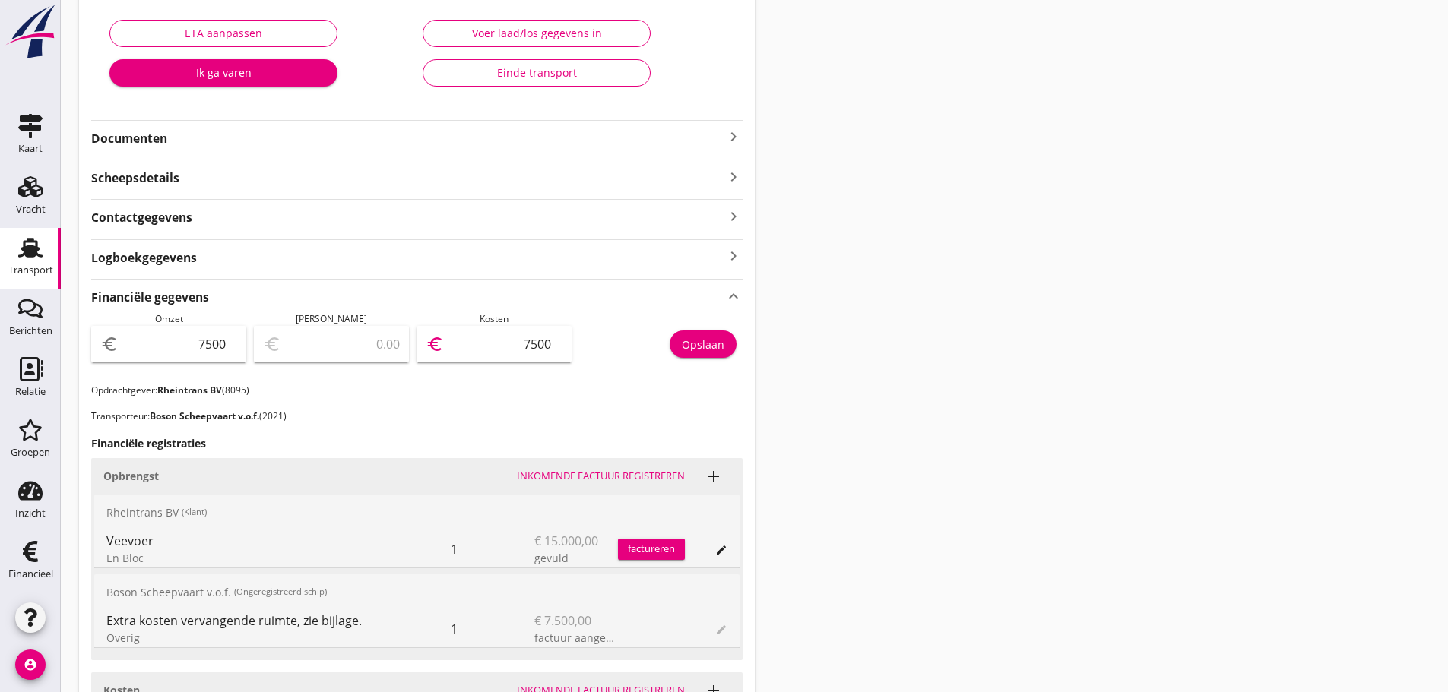
drag, startPoint x: 518, startPoint y: 340, endPoint x: 674, endPoint y: 348, distance: 156.0
click at [674, 348] on div "Omzet euro 7500 [PERSON_NAME] euro 0.00 Kosten euro 7500 Opslaan" at bounding box center [416, 347] width 651 height 71
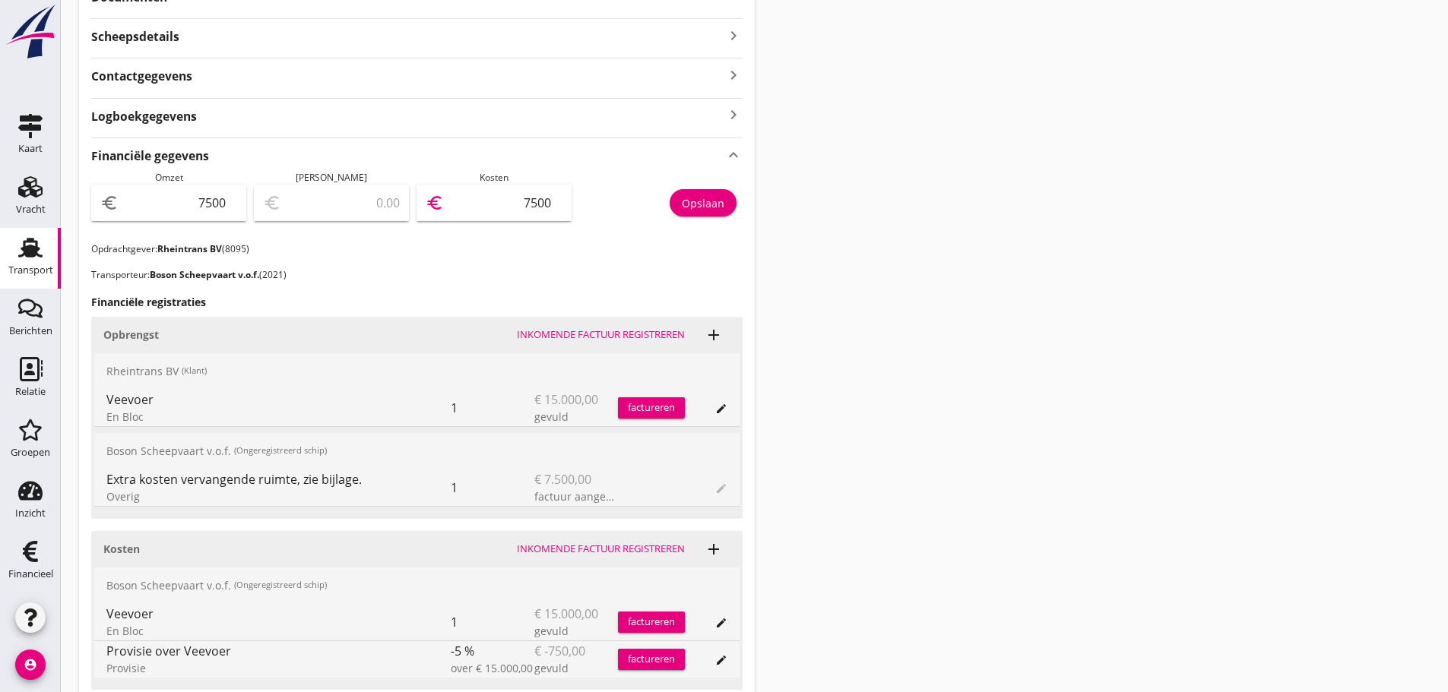
scroll to position [426, 0]
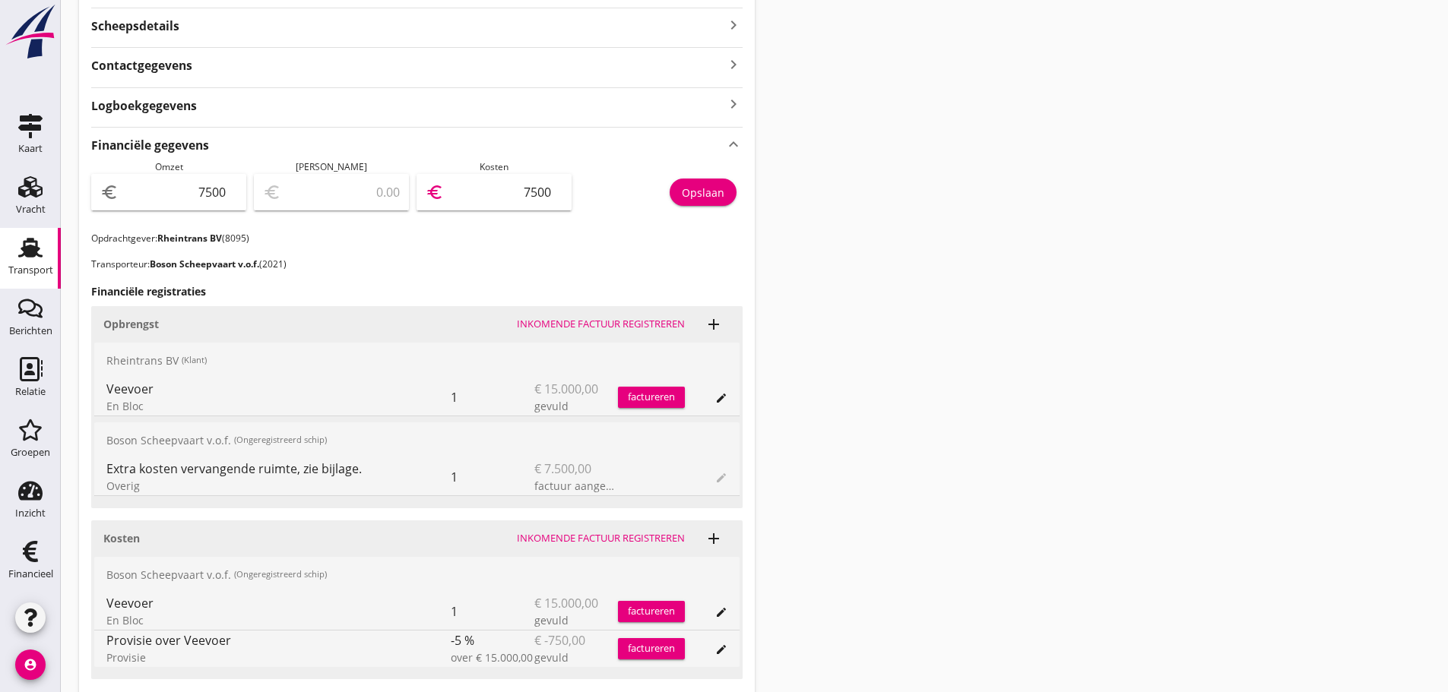
type input "7497.00"
type input "3"
type input "7464.00"
type input "36"
type input "7497.00"
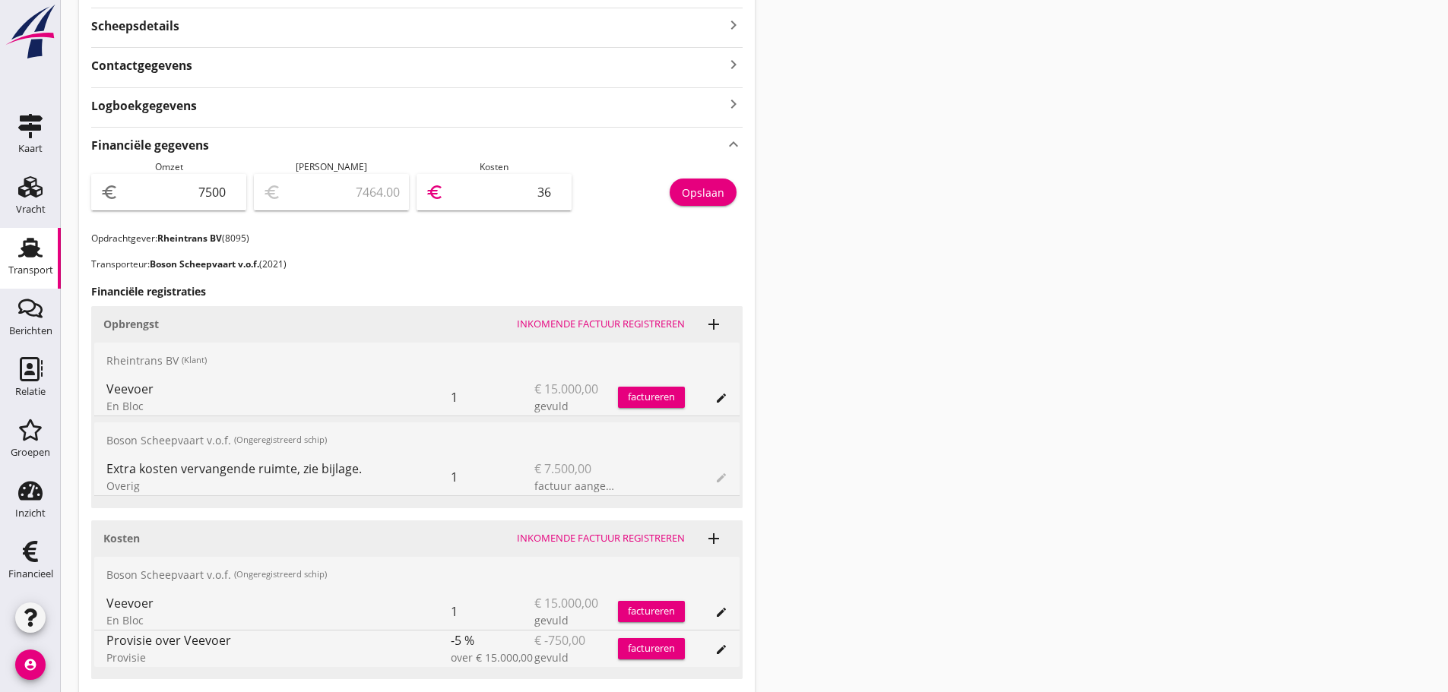
type input "3"
type input "7463.00"
type input "37"
type input "7125.00"
type input "375"
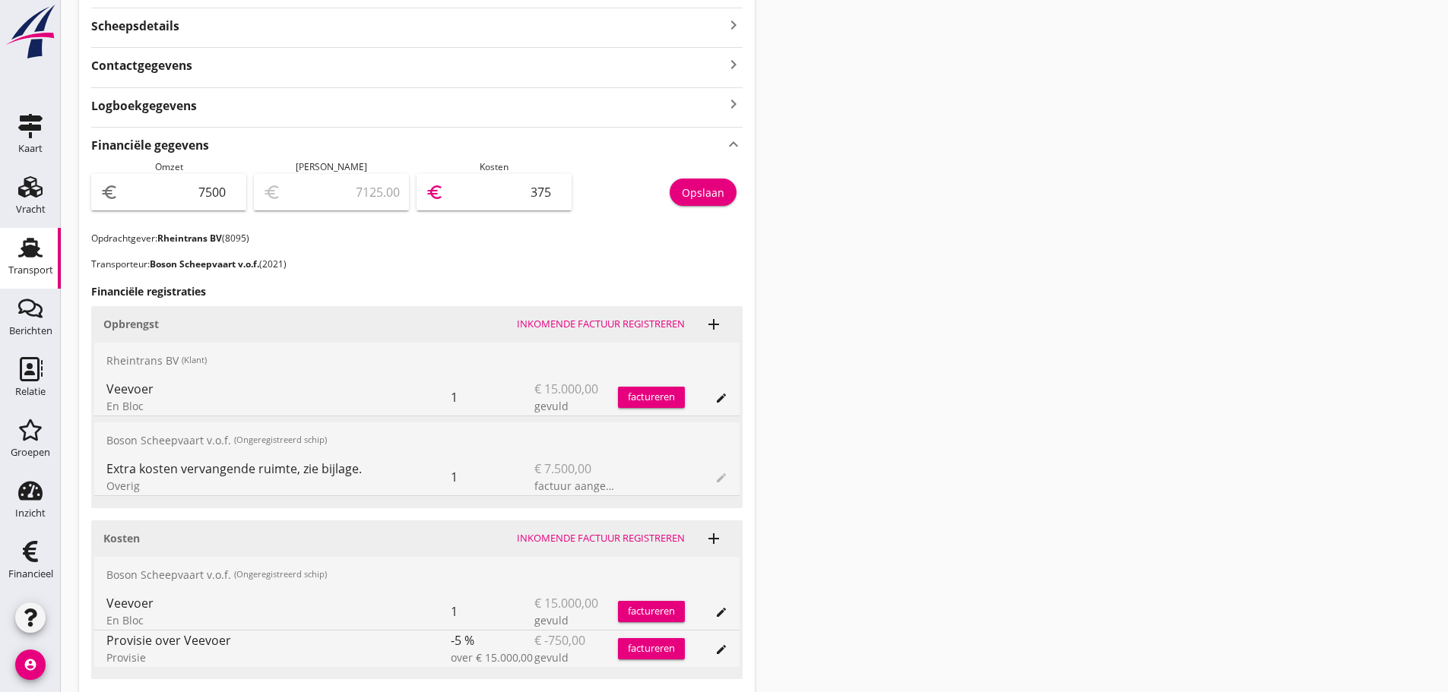
type input "3750.00"
type input "3750"
drag, startPoint x: 700, startPoint y: 179, endPoint x: 711, endPoint y: 195, distance: 19.2
click at [701, 179] on button "Opslaan" at bounding box center [703, 192] width 67 height 27
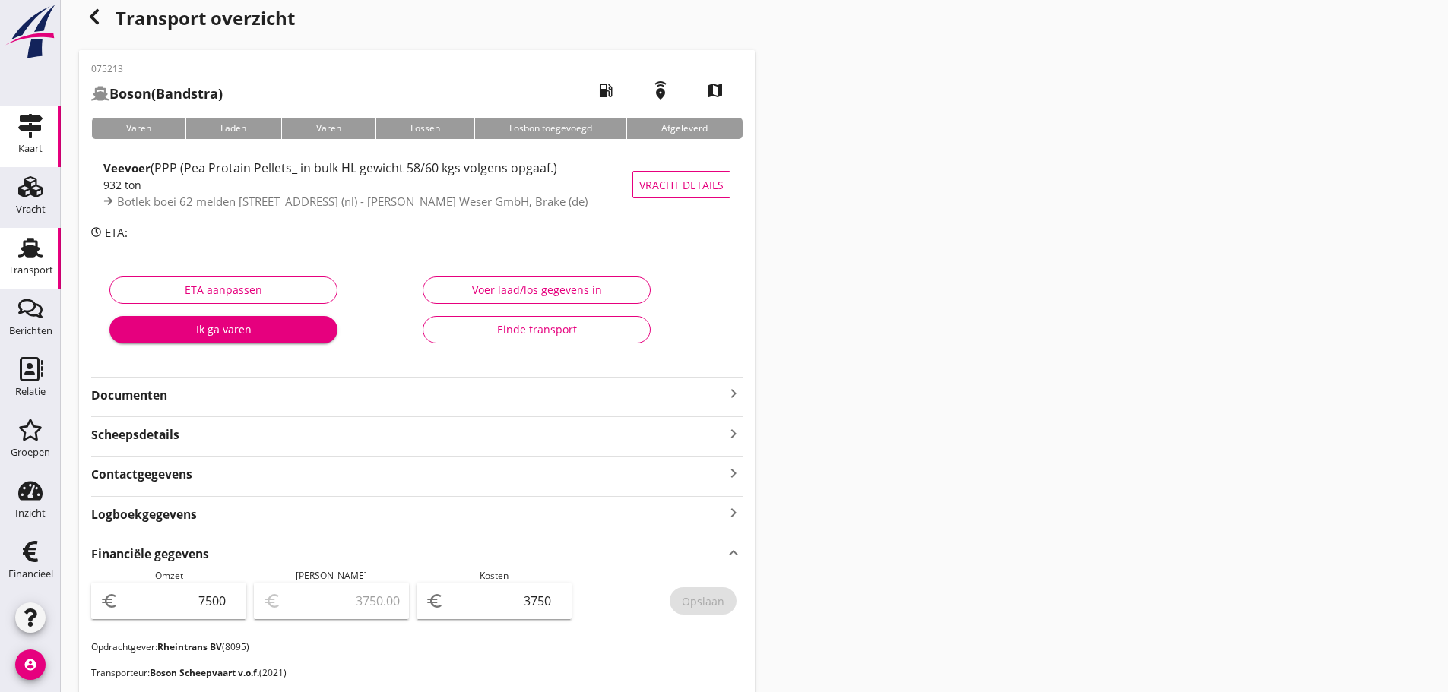
scroll to position [0, 0]
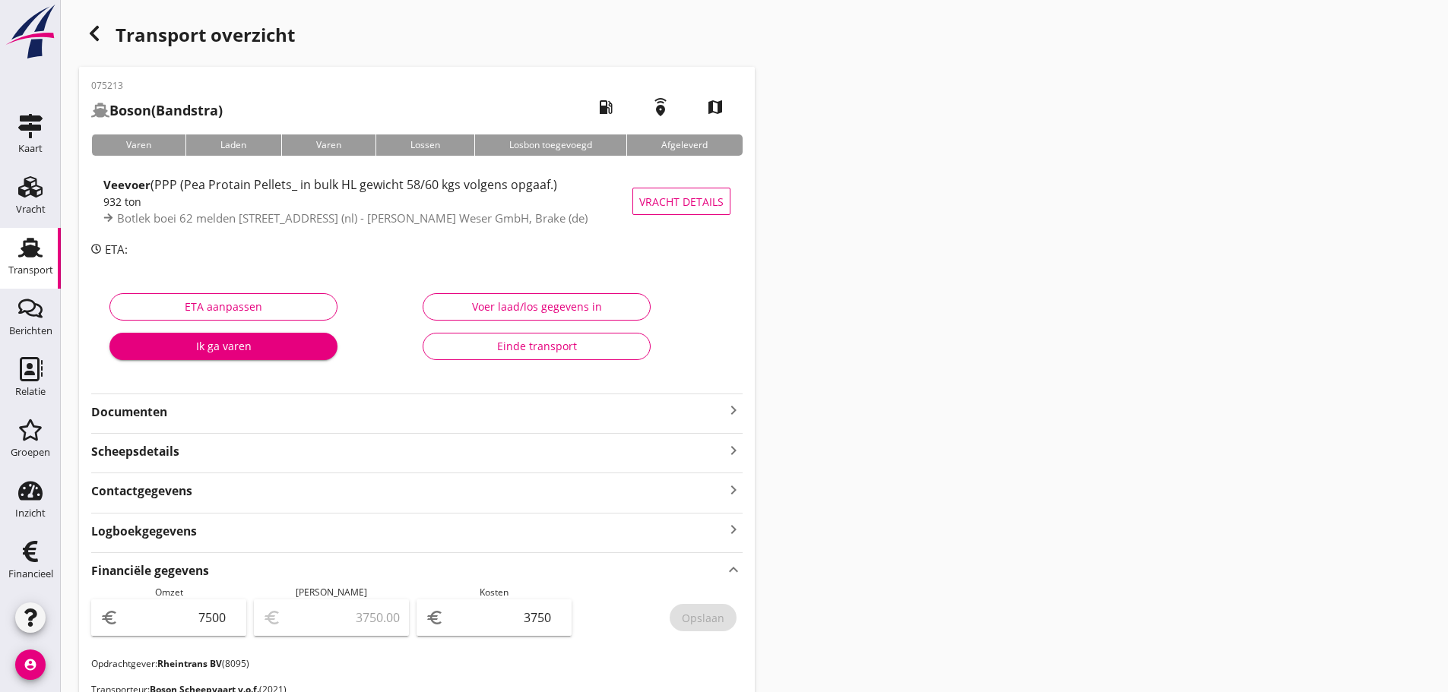
click at [100, 38] on icon "button" at bounding box center [94, 33] width 18 height 18
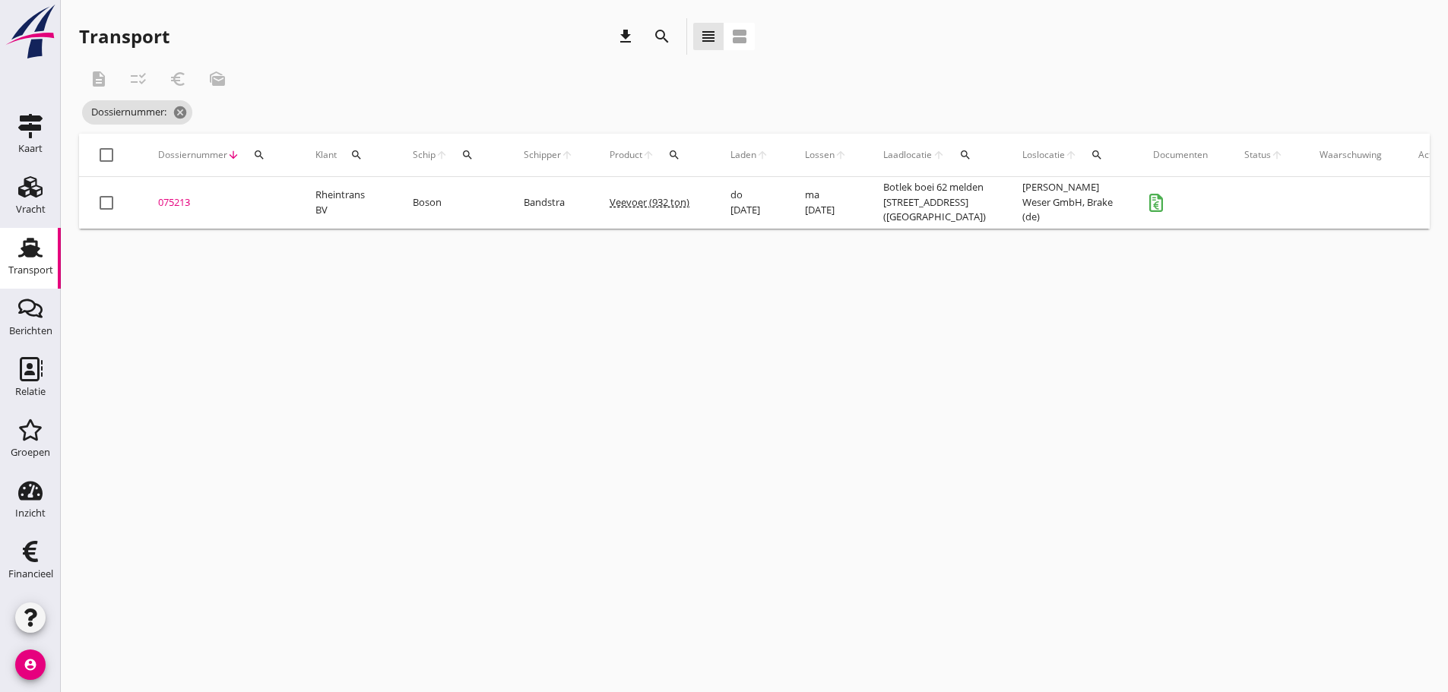
click at [474, 157] on div "search" at bounding box center [467, 155] width 27 height 12
click at [496, 201] on input "Zoek op (scheeps)naam" at bounding box center [540, 199] width 158 height 24
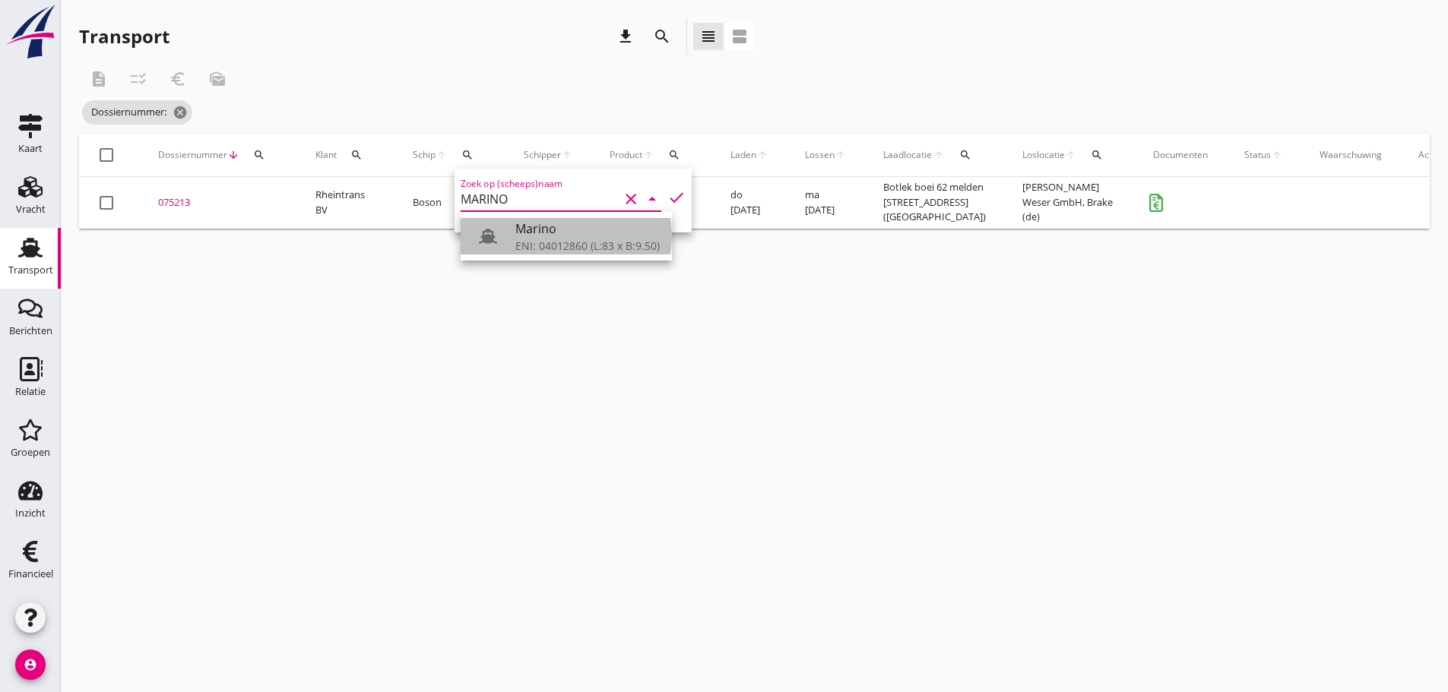
drag, startPoint x: 529, startPoint y: 245, endPoint x: 603, endPoint y: 203, distance: 85.4
click at [529, 244] on div "ENI: 04012860 (L:83 x B:9.50)" at bounding box center [587, 246] width 144 height 16
click at [667, 200] on icon "check" at bounding box center [676, 197] width 18 height 18
type input "Marino"
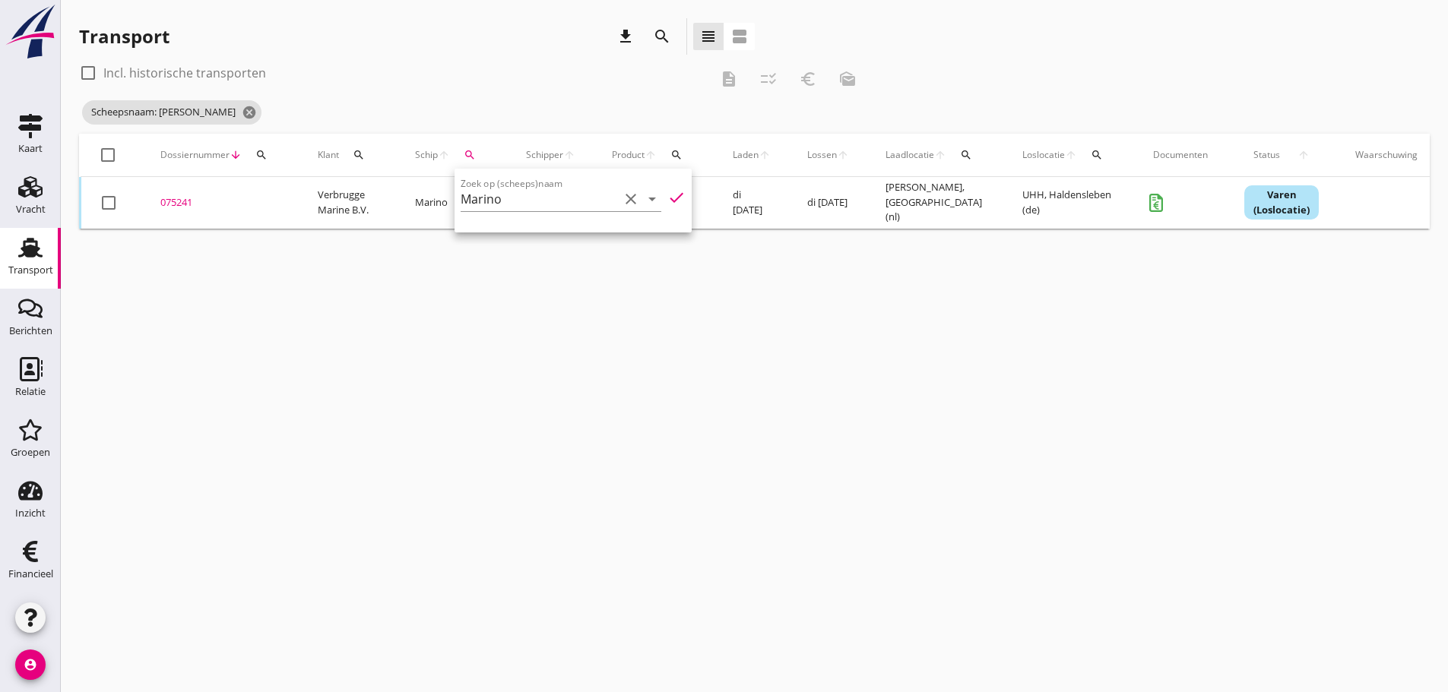
click at [506, 391] on div "cancel You are impersonating another user. Transport download search view_headl…" at bounding box center [754, 346] width 1387 height 692
click at [185, 203] on div "075241" at bounding box center [220, 202] width 121 height 15
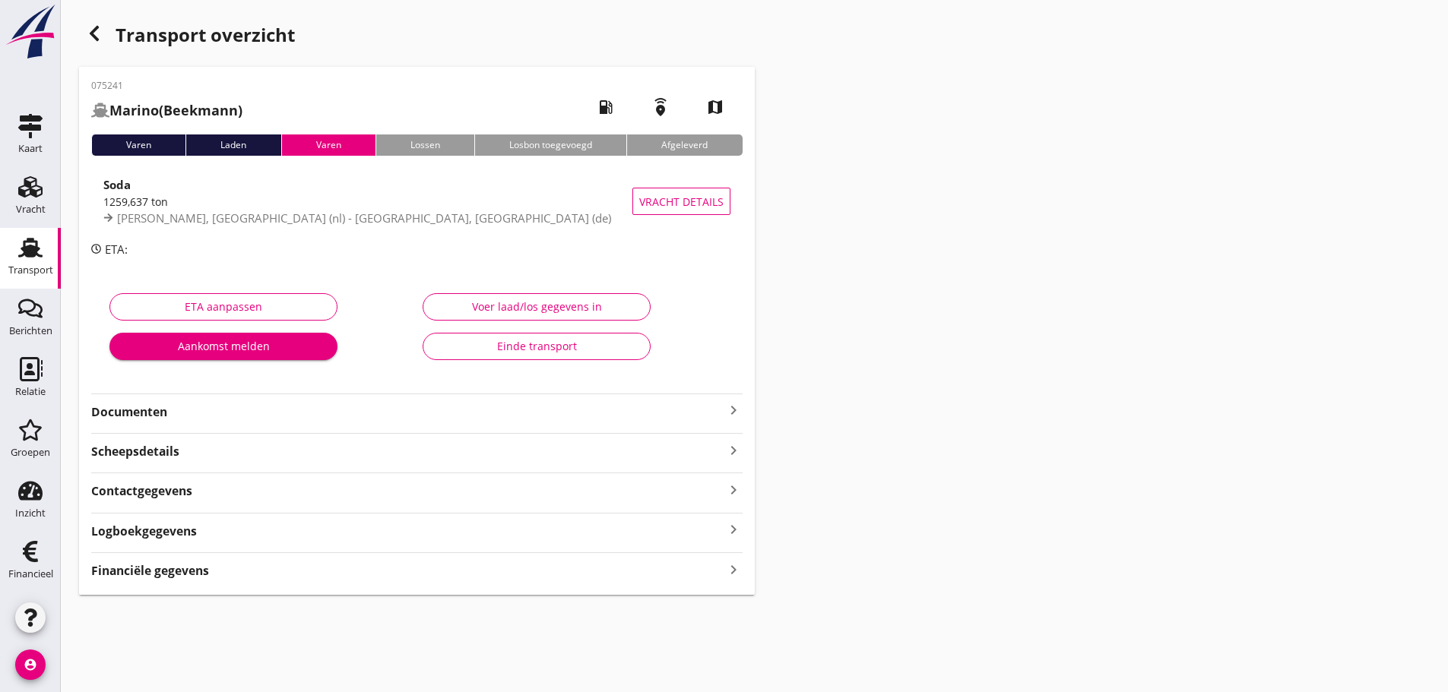
click at [730, 573] on icon "keyboard_arrow_right" at bounding box center [733, 569] width 18 height 21
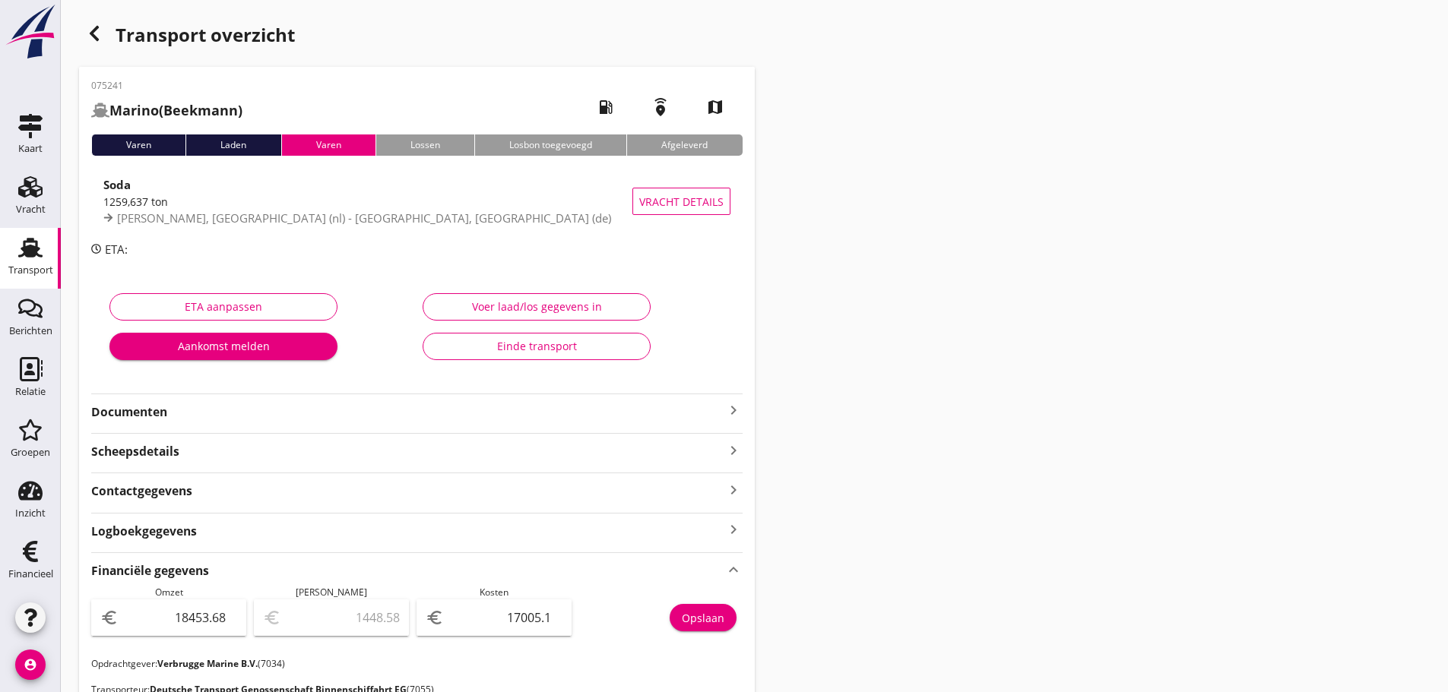
scroll to position [76, 0]
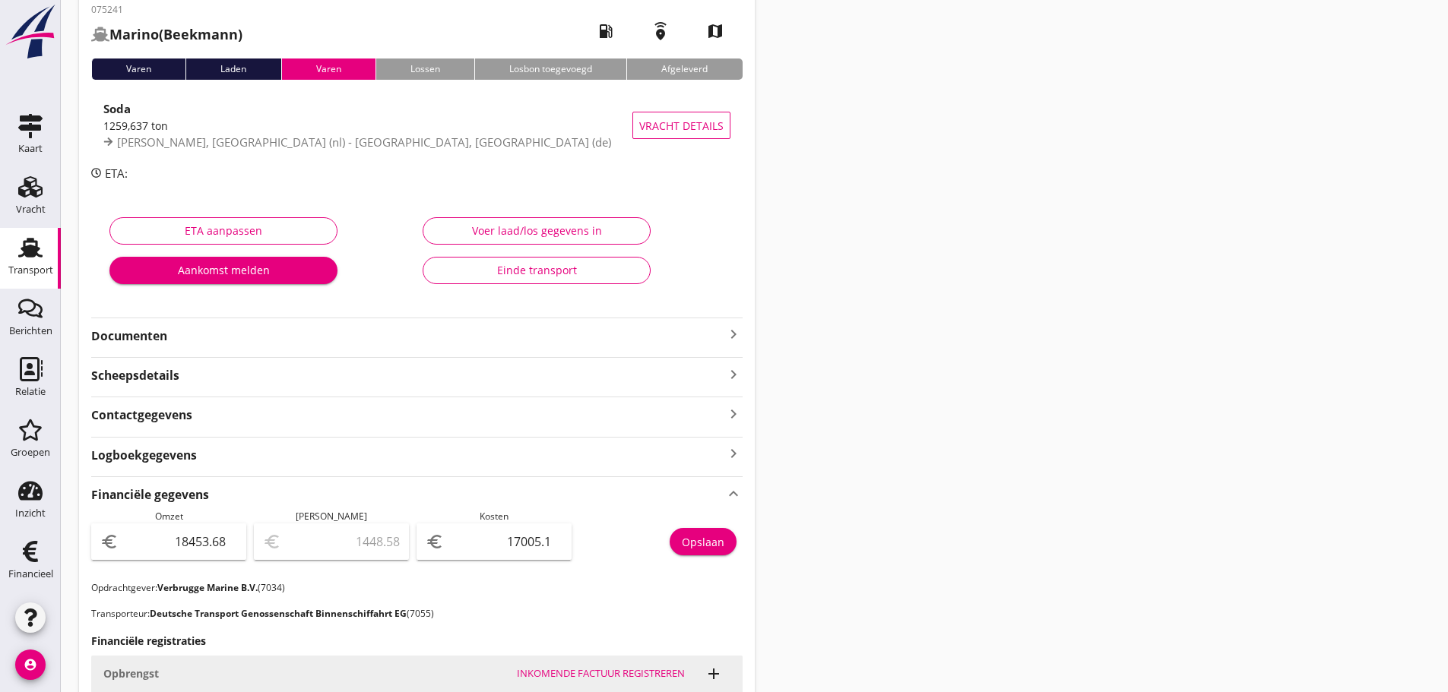
click at [737, 341] on icon "keyboard_arrow_right" at bounding box center [733, 334] width 18 height 18
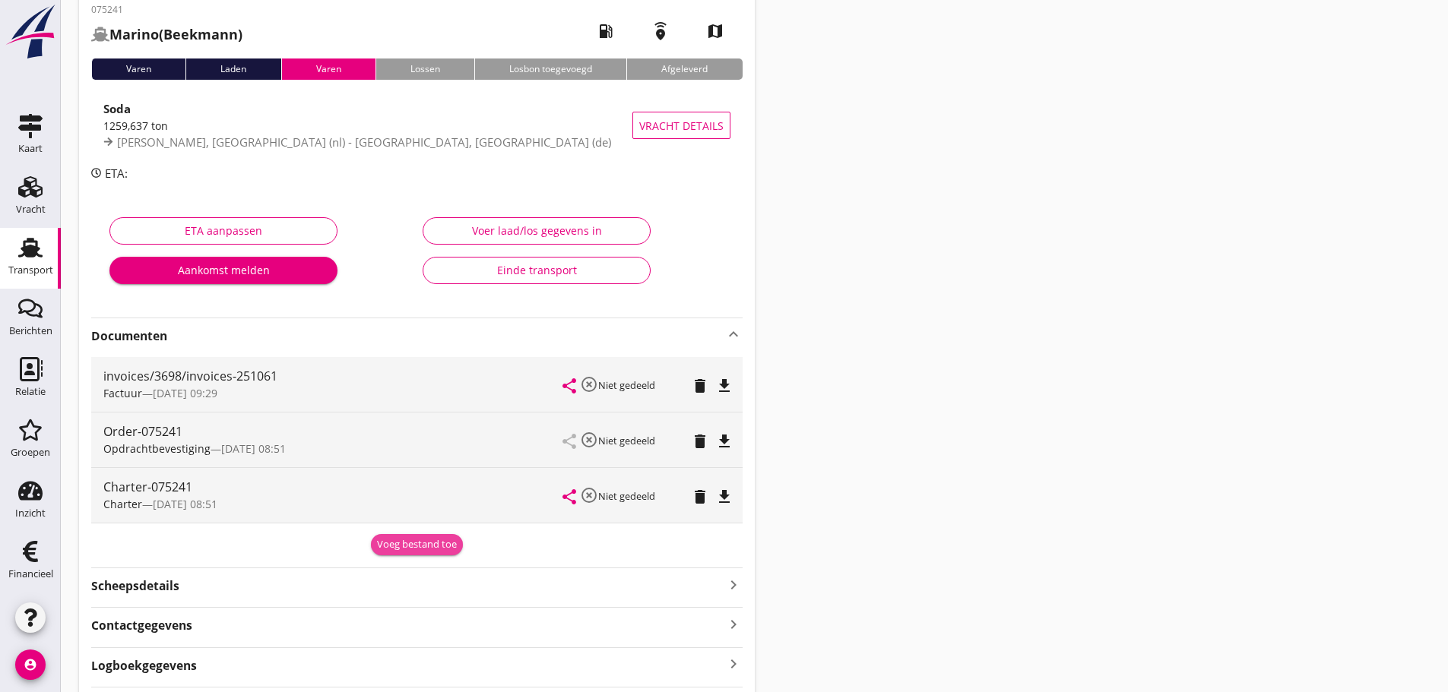
click at [438, 554] on button "Voeg bestand toe" at bounding box center [417, 544] width 92 height 21
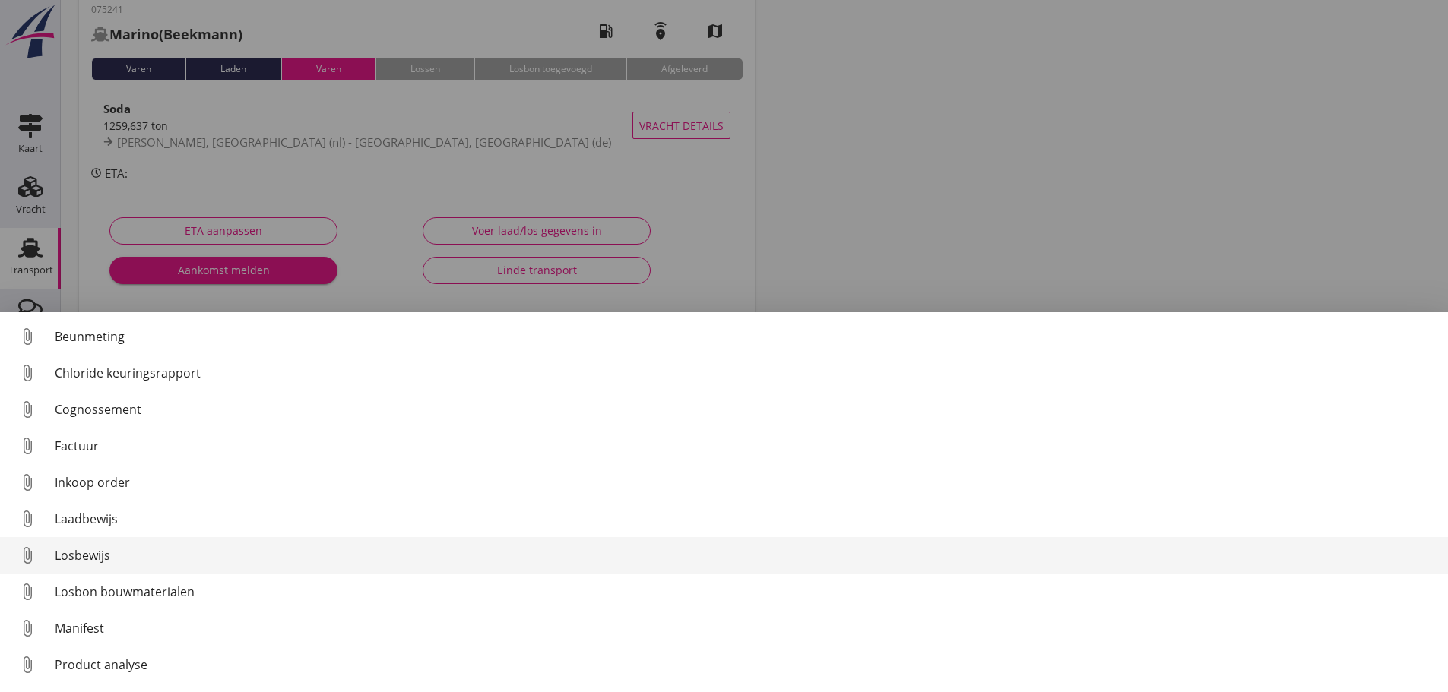
click at [57, 555] on div "Losbewijs" at bounding box center [745, 555] width 1381 height 18
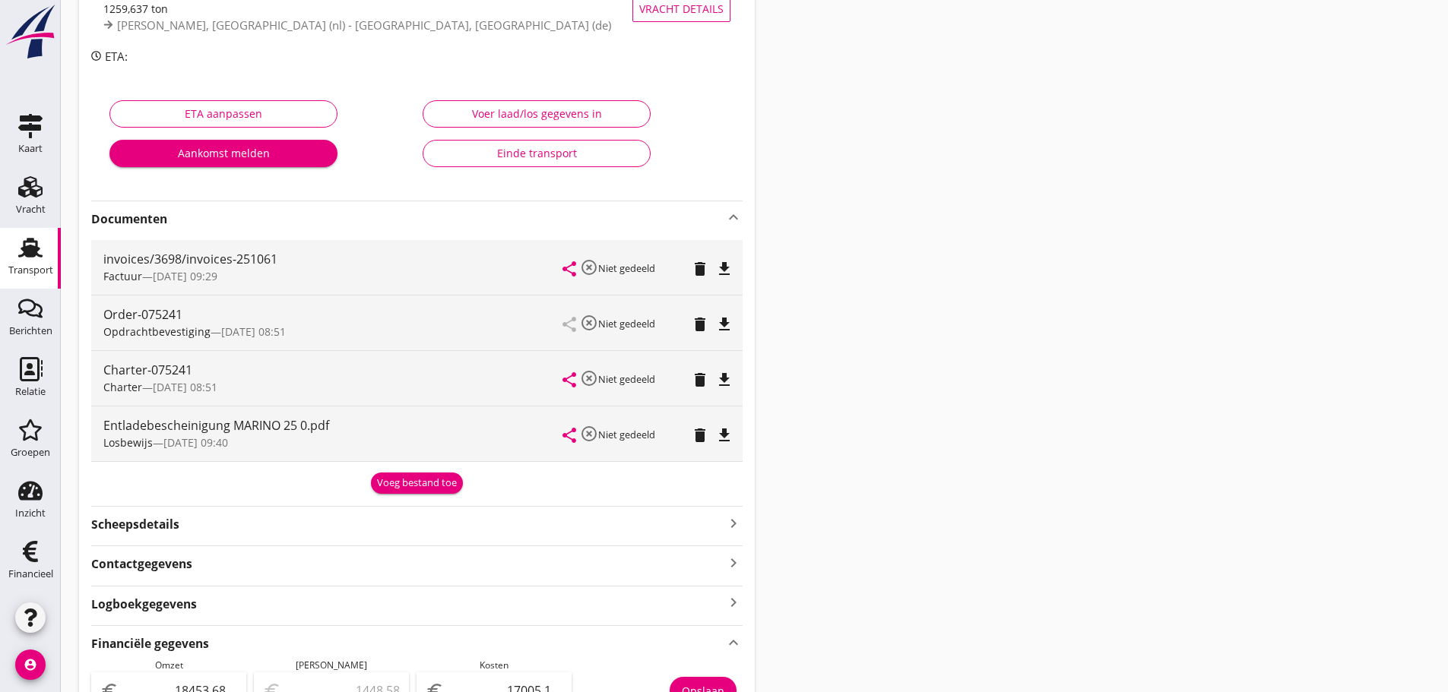
scroll to position [0, 0]
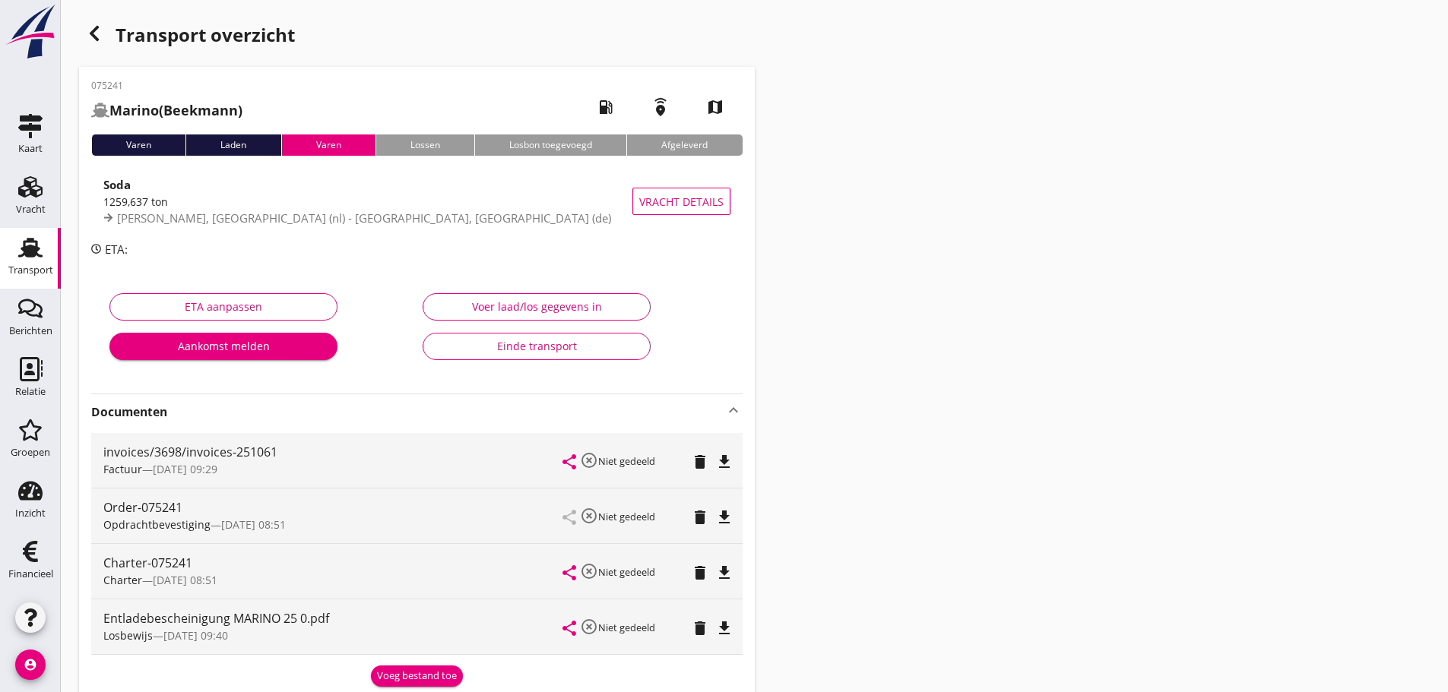
click at [100, 35] on icon "button" at bounding box center [94, 33] width 18 height 18
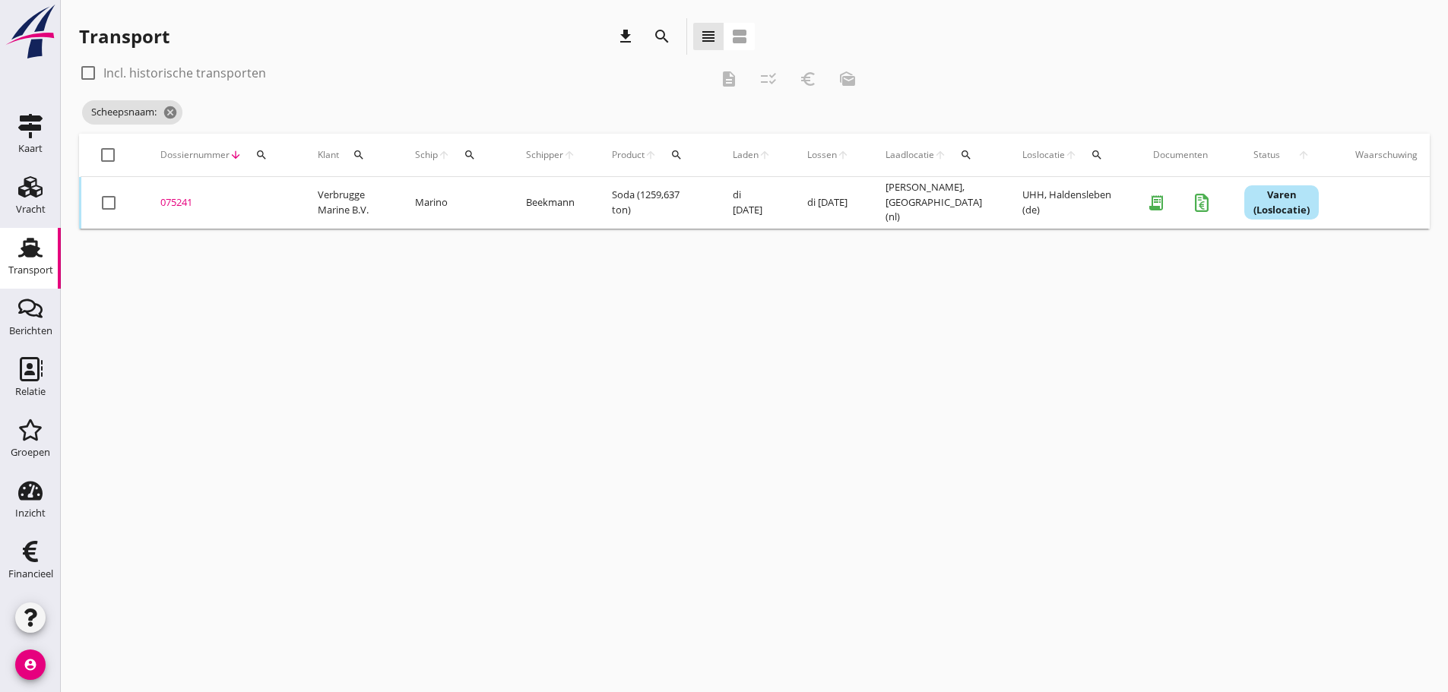
click at [471, 159] on icon "search" at bounding box center [470, 155] width 12 height 12
click at [525, 199] on input "Zoek op (scheeps)naam" at bounding box center [542, 199] width 158 height 24
drag, startPoint x: 540, startPoint y: 235, endPoint x: 823, endPoint y: 192, distance: 286.7
click at [541, 234] on div "Reinmar" at bounding box center [590, 229] width 144 height 18
click at [670, 193] on icon "check" at bounding box center [679, 197] width 18 height 18
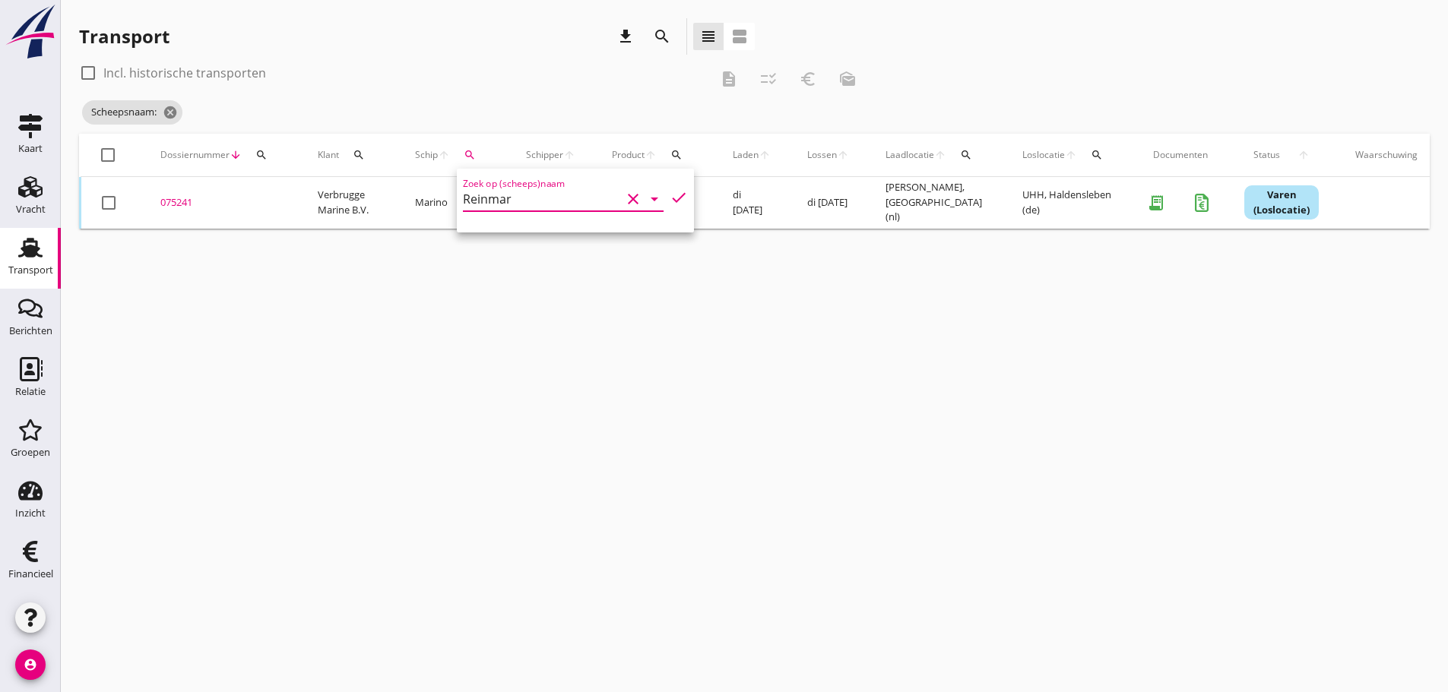
type input "Reinmar"
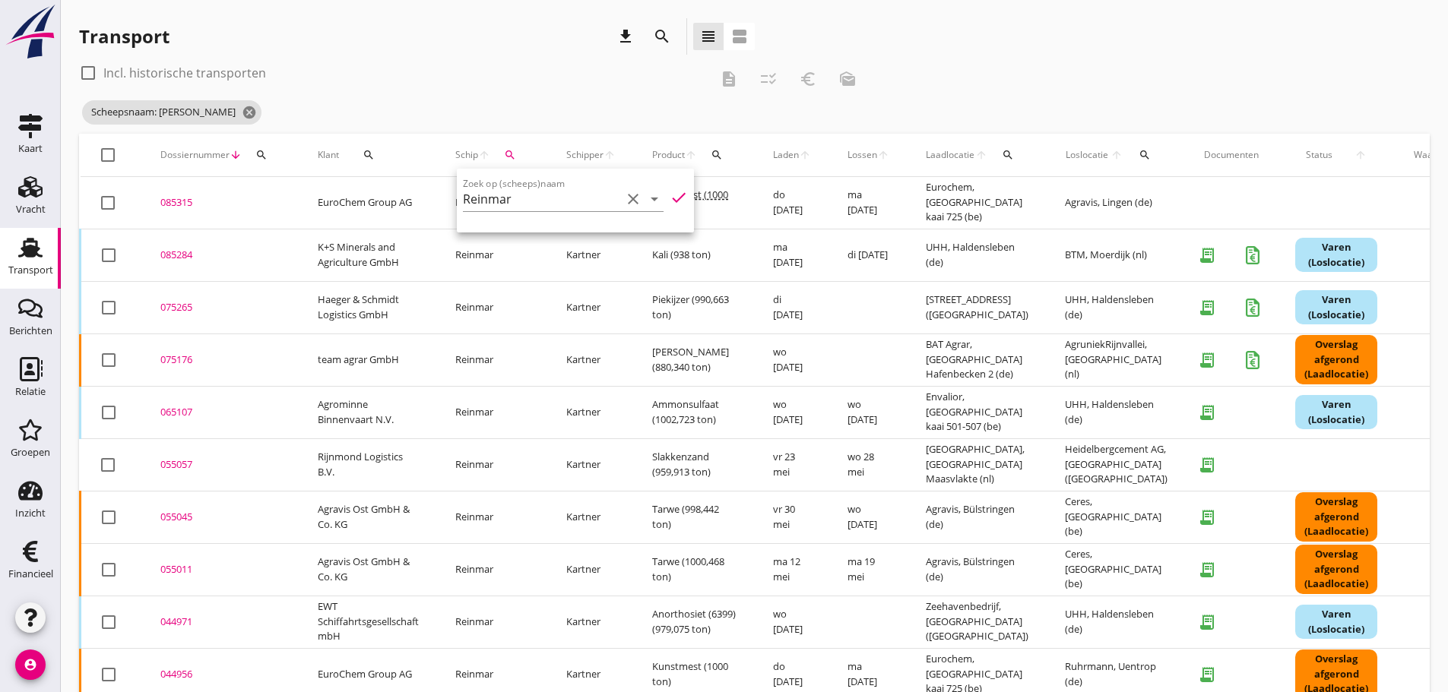
click at [521, 60] on div "Transport download search view_headline view_agenda" at bounding box center [417, 39] width 676 height 43
click at [168, 199] on div "085315" at bounding box center [220, 202] width 121 height 15
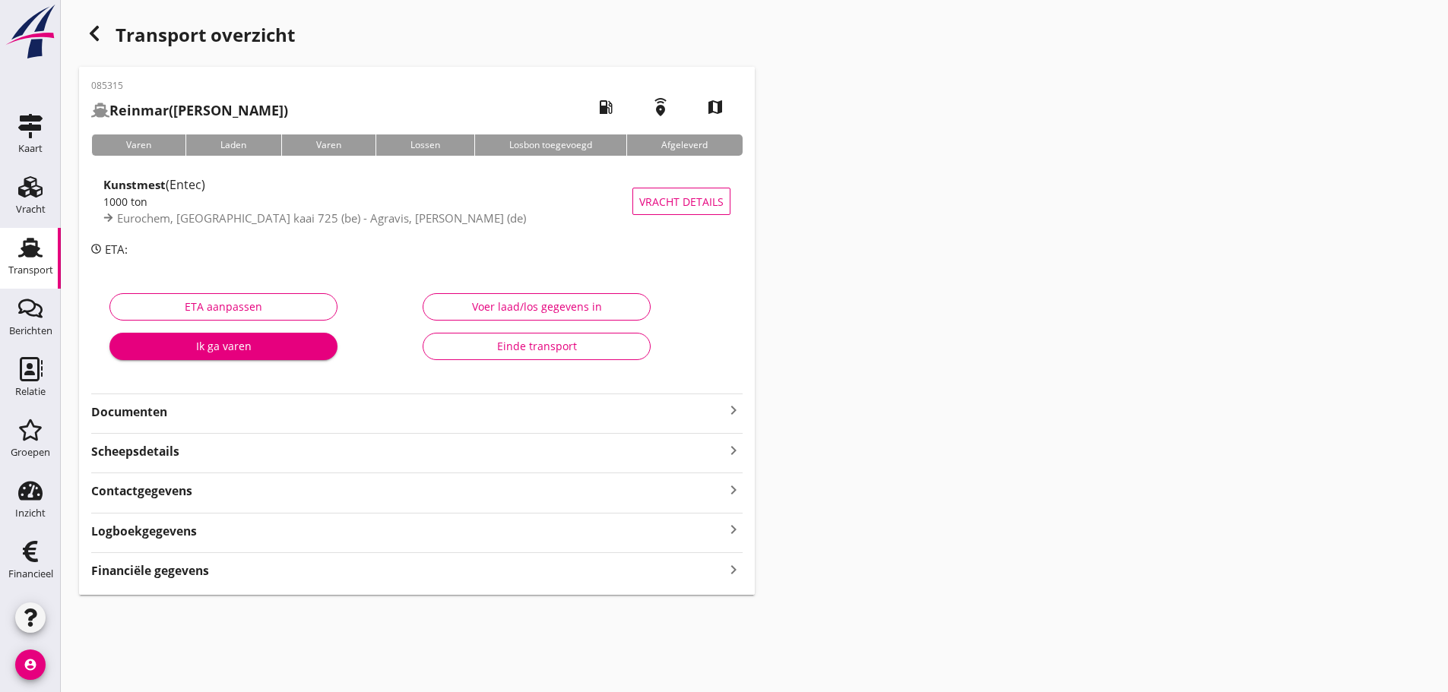
click at [738, 573] on icon "keyboard_arrow_right" at bounding box center [733, 569] width 18 height 21
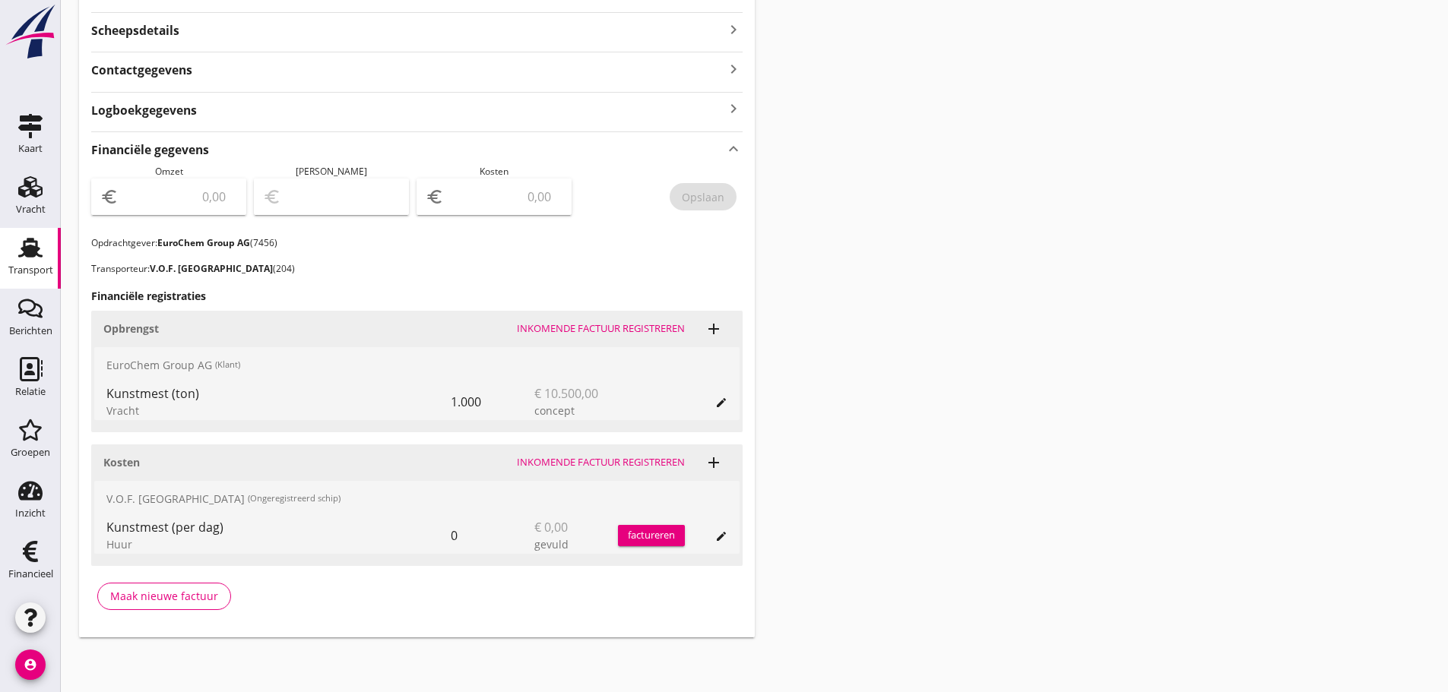
click at [464, 206] on input "number" at bounding box center [505, 197] width 116 height 24
type input "141"
type input "1"
type input "4743"
type input "4743.80"
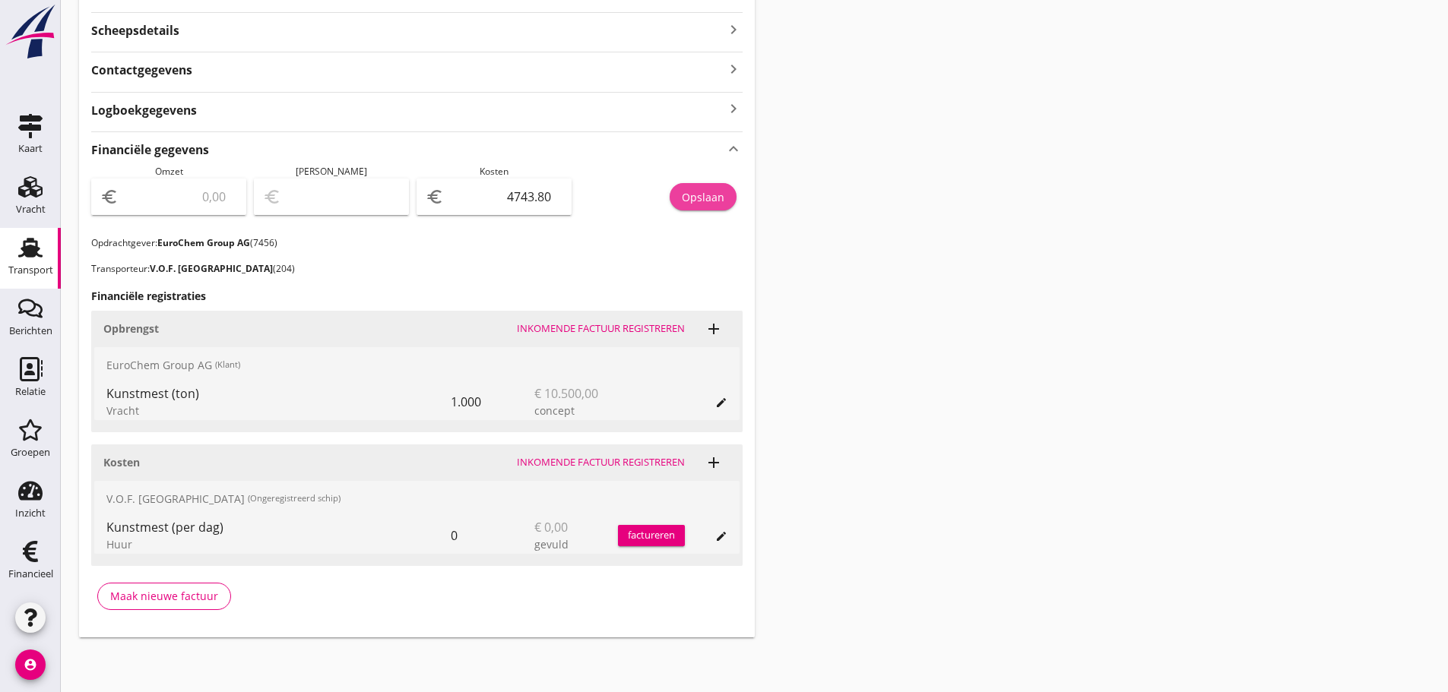
click at [693, 193] on div "Opslaan" at bounding box center [703, 197] width 43 height 16
